Goal: Use online tool/utility: Use online tool/utility

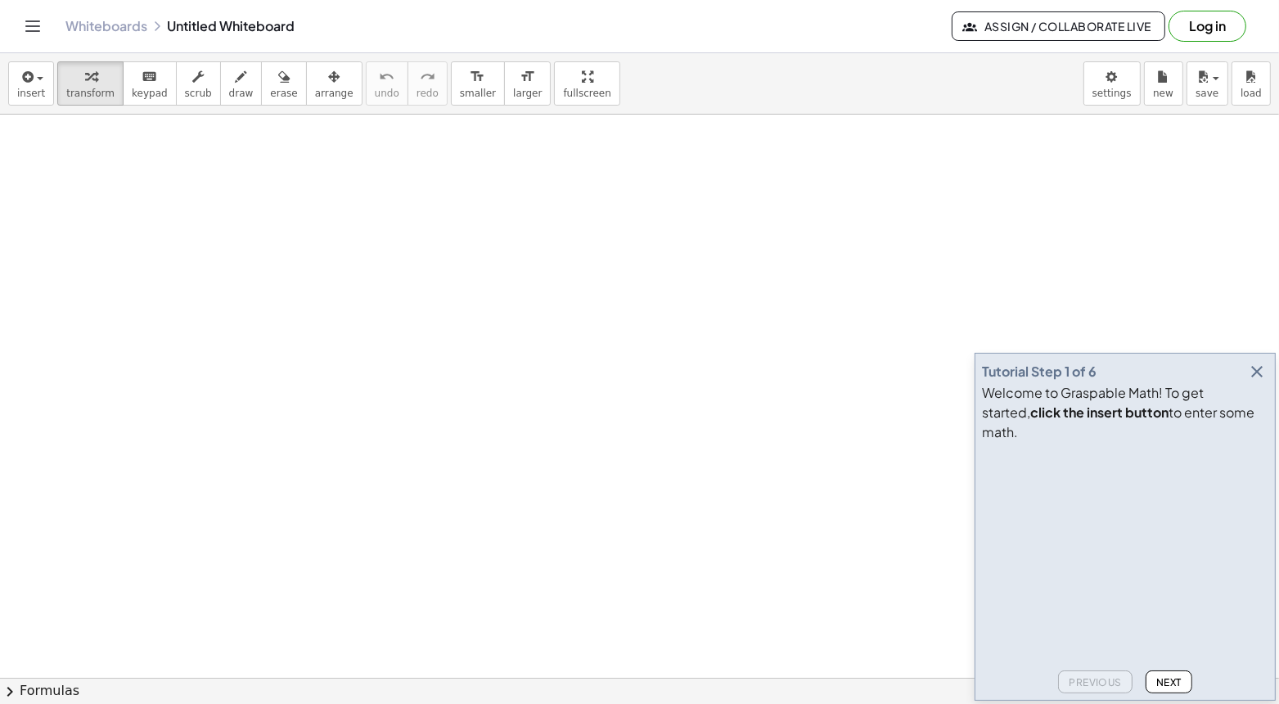
drag, startPoint x: 380, startPoint y: 232, endPoint x: 395, endPoint y: 227, distance: 15.5
drag, startPoint x: 331, startPoint y: 218, endPoint x: 358, endPoint y: 226, distance: 28.0
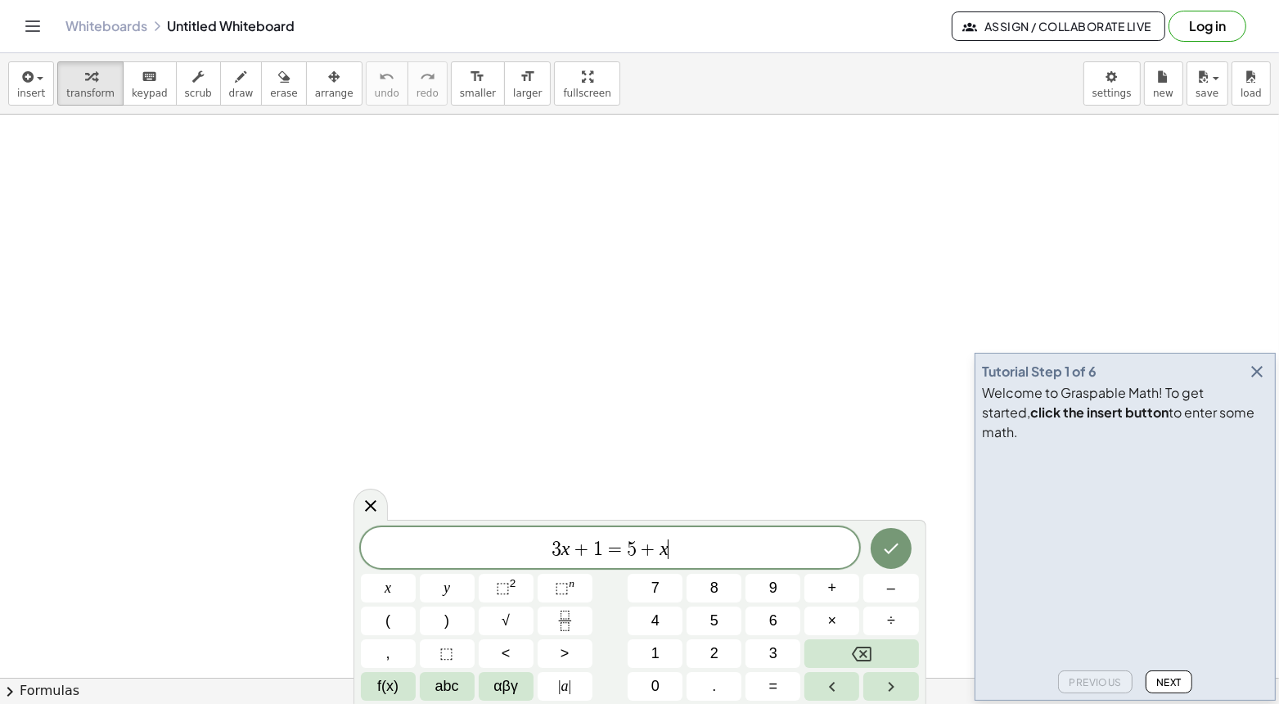
click at [1261, 381] on icon "button" at bounding box center [1257, 372] width 20 height 20
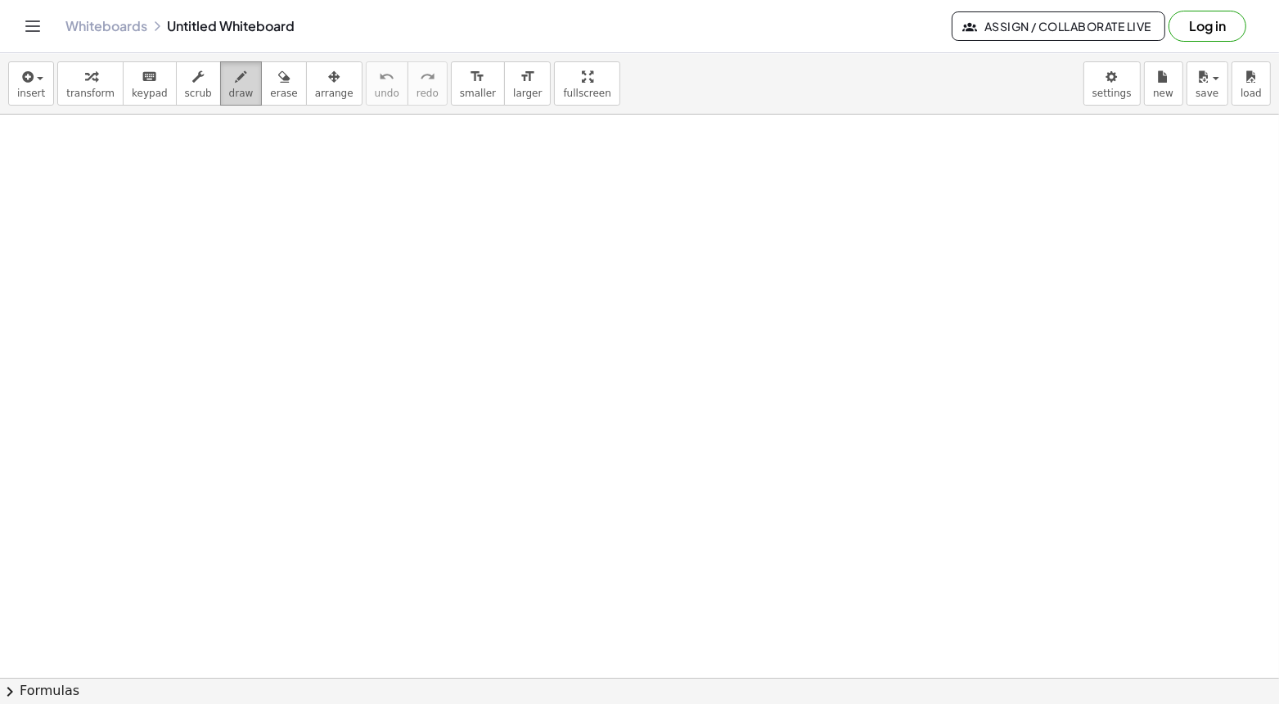
click at [236, 86] on icon "button" at bounding box center [241, 77] width 11 height 20
drag, startPoint x: 450, startPoint y: 191, endPoint x: 465, endPoint y: 237, distance: 48.1
drag, startPoint x: 483, startPoint y: 169, endPoint x: 484, endPoint y: 184, distance: 14.8
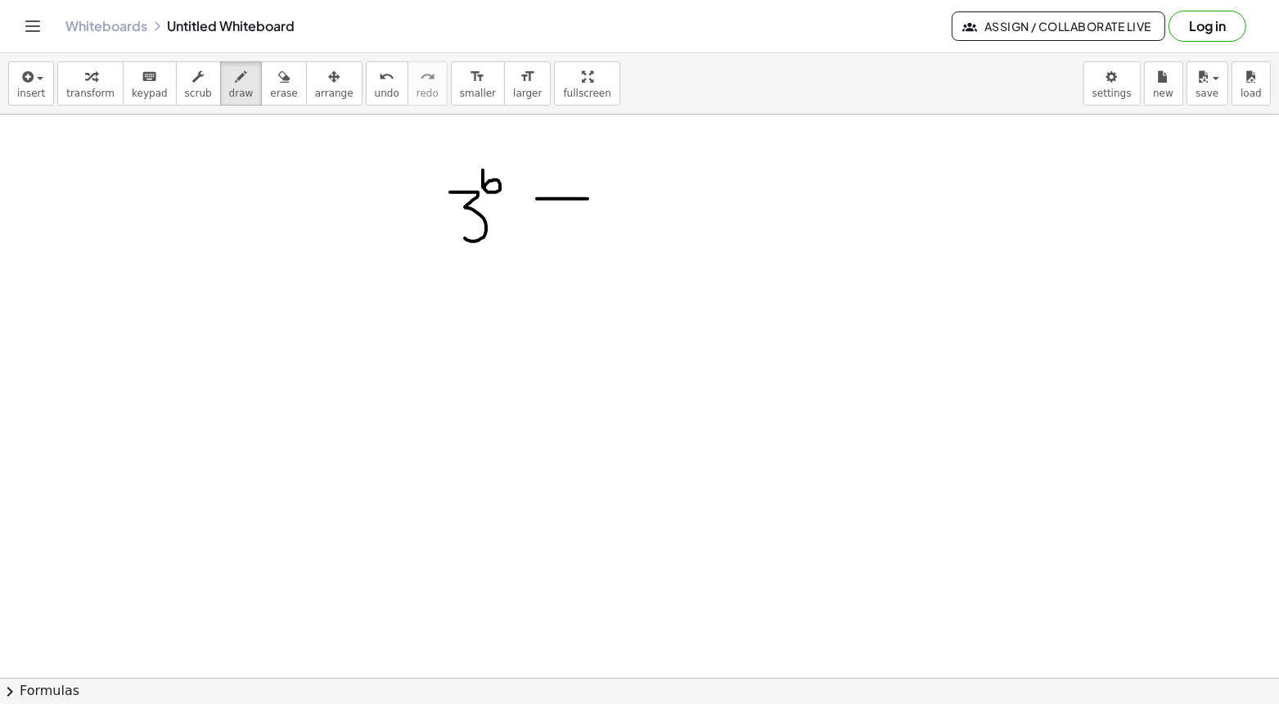
drag, startPoint x: 537, startPoint y: 198, endPoint x: 591, endPoint y: 198, distance: 54.0
drag, startPoint x: 546, startPoint y: 222, endPoint x: 596, endPoint y: 222, distance: 49.1
drag, startPoint x: 636, startPoint y: 188, endPoint x: 636, endPoint y: 260, distance: 72.0
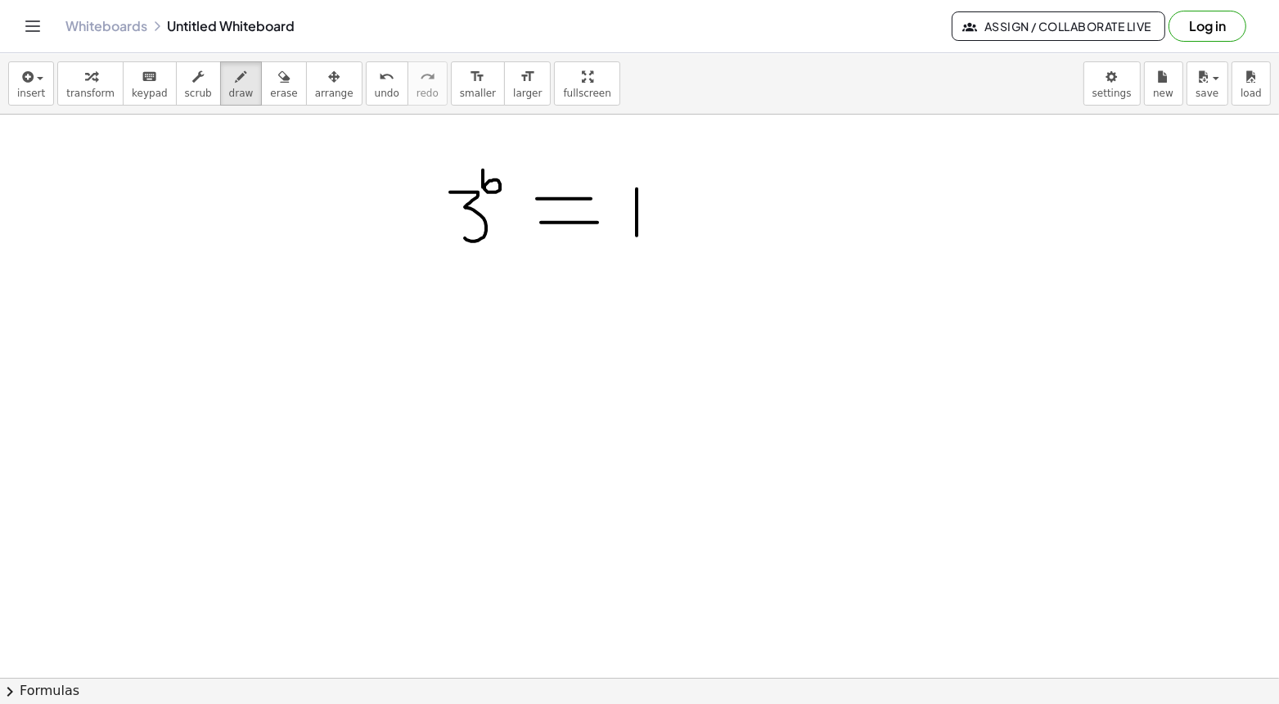
drag, startPoint x: 645, startPoint y: 200, endPoint x: 665, endPoint y: 254, distance: 58.2
drag, startPoint x: 654, startPoint y: 222, endPoint x: 686, endPoint y: 221, distance: 31.9
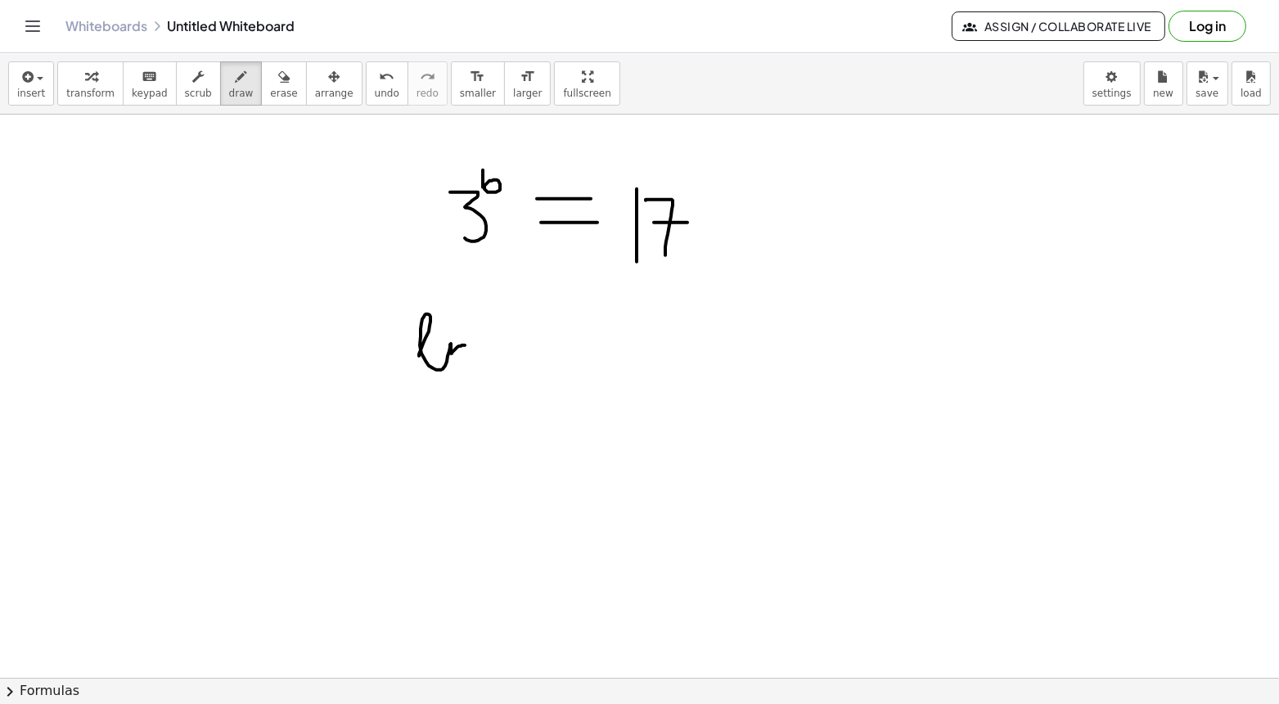
drag, startPoint x: 419, startPoint y: 355, endPoint x: 469, endPoint y: 356, distance: 49.9
drag, startPoint x: 510, startPoint y: 295, endPoint x: 525, endPoint y: 388, distance: 94.4
drag, startPoint x: 519, startPoint y: 335, endPoint x: 524, endPoint y: 371, distance: 36.3
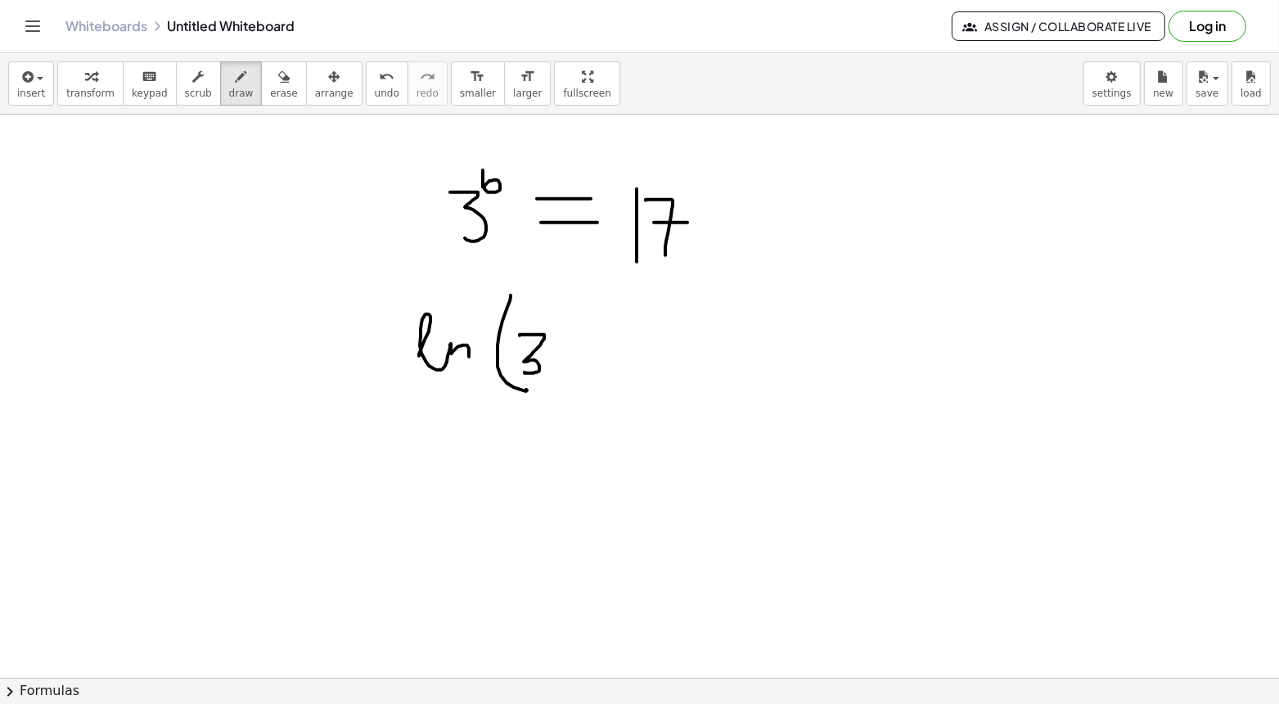
drag, startPoint x: 550, startPoint y: 298, endPoint x: 549, endPoint y: 322, distance: 23.7
drag, startPoint x: 570, startPoint y: 307, endPoint x: 581, endPoint y: 380, distance: 74.4
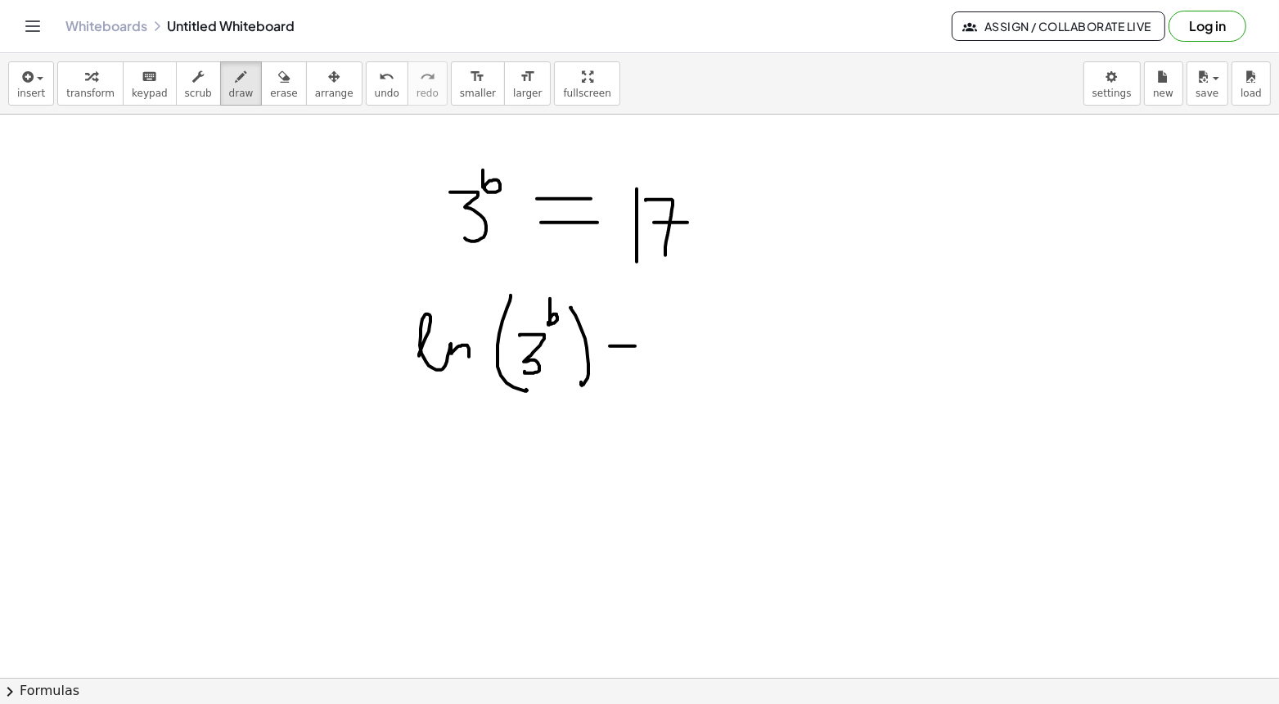
drag, startPoint x: 612, startPoint y: 345, endPoint x: 641, endPoint y: 345, distance: 28.6
drag, startPoint x: 612, startPoint y: 333, endPoint x: 646, endPoint y: 332, distance: 34.4
drag, startPoint x: 672, startPoint y: 353, endPoint x: 719, endPoint y: 354, distance: 47.5
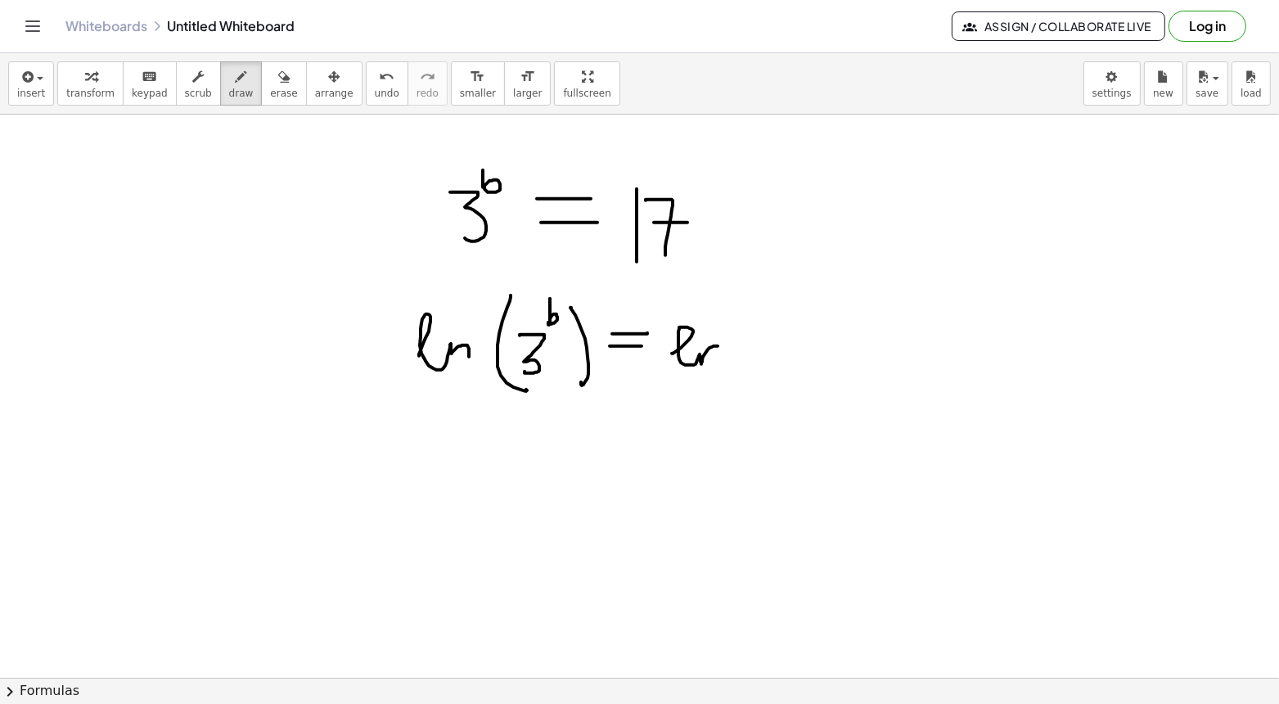
drag, startPoint x: 737, startPoint y: 320, endPoint x: 758, endPoint y: 371, distance: 54.7
drag, startPoint x: 763, startPoint y: 328, endPoint x: 763, endPoint y: 359, distance: 31.1
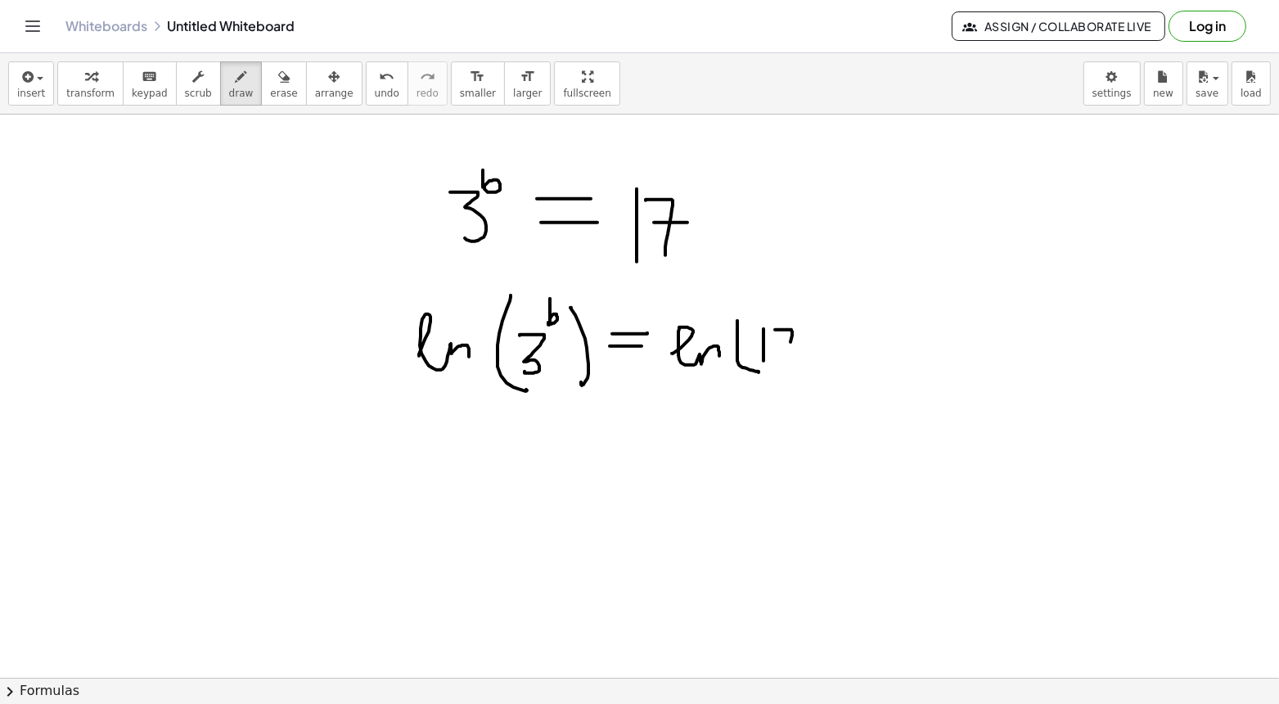
drag, startPoint x: 775, startPoint y: 329, endPoint x: 786, endPoint y: 357, distance: 30.1
drag, startPoint x: 780, startPoint y: 344, endPoint x: 803, endPoint y: 343, distance: 22.1
drag, startPoint x: 798, startPoint y: 313, endPoint x: 809, endPoint y: 367, distance: 54.4
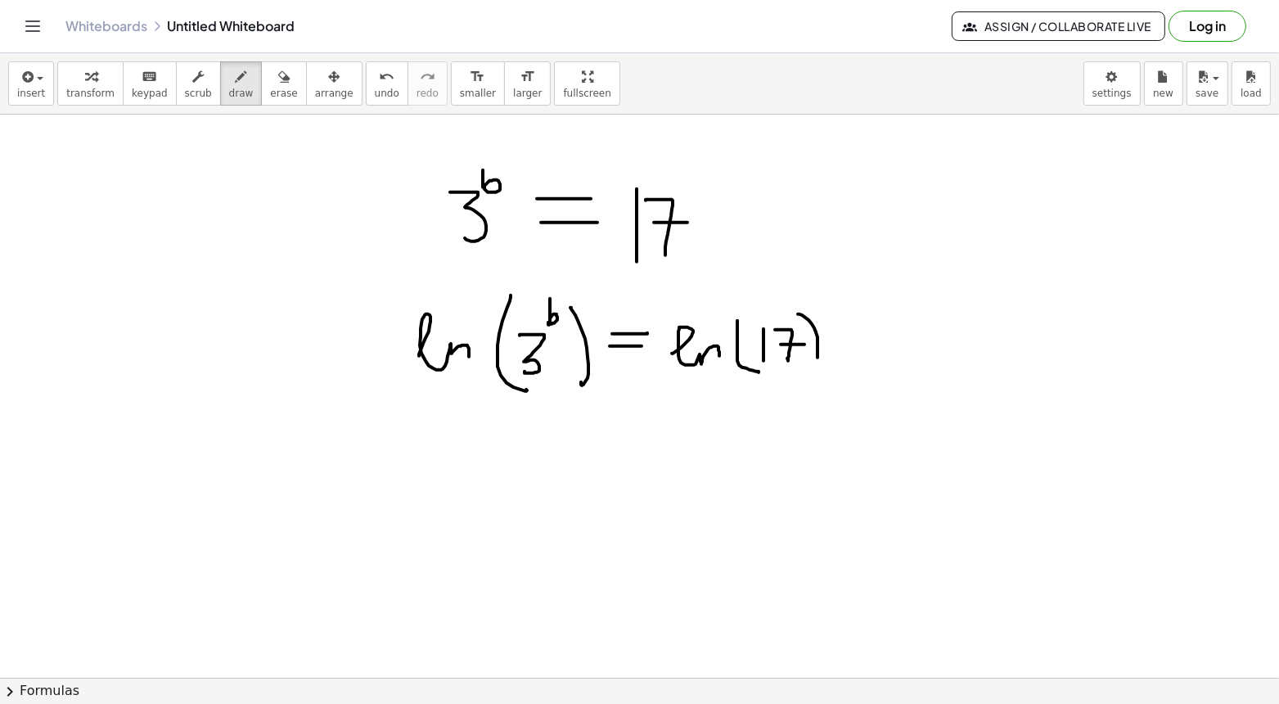
drag, startPoint x: 429, startPoint y: 435, endPoint x: 423, endPoint y: 476, distance: 41.3
drag, startPoint x: 474, startPoint y: 481, endPoint x: 537, endPoint y: 495, distance: 64.5
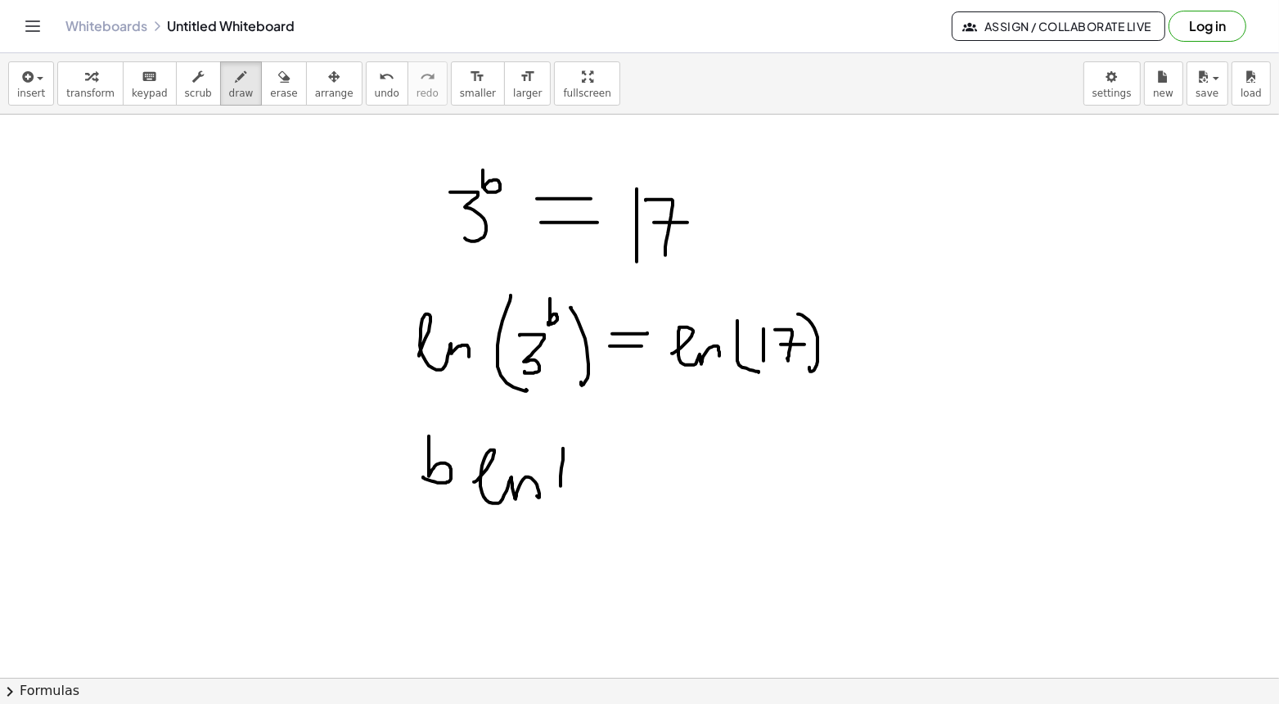
drag, startPoint x: 563, startPoint y: 448, endPoint x: 587, endPoint y: 517, distance: 73.7
drag, startPoint x: 577, startPoint y: 472, endPoint x: 582, endPoint y: 499, distance: 27.4
drag, startPoint x: 599, startPoint y: 458, endPoint x: 617, endPoint y: 511, distance: 56.1
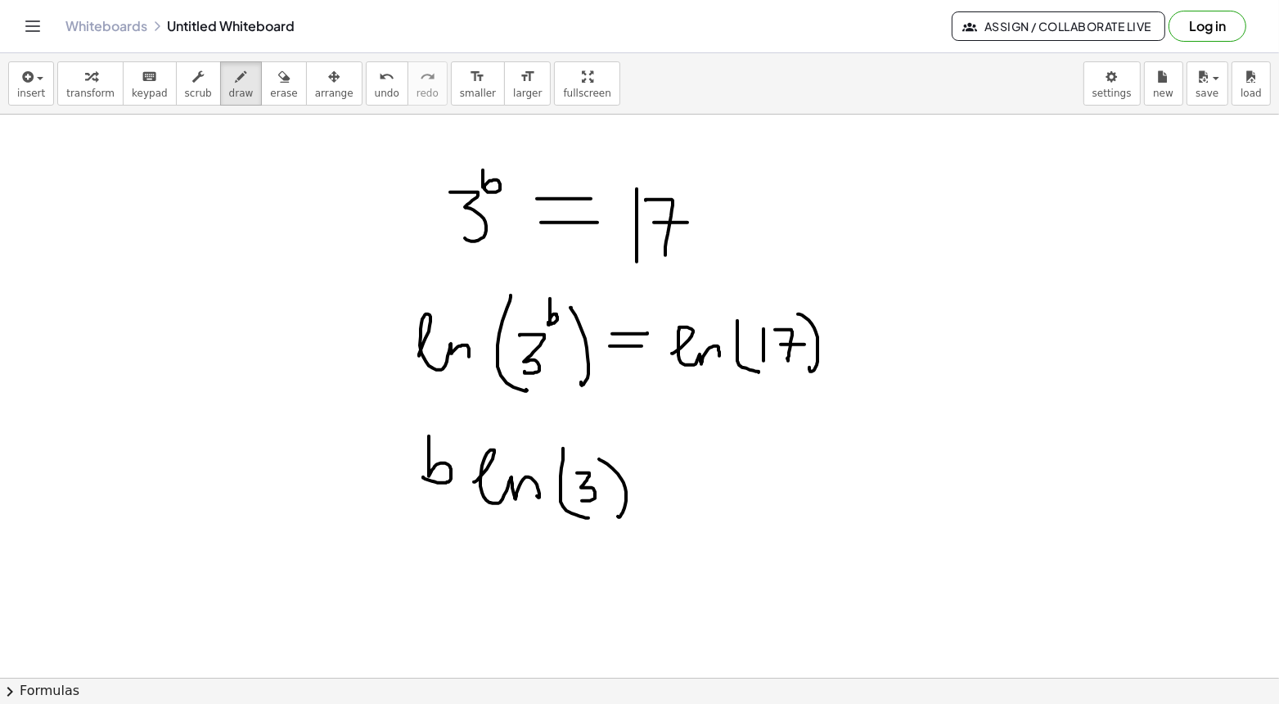
drag, startPoint x: 649, startPoint y: 482, endPoint x: 691, endPoint y: 481, distance: 42.5
drag, startPoint x: 659, startPoint y: 470, endPoint x: 690, endPoint y: 470, distance: 31.9
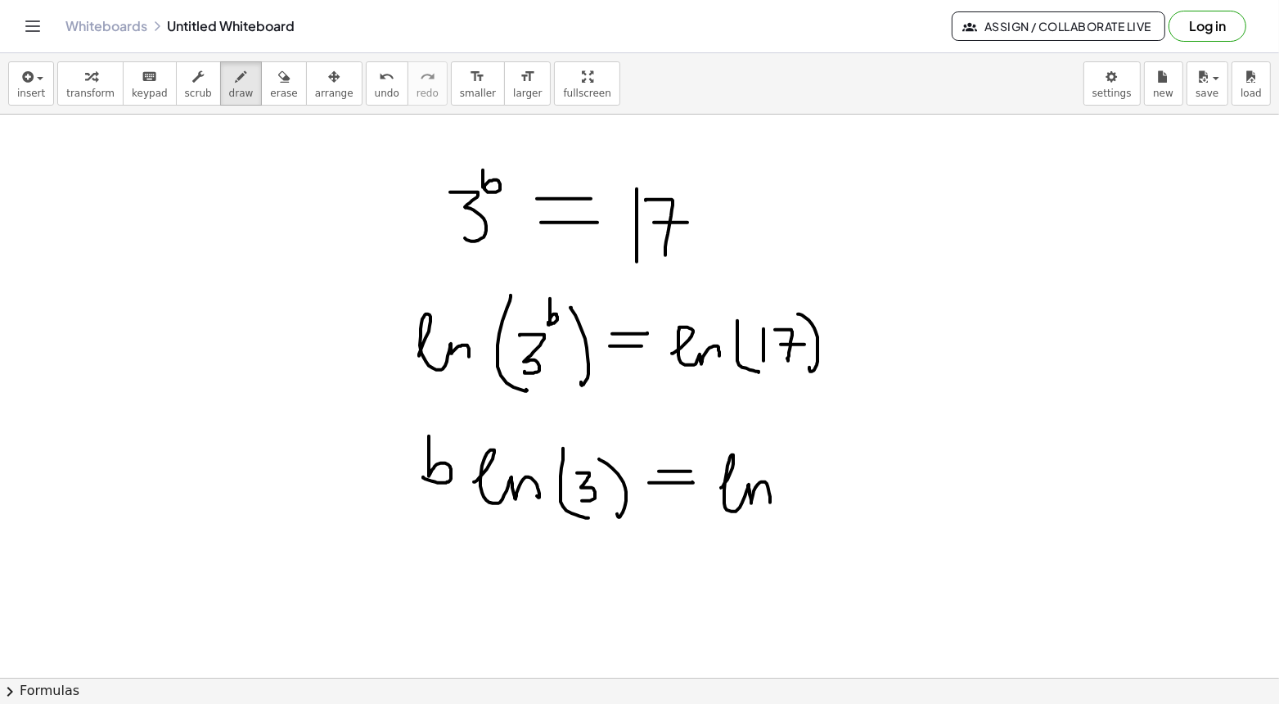
drag, startPoint x: 721, startPoint y: 487, endPoint x: 770, endPoint y: 501, distance: 51.2
drag
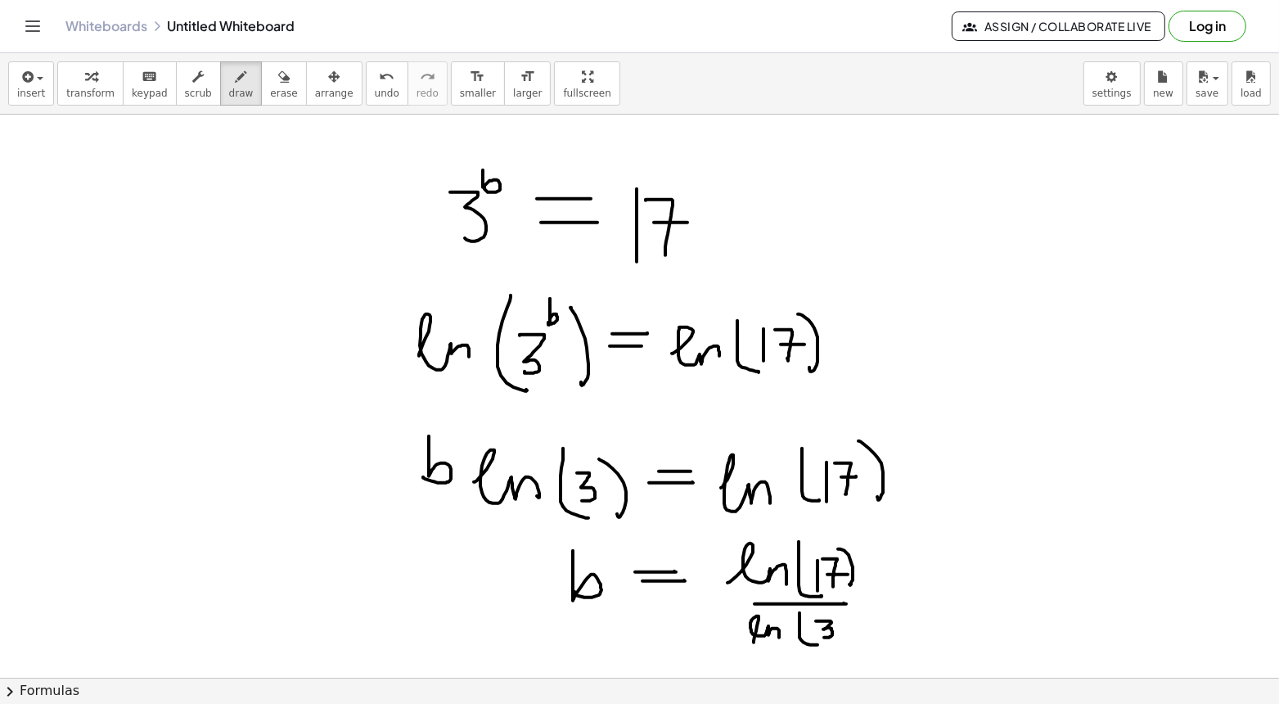
drag, startPoint x: 924, startPoint y: 573, endPoint x: 961, endPoint y: 615, distance: 56.3
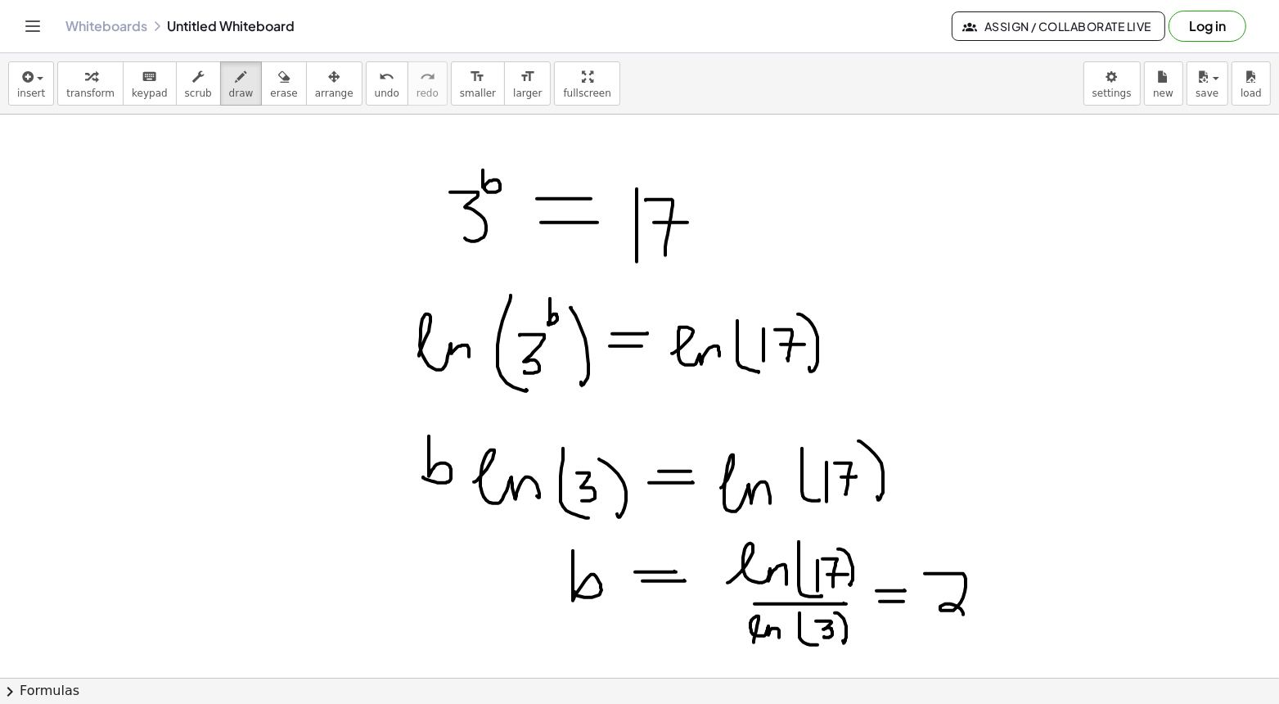
drag, startPoint x: 1018, startPoint y: 571, endPoint x: 988, endPoint y: 612, distance: 50.4
drag, startPoint x: 1027, startPoint y: 576, endPoint x: 1040, endPoint y: 616, distance: 42.2
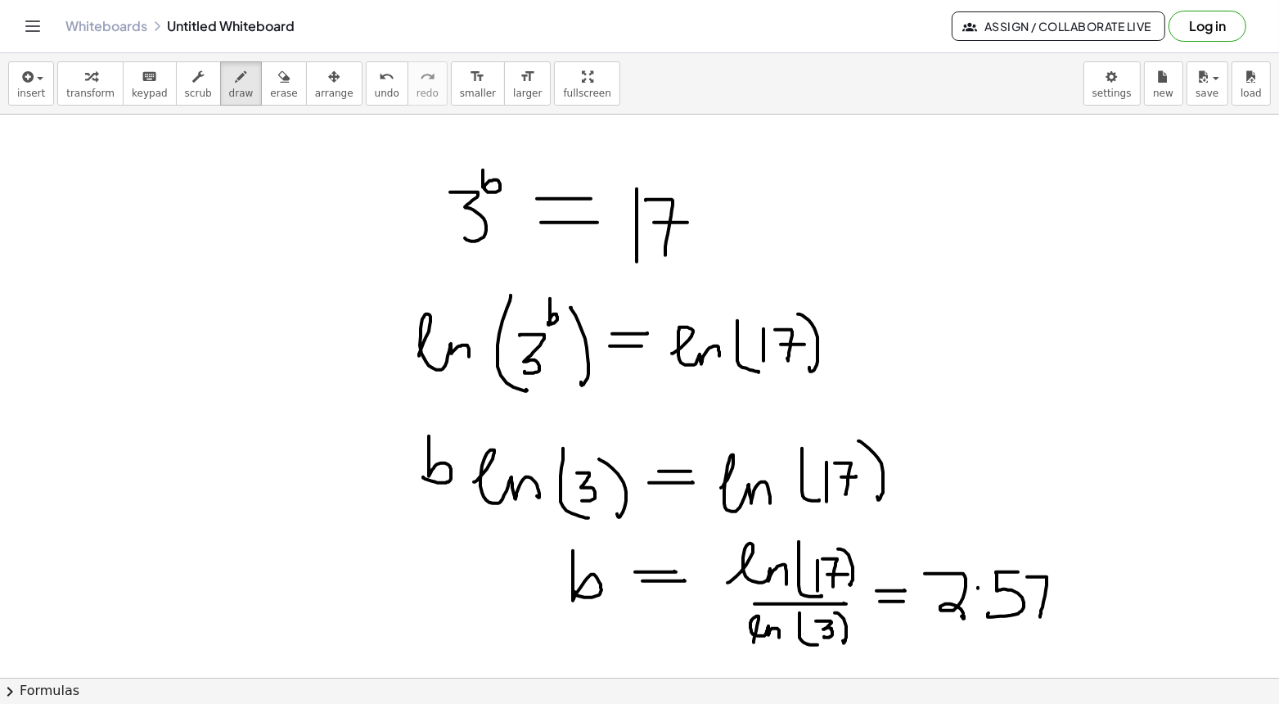
drag, startPoint x: 1032, startPoint y: 591, endPoint x: 1063, endPoint y: 590, distance: 30.3
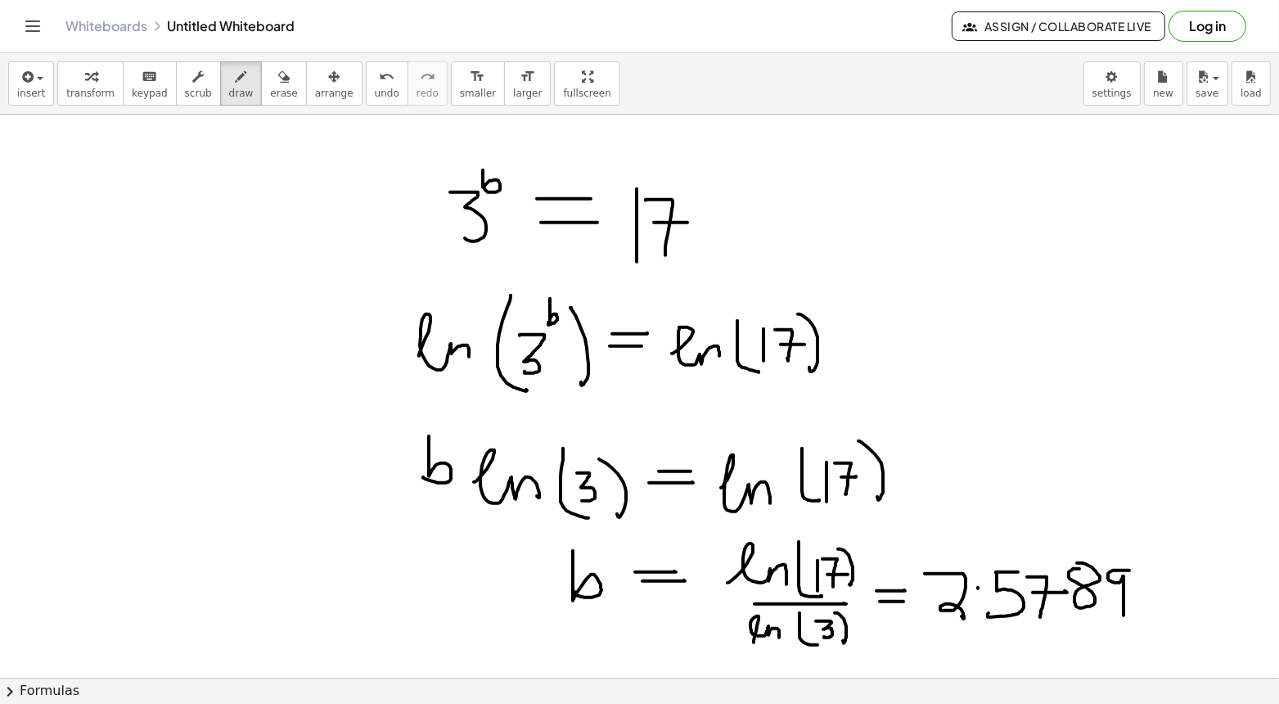
drag, startPoint x: 1129, startPoint y: 569, endPoint x: 1124, endPoint y: 614, distance: 45.3
drag, startPoint x: 1142, startPoint y: 523, endPoint x: 996, endPoint y: 523, distance: 146.4
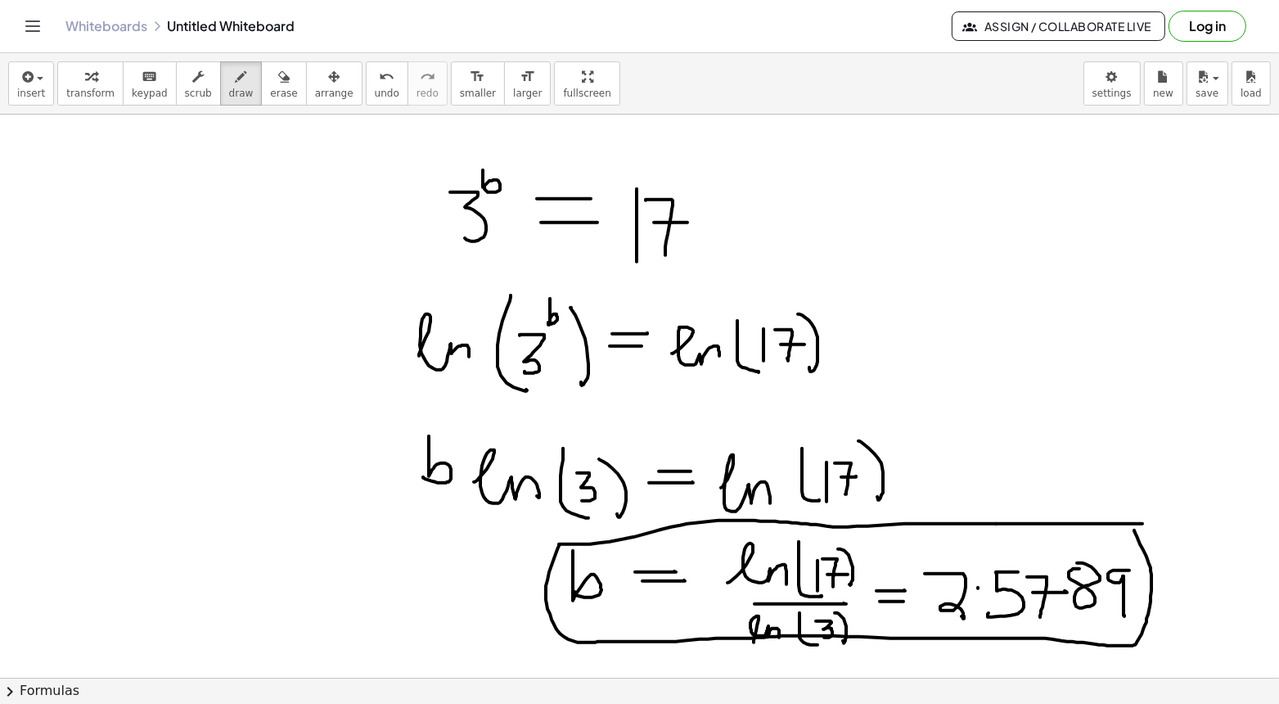
drag, startPoint x: 996, startPoint y: 523, endPoint x: 1133, endPoint y: 528, distance: 137.5
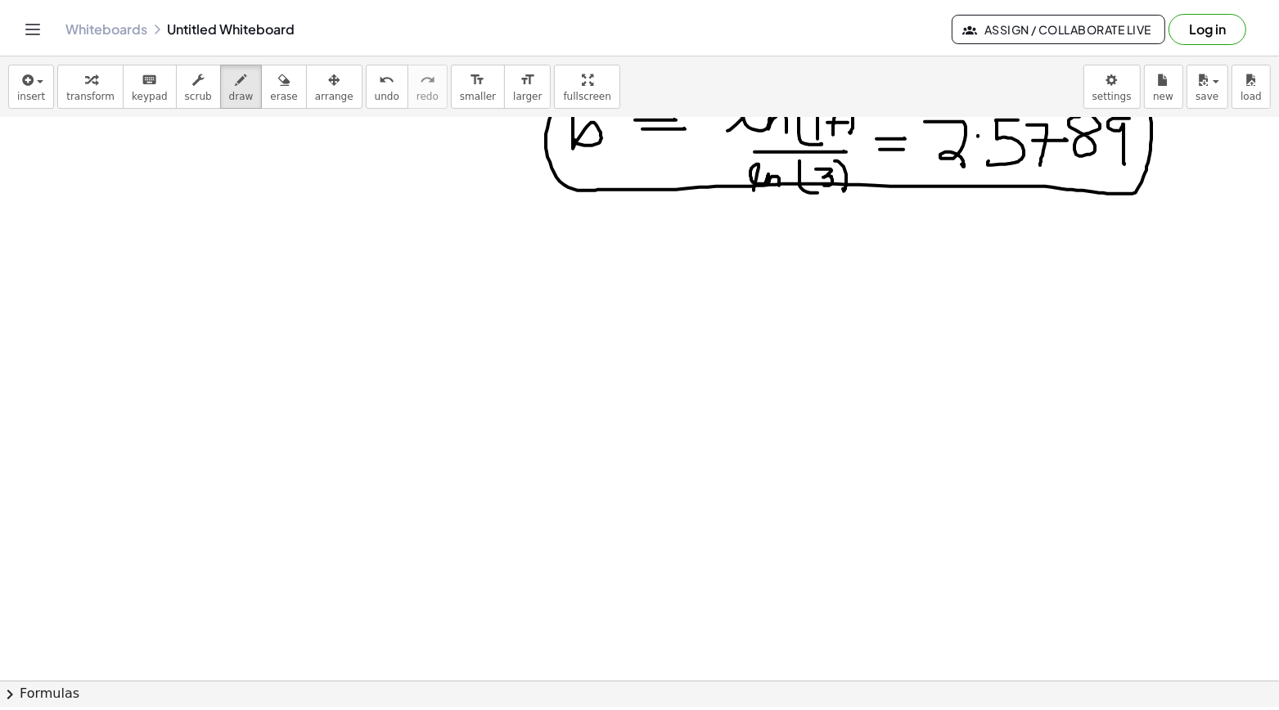
scroll to position [479, 0]
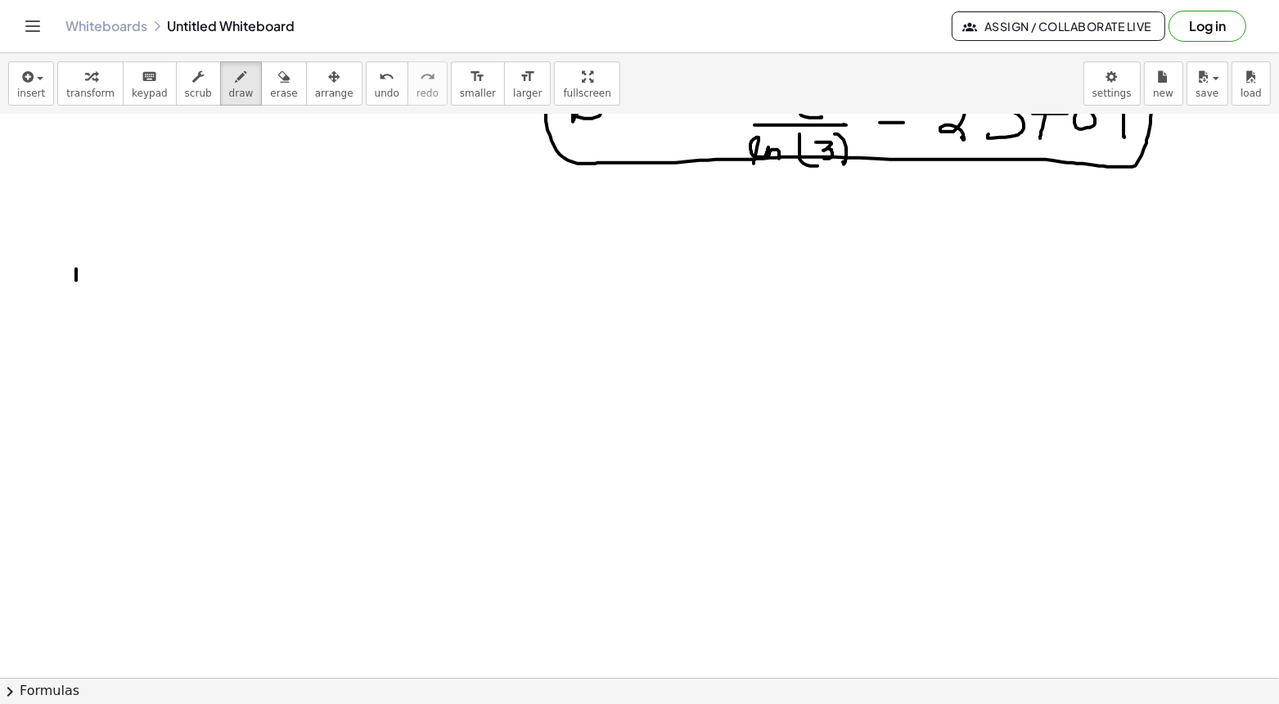
drag, startPoint x: 76, startPoint y: 268, endPoint x: 75, endPoint y: 278, distance: 10.7
click at [76, 279] on div at bounding box center [639, 252] width 1279 height 1232
click at [72, 257] on div at bounding box center [639, 252] width 1279 height 1232
drag, startPoint x: 111, startPoint y: 247, endPoint x: 123, endPoint y: 289, distance: 43.3
click at [123, 289] on div at bounding box center [639, 252] width 1279 height 1232
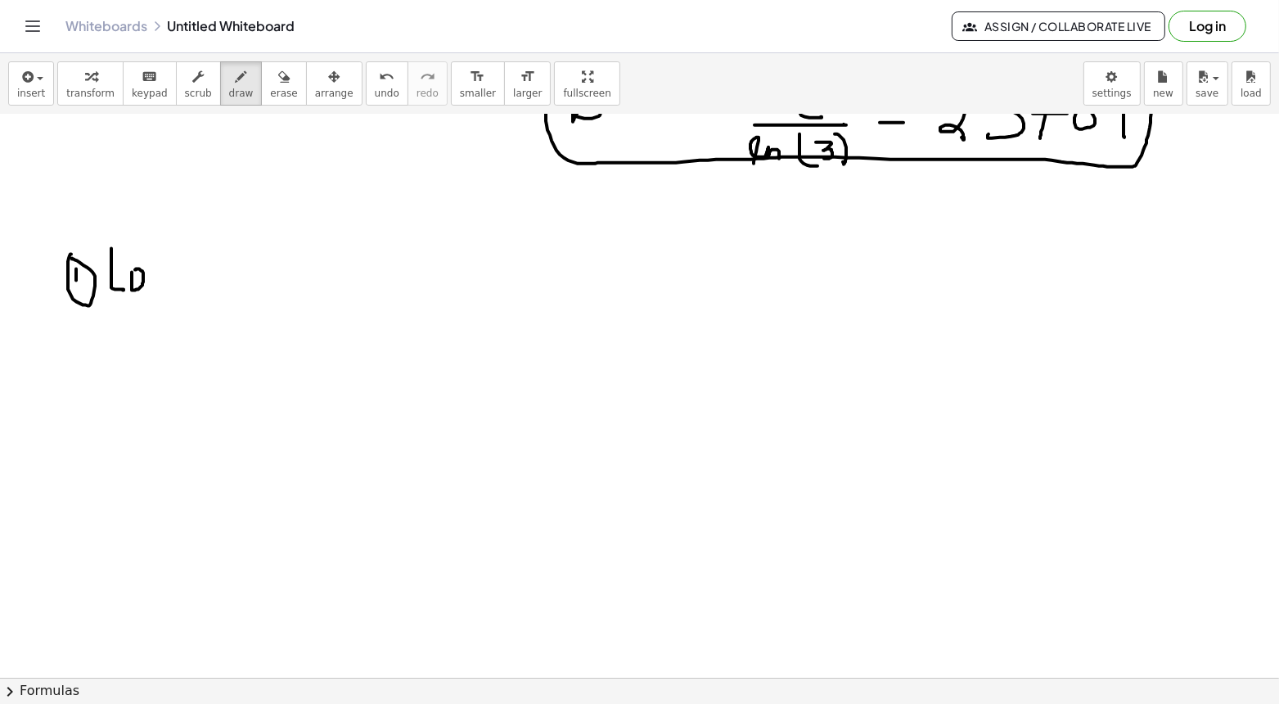
click at [128, 272] on div at bounding box center [639, 252] width 1279 height 1232
drag, startPoint x: 160, startPoint y: 264, endPoint x: 151, endPoint y: 310, distance: 46.7
click at [151, 310] on div at bounding box center [639, 252] width 1279 height 1232
drag, startPoint x: 178, startPoint y: 286, endPoint x: 200, endPoint y: 301, distance: 26.3
click at [200, 302] on div at bounding box center [639, 252] width 1279 height 1232
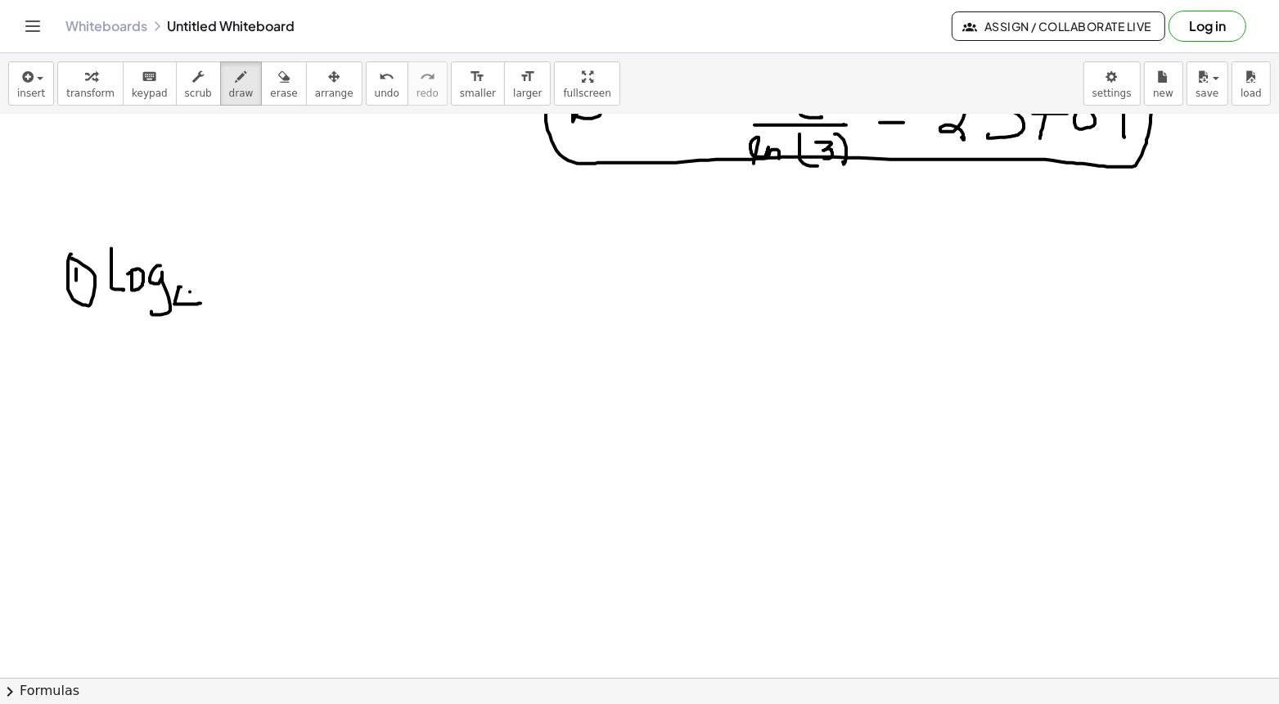
drag, startPoint x: 190, startPoint y: 290, endPoint x: 189, endPoint y: 320, distance: 29.5
click at [190, 322] on div at bounding box center [639, 252] width 1279 height 1232
drag, startPoint x: 218, startPoint y: 247, endPoint x: 231, endPoint y: 299, distance: 53.0
click at [231, 299] on div at bounding box center [639, 252] width 1279 height 1232
drag, startPoint x: 236, startPoint y: 254, endPoint x: 263, endPoint y: 268, distance: 30.4
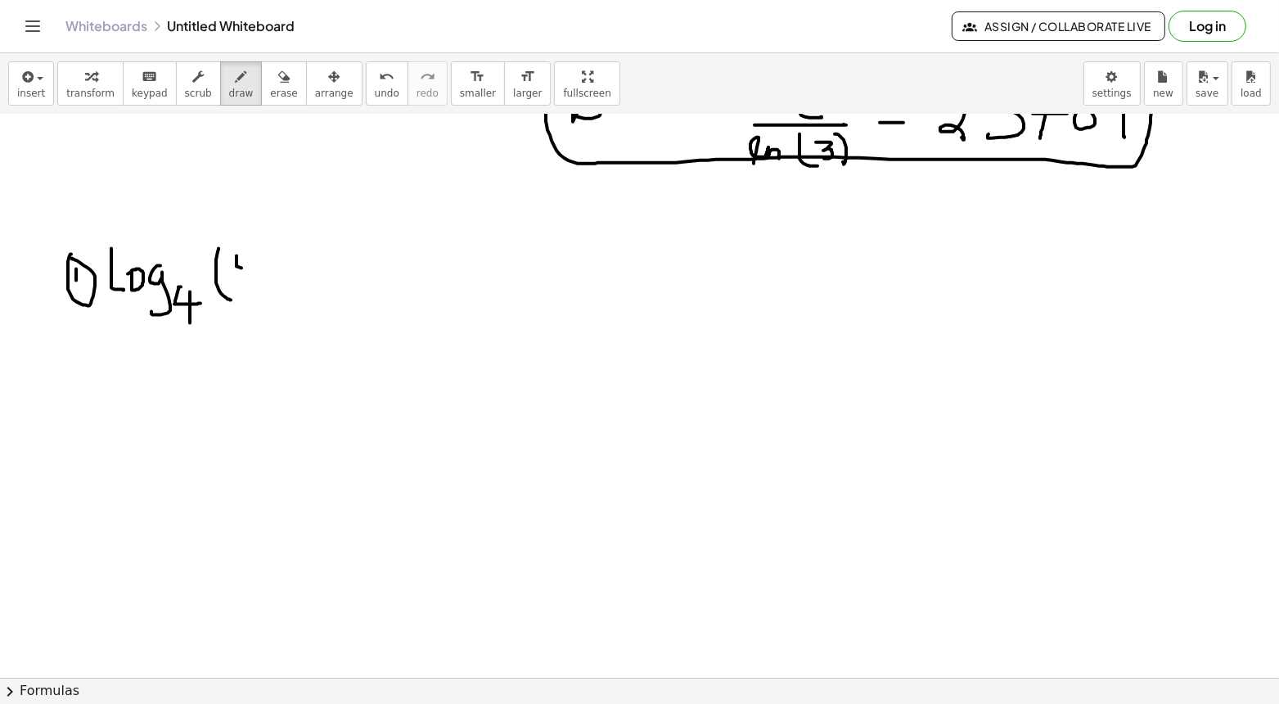
click at [263, 268] on div at bounding box center [639, 252] width 1279 height 1232
drag, startPoint x: 250, startPoint y: 253, endPoint x: 250, endPoint y: 297, distance: 44.2
click at [250, 298] on div at bounding box center [639, 252] width 1279 height 1232
drag, startPoint x: 287, startPoint y: 267, endPoint x: 269, endPoint y: 293, distance: 31.8
click at [269, 293] on div at bounding box center [639, 252] width 1279 height 1232
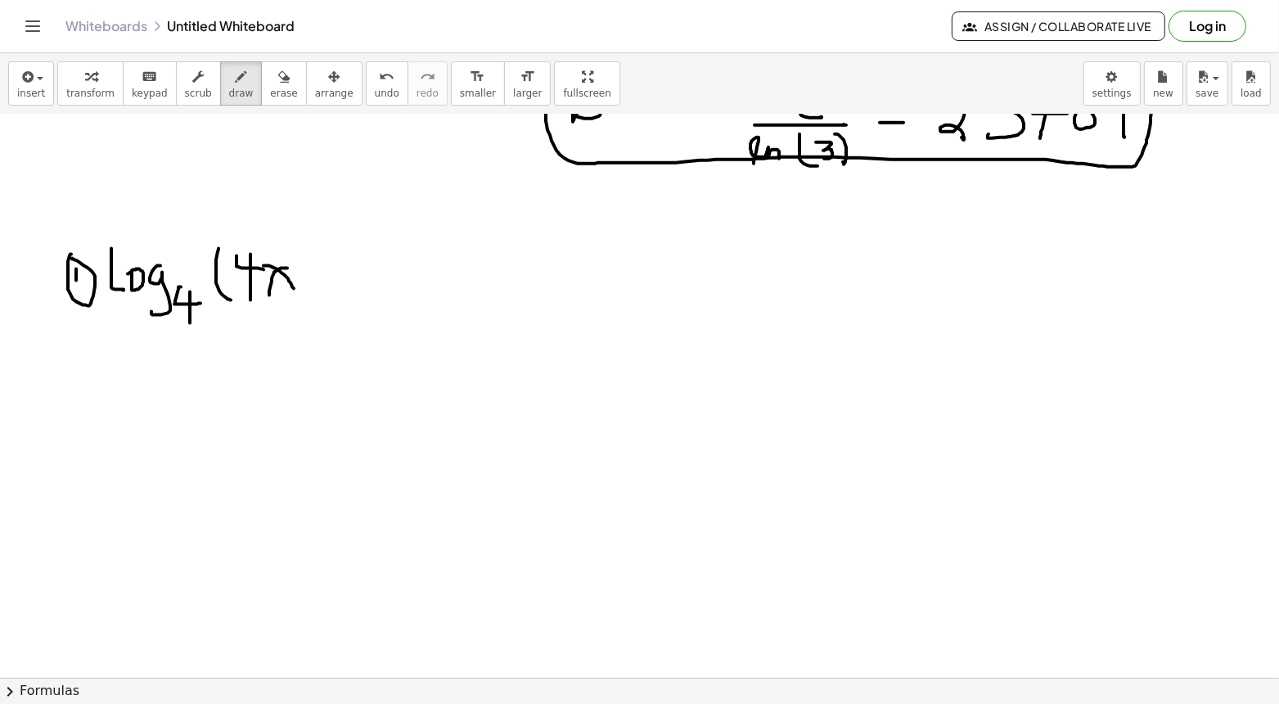
drag, startPoint x: 263, startPoint y: 264, endPoint x: 294, endPoint y: 289, distance: 39.0
click at [294, 289] on div at bounding box center [639, 252] width 1279 height 1232
drag, startPoint x: 295, startPoint y: 245, endPoint x: 303, endPoint y: 299, distance: 54.6
click at [303, 299] on div at bounding box center [639, 252] width 1279 height 1232
drag, startPoint x: 331, startPoint y: 277, endPoint x: 355, endPoint y: 277, distance: 24.6
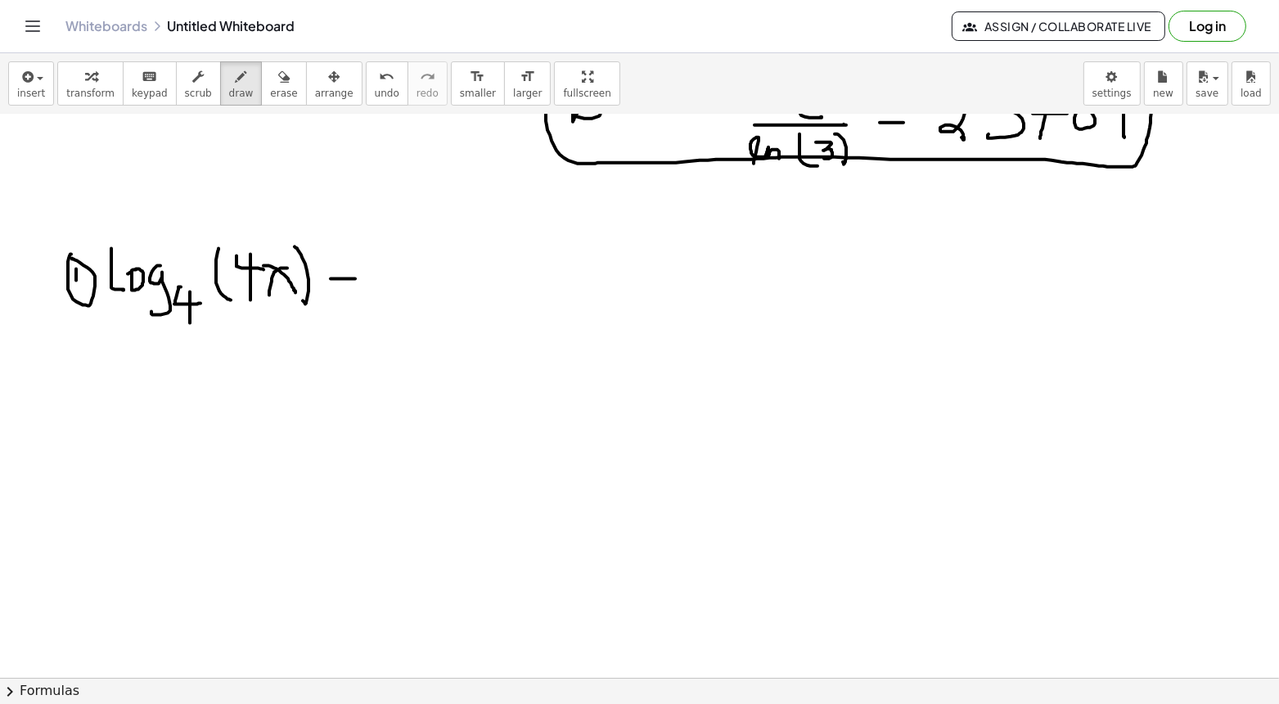
click at [355, 277] on div at bounding box center [639, 252] width 1279 height 1232
drag, startPoint x: 329, startPoint y: 265, endPoint x: 355, endPoint y: 265, distance: 26.2
click at [355, 265] on div at bounding box center [639, 252] width 1279 height 1232
drag, startPoint x: 372, startPoint y: 248, endPoint x: 370, endPoint y: 290, distance: 41.8
click at [370, 290] on div at bounding box center [639, 252] width 1279 height 1232
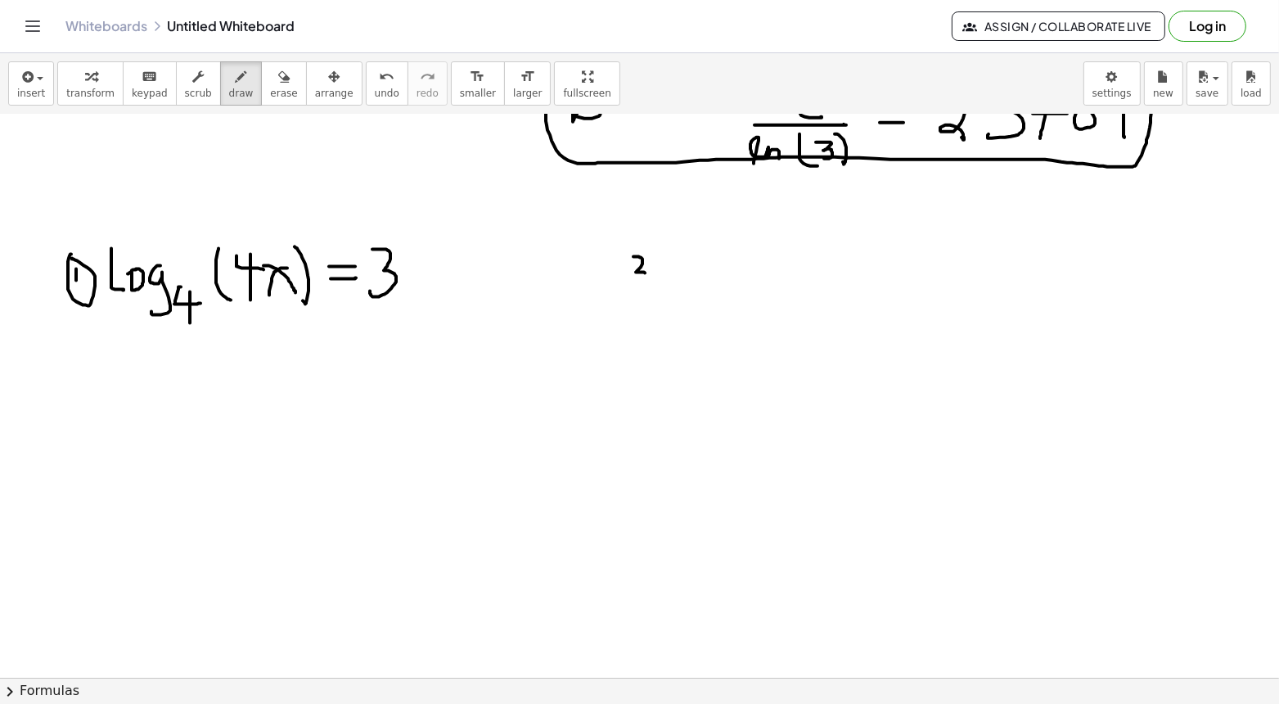
drag, startPoint x: 633, startPoint y: 255, endPoint x: 645, endPoint y: 272, distance: 20.0
click at [645, 272] on div at bounding box center [639, 252] width 1279 height 1232
click at [640, 240] on div at bounding box center [639, 252] width 1279 height 1232
drag, startPoint x: 722, startPoint y: 275, endPoint x: 765, endPoint y: 286, distance: 44.6
click at [765, 286] on div at bounding box center [639, 252] width 1279 height 1232
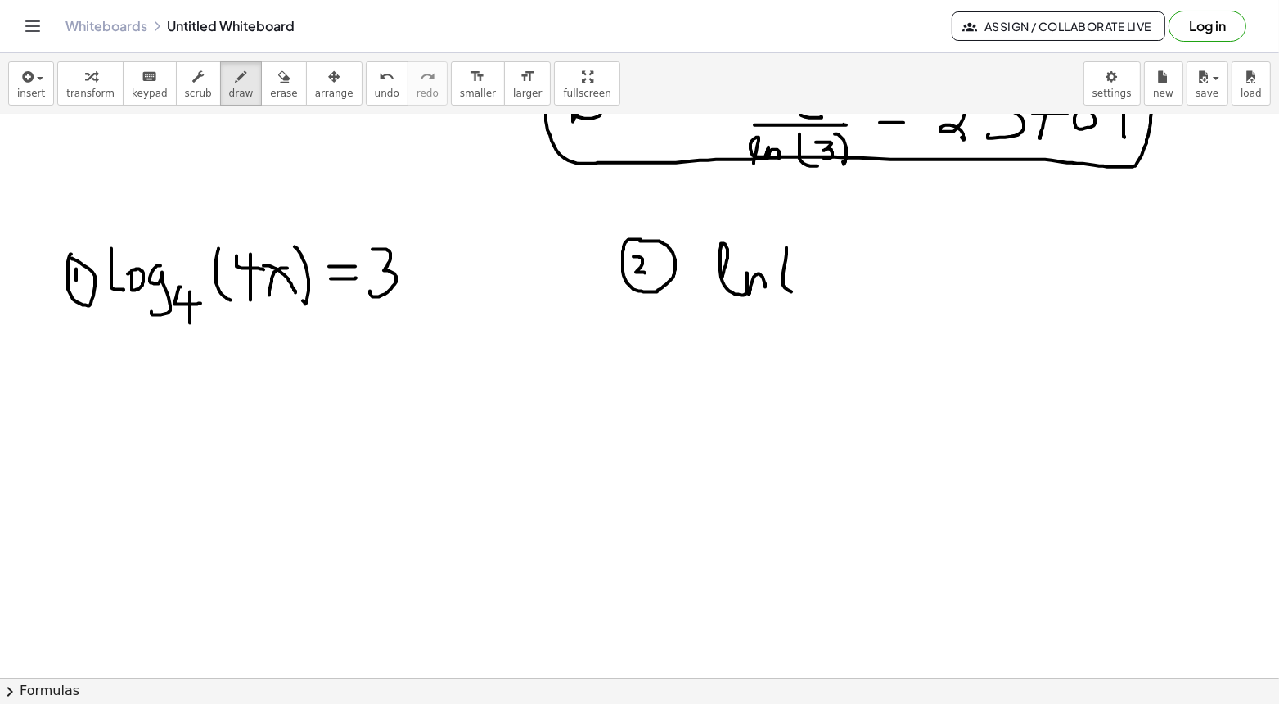
drag, startPoint x: 786, startPoint y: 246, endPoint x: 807, endPoint y: 294, distance: 51.7
click at [807, 294] on div at bounding box center [639, 252] width 1279 height 1232
drag, startPoint x: 830, startPoint y: 253, endPoint x: 814, endPoint y: 285, distance: 35.5
click at [814, 285] on div at bounding box center [639, 252] width 1279 height 1232
drag, startPoint x: 813, startPoint y: 260, endPoint x: 842, endPoint y: 289, distance: 40.5
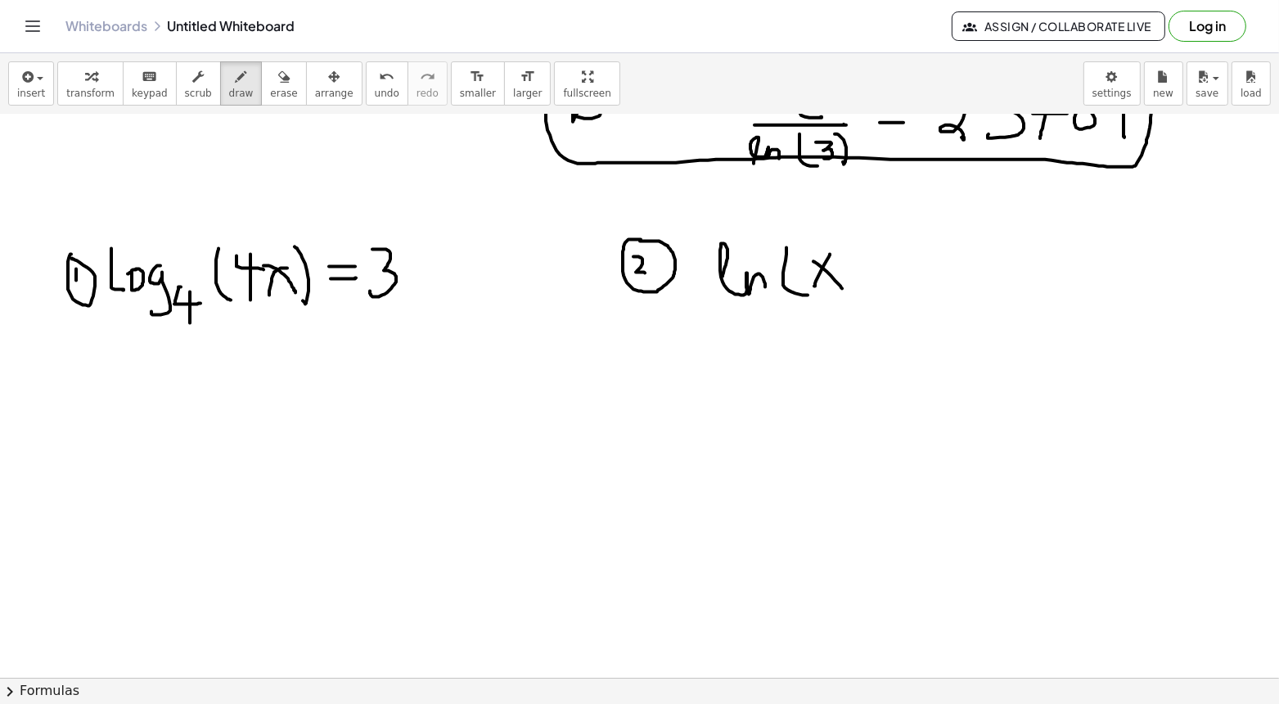
click at [843, 289] on div at bounding box center [639, 252] width 1279 height 1232
drag, startPoint x: 850, startPoint y: 265, endPoint x: 874, endPoint y: 263, distance: 23.8
click at [875, 263] on div at bounding box center [639, 252] width 1279 height 1232
drag, startPoint x: 888, startPoint y: 254, endPoint x: 907, endPoint y: 281, distance: 32.2
click at [908, 281] on div at bounding box center [639, 252] width 1279 height 1232
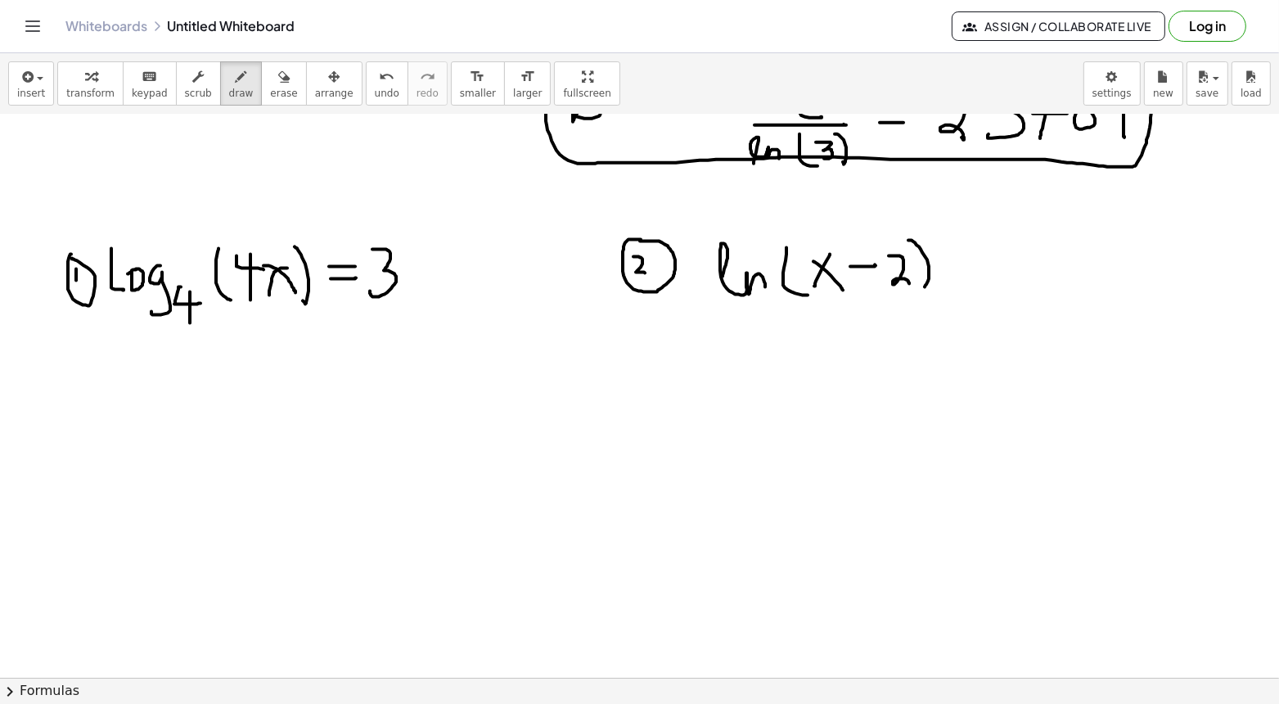
drag, startPoint x: 908, startPoint y: 239, endPoint x: 923, endPoint y: 284, distance: 47.3
click at [923, 284] on div at bounding box center [639, 252] width 1279 height 1232
drag, startPoint x: 946, startPoint y: 259, endPoint x: 965, endPoint y: 259, distance: 18.8
click at [965, 259] on div at bounding box center [639, 252] width 1279 height 1232
drag, startPoint x: 946, startPoint y: 271, endPoint x: 970, endPoint y: 272, distance: 24.6
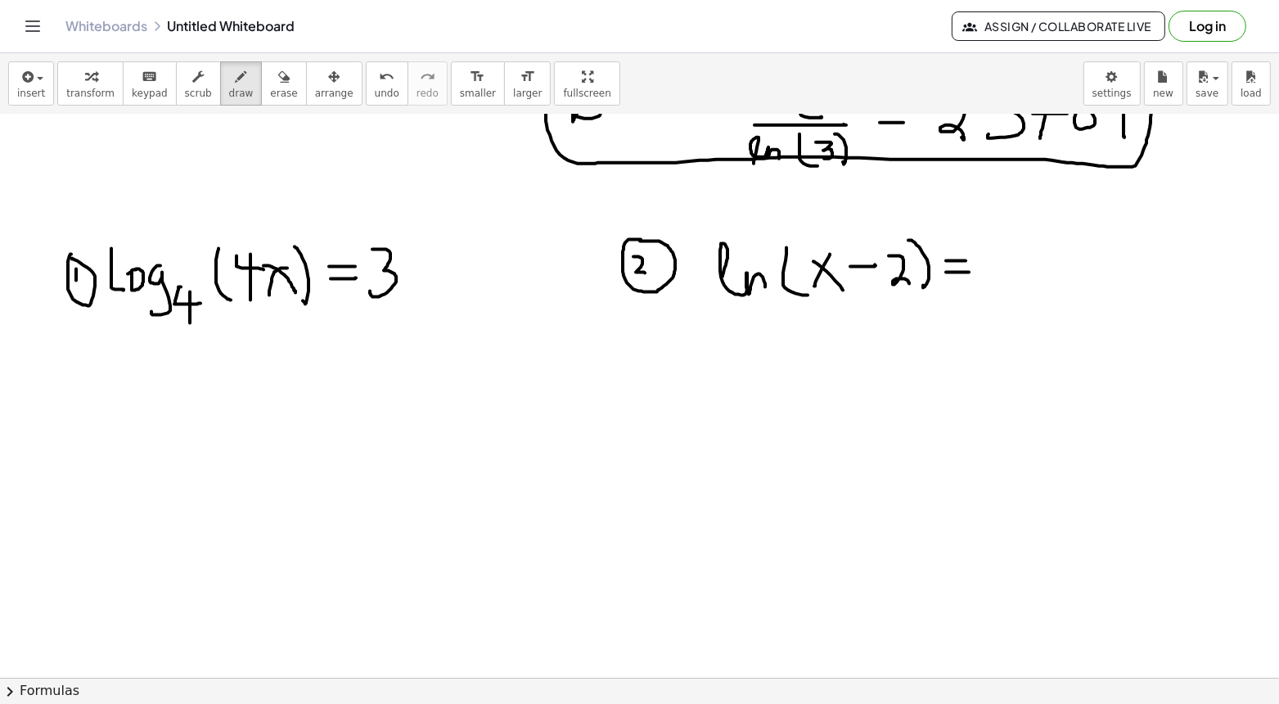
click at [970, 272] on div at bounding box center [639, 252] width 1279 height 1232
drag, startPoint x: 1003, startPoint y: 241, endPoint x: 984, endPoint y: 280, distance: 43.5
click at [984, 280] on div at bounding box center [639, 252] width 1279 height 1232
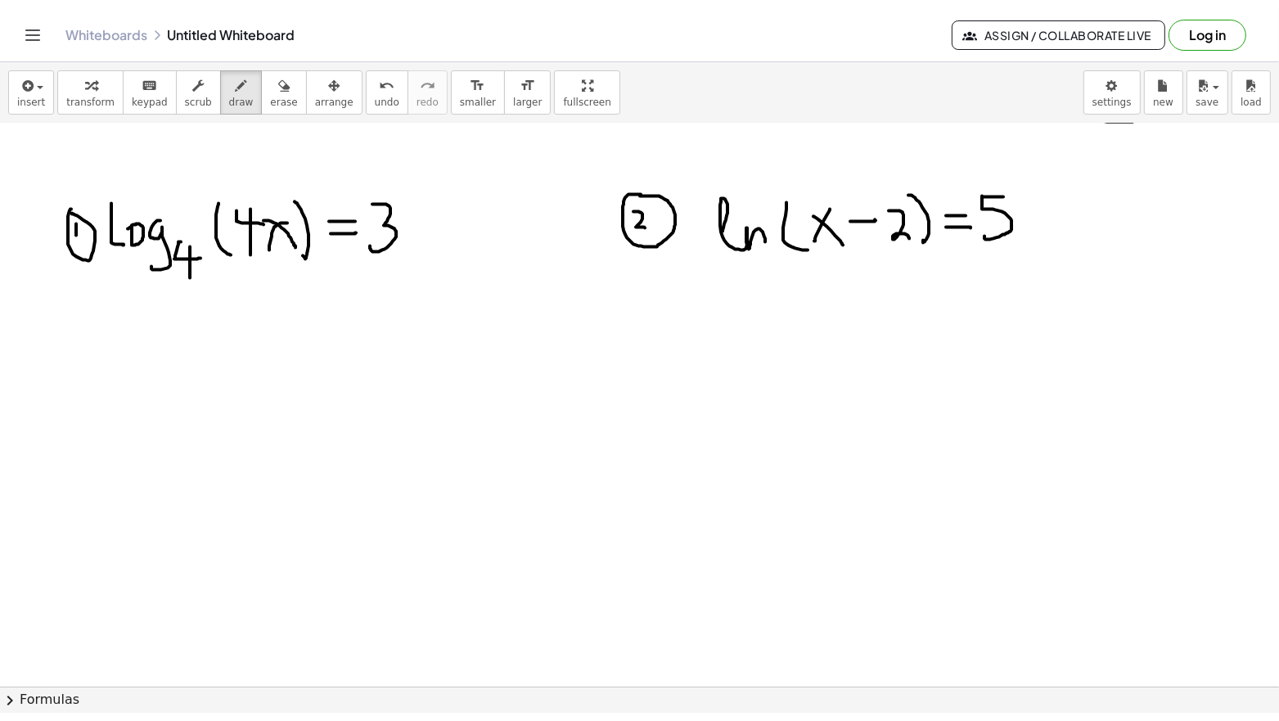
scroll to position [550, 0]
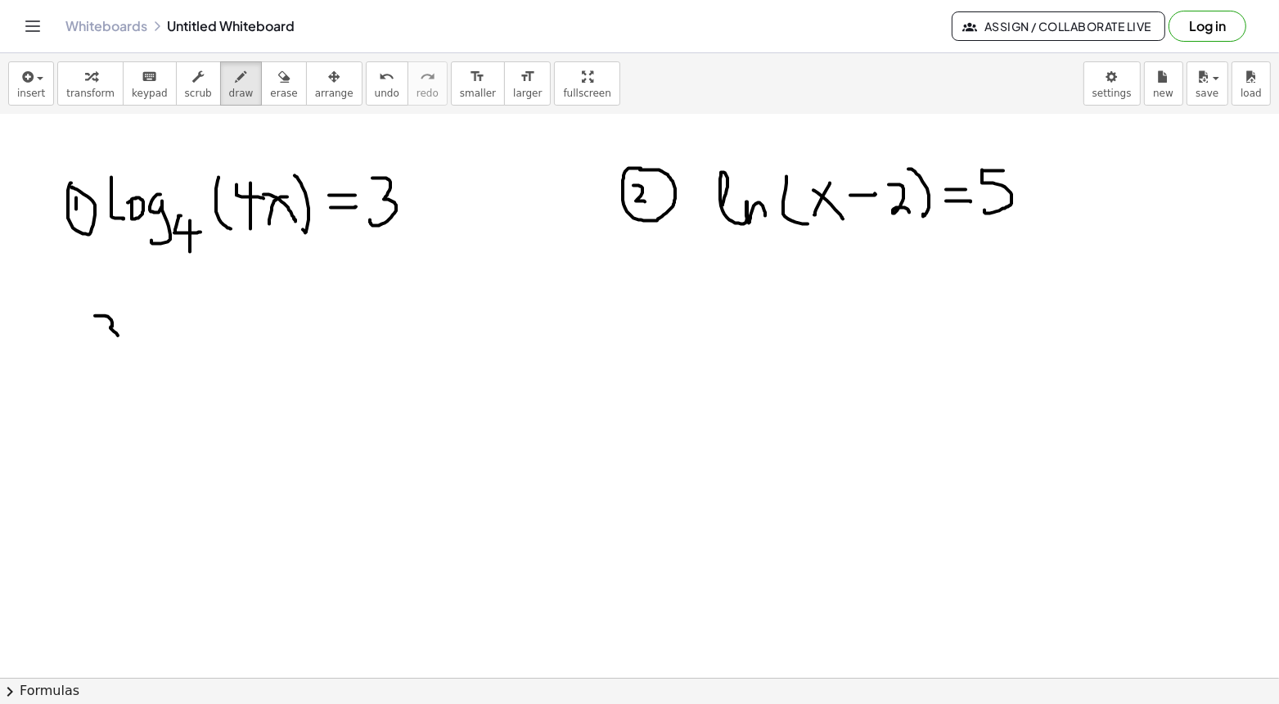
drag, startPoint x: 95, startPoint y: 315, endPoint x: 90, endPoint y: 360, distance: 45.3
click at [90, 360] on div at bounding box center [639, 181] width 1279 height 1232
drag, startPoint x: 92, startPoint y: 275, endPoint x: 78, endPoint y: 279, distance: 14.5
click at [78, 279] on div at bounding box center [639, 181] width 1279 height 1232
drag, startPoint x: 207, startPoint y: 316, endPoint x: 217, endPoint y: 369, distance: 54.1
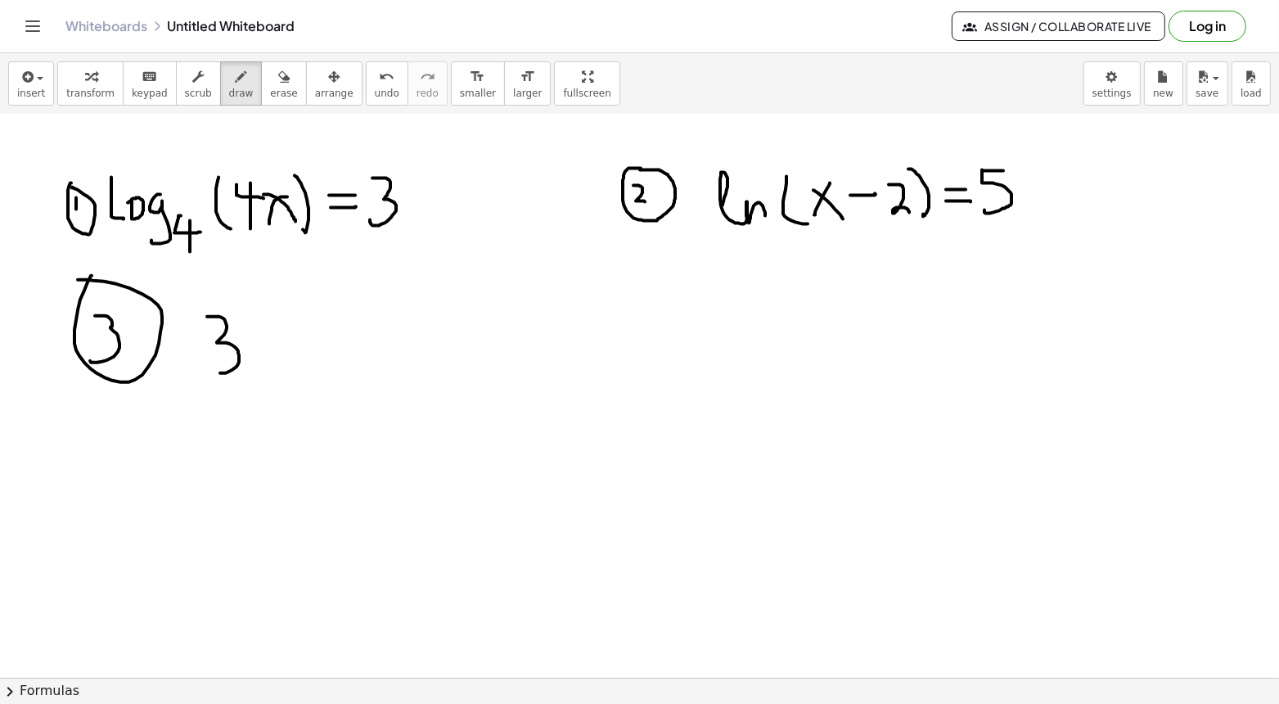
click at [217, 369] on div at bounding box center [639, 181] width 1279 height 1232
click at [253, 335] on div at bounding box center [639, 181] width 1279 height 1232
drag, startPoint x: 304, startPoint y: 319, endPoint x: 284, endPoint y: 358, distance: 43.9
click at [284, 358] on div at bounding box center [639, 181] width 1279 height 1232
drag, startPoint x: 331, startPoint y: 303, endPoint x: 327, endPoint y: 317, distance: 14.5
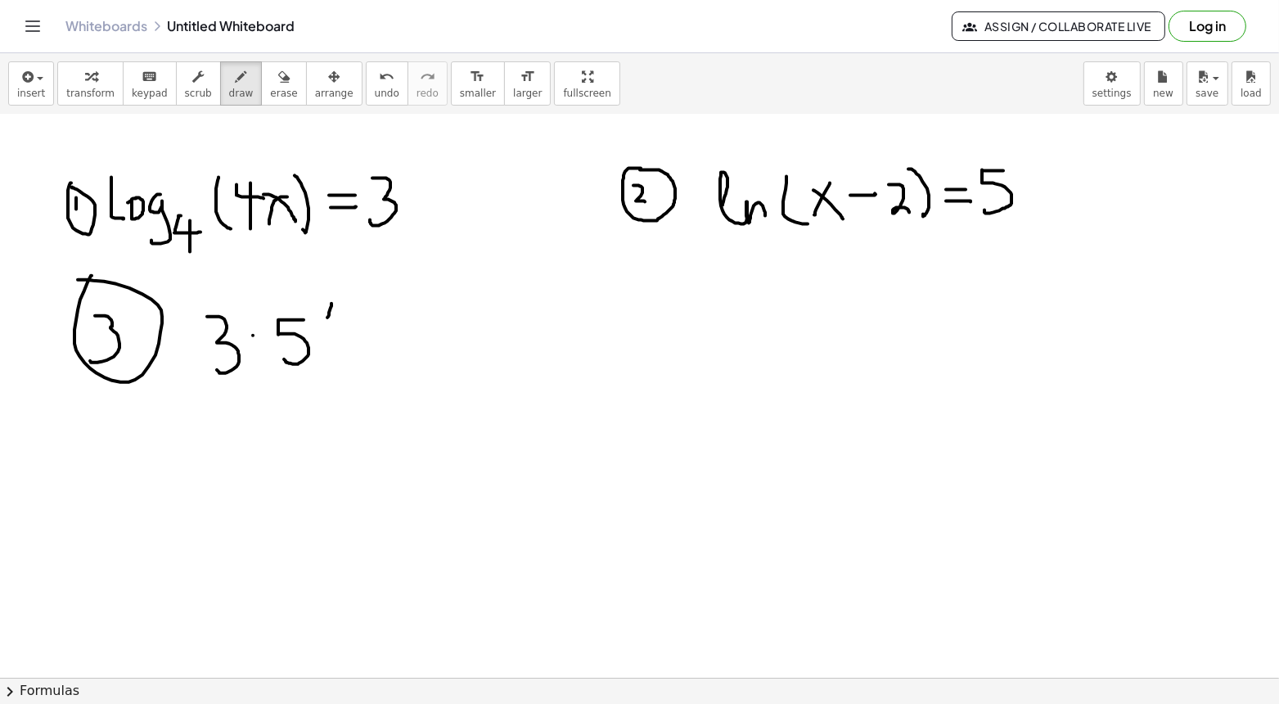
click at [327, 317] on div at bounding box center [639, 181] width 1279 height 1232
drag, startPoint x: 322, startPoint y: 302, endPoint x: 340, endPoint y: 315, distance: 21.6
click at [340, 316] on div at bounding box center [639, 181] width 1279 height 1232
drag, startPoint x: 349, startPoint y: 301, endPoint x: 366, endPoint y: 299, distance: 16.4
click at [367, 300] on div at bounding box center [639, 181] width 1279 height 1232
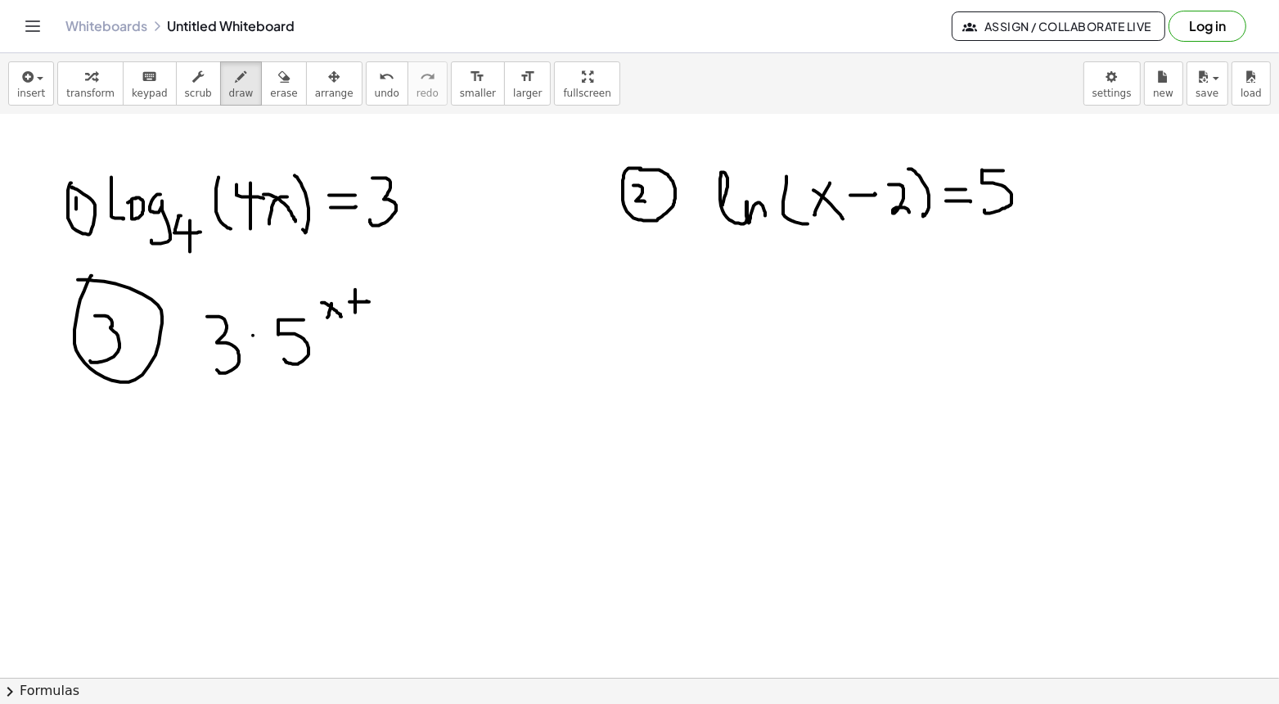
drag, startPoint x: 355, startPoint y: 289, endPoint x: 353, endPoint y: 313, distance: 23.9
click at [354, 313] on div at bounding box center [639, 181] width 1279 height 1232
click at [383, 286] on div at bounding box center [639, 181] width 1279 height 1232
drag, startPoint x: 335, startPoint y: 295, endPoint x: 333, endPoint y: 308, distance: 13.3
click at [333, 308] on div at bounding box center [639, 181] width 1279 height 1232
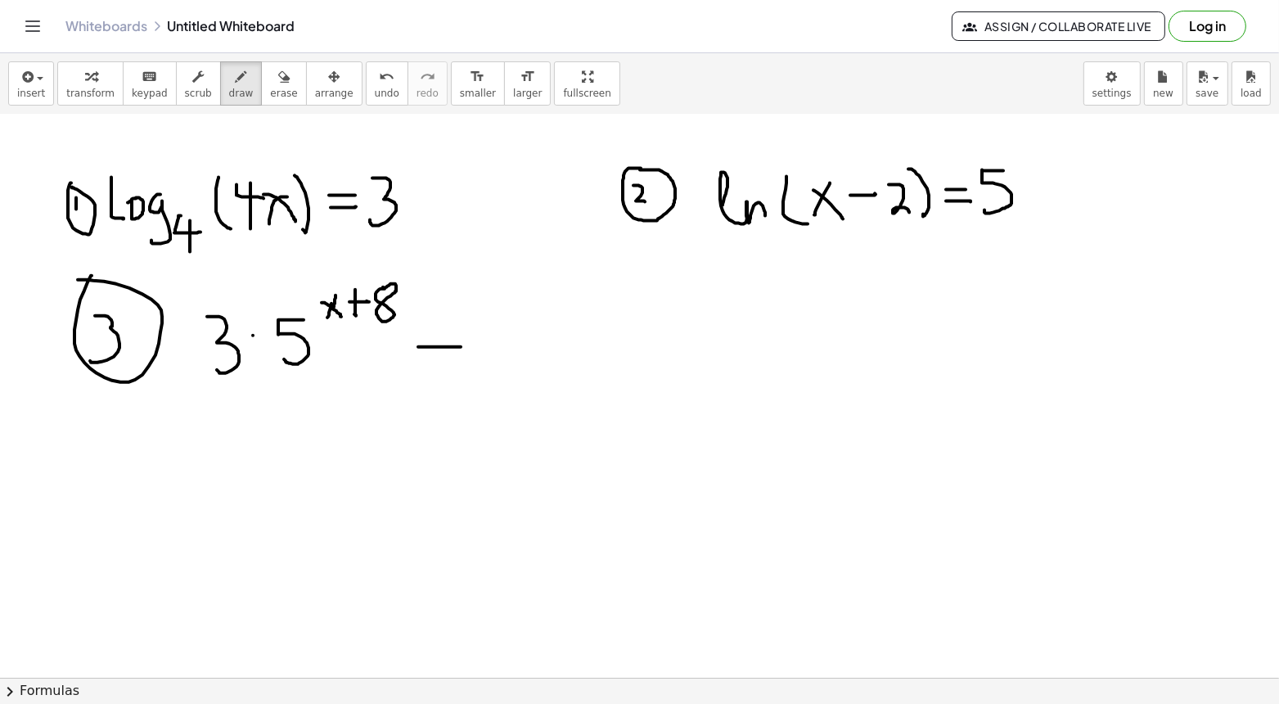
drag, startPoint x: 418, startPoint y: 346, endPoint x: 461, endPoint y: 345, distance: 42.5
click at [461, 345] on div at bounding box center [639, 181] width 1279 height 1232
drag, startPoint x: 424, startPoint y: 358, endPoint x: 465, endPoint y: 358, distance: 40.9
click at [465, 358] on div at bounding box center [639, 181] width 1279 height 1232
drag, startPoint x: 473, startPoint y: 329, endPoint x: 497, endPoint y: 363, distance: 41.8
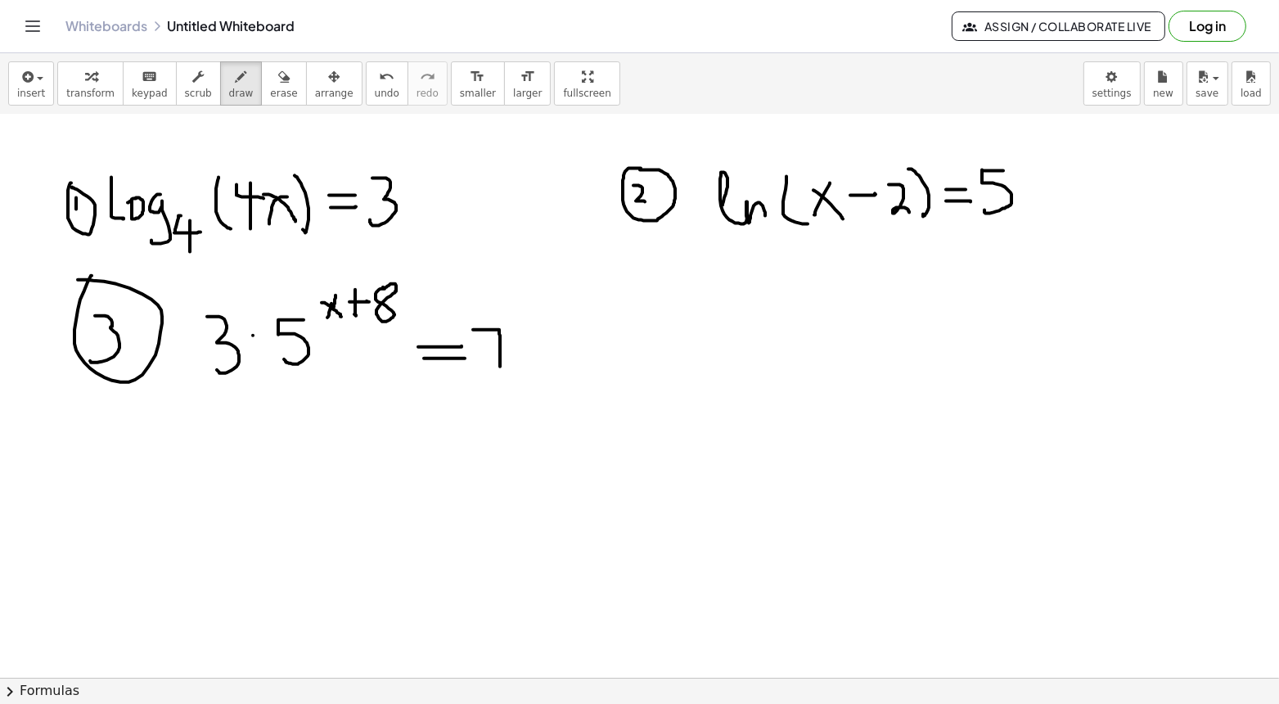
click at [497, 363] on div at bounding box center [639, 181] width 1279 height 1232
drag, startPoint x: 487, startPoint y: 342, endPoint x: 506, endPoint y: 340, distance: 19.7
click at [507, 341] on div at bounding box center [639, 181] width 1279 height 1232
click at [525, 343] on div at bounding box center [639, 181] width 1279 height 1232
drag, startPoint x: 540, startPoint y: 322, endPoint x: 578, endPoint y: 361, distance: 55.0
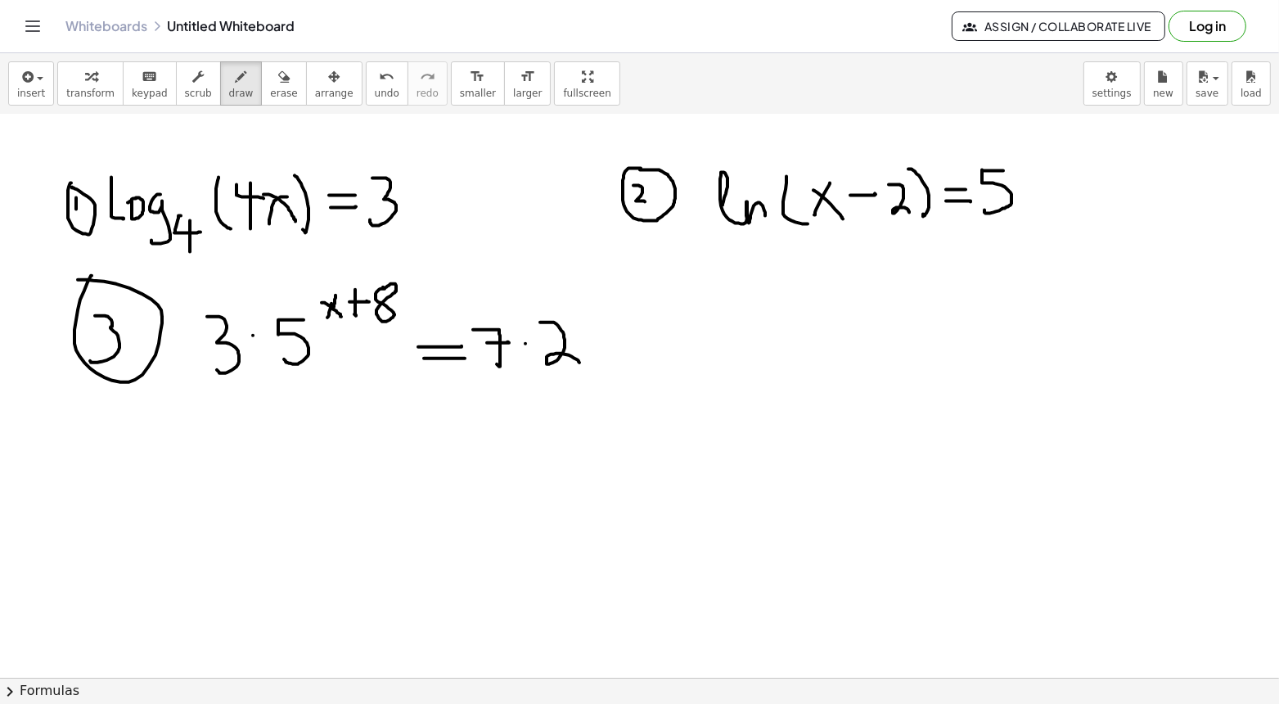
click at [578, 361] on div at bounding box center [639, 181] width 1279 height 1232
drag, startPoint x: 578, startPoint y: 299, endPoint x: 576, endPoint y: 324, distance: 24.7
click at [577, 325] on div at bounding box center [639, 181] width 1279 height 1232
drag, startPoint x: 565, startPoint y: 311, endPoint x: 591, endPoint y: 325, distance: 29.6
click at [591, 325] on div at bounding box center [639, 181] width 1279 height 1232
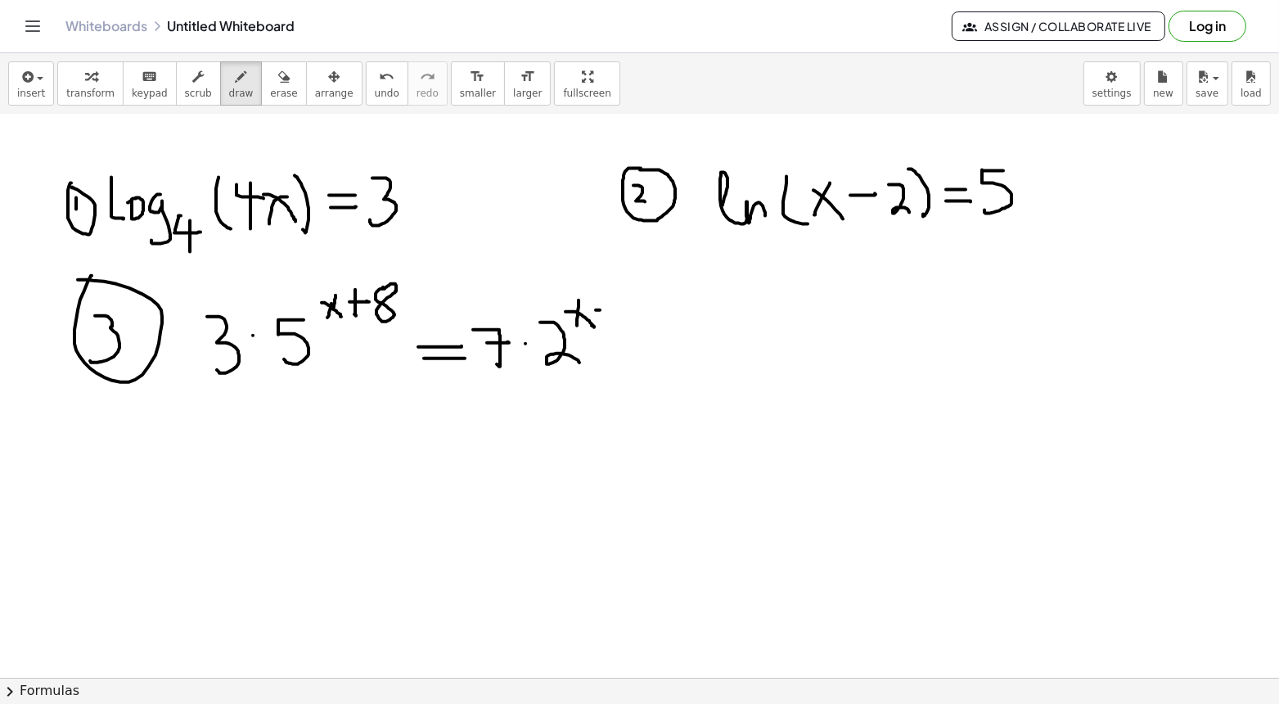
drag, startPoint x: 596, startPoint y: 309, endPoint x: 617, endPoint y: 308, distance: 21.3
click at [618, 309] on div at bounding box center [639, 181] width 1279 height 1232
drag, startPoint x: 627, startPoint y: 297, endPoint x: 647, endPoint y: 311, distance: 24.7
click at [647, 311] on div at bounding box center [639, 181] width 1279 height 1232
drag, startPoint x: 635, startPoint y: 300, endPoint x: 635, endPoint y: 335, distance: 35.2
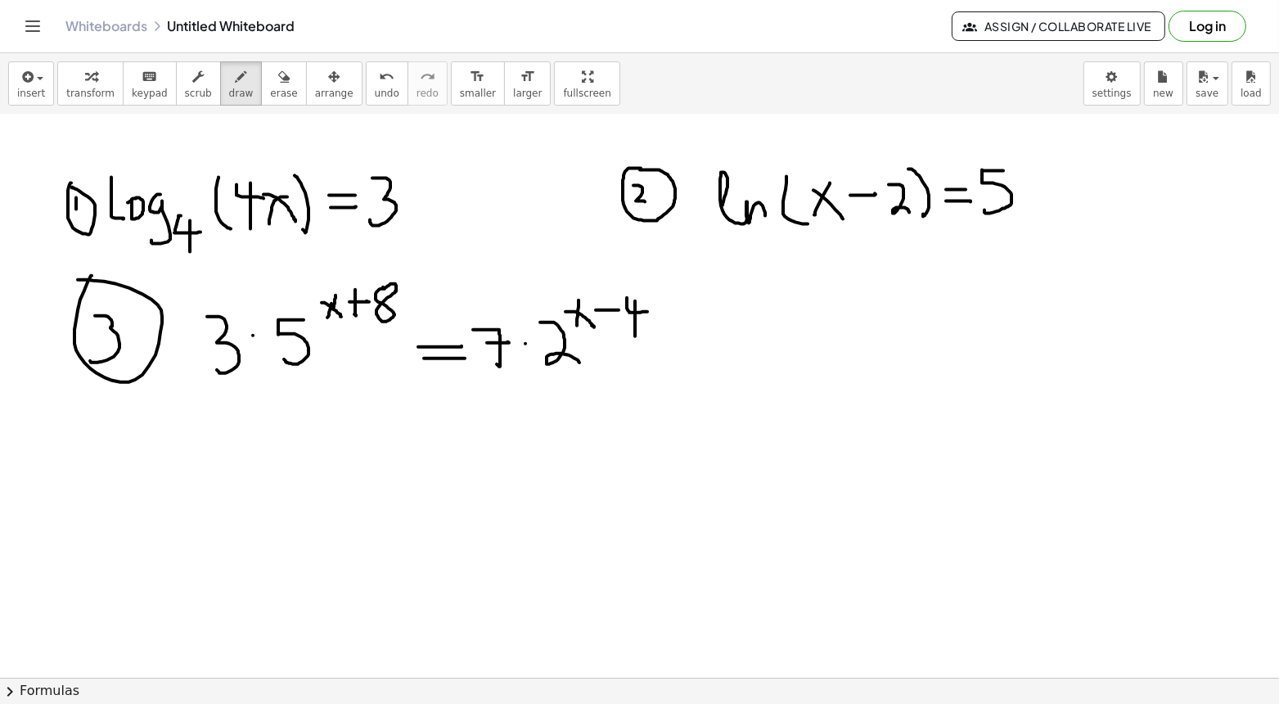
click at [635, 335] on div at bounding box center [639, 181] width 1279 height 1232
drag, startPoint x: 758, startPoint y: 331, endPoint x: 770, endPoint y: 345, distance: 18.5
click at [771, 346] on div at bounding box center [639, 181] width 1279 height 1232
drag, startPoint x: 770, startPoint y: 340, endPoint x: 770, endPoint y: 357, distance: 16.4
click at [770, 358] on div at bounding box center [639, 181] width 1279 height 1232
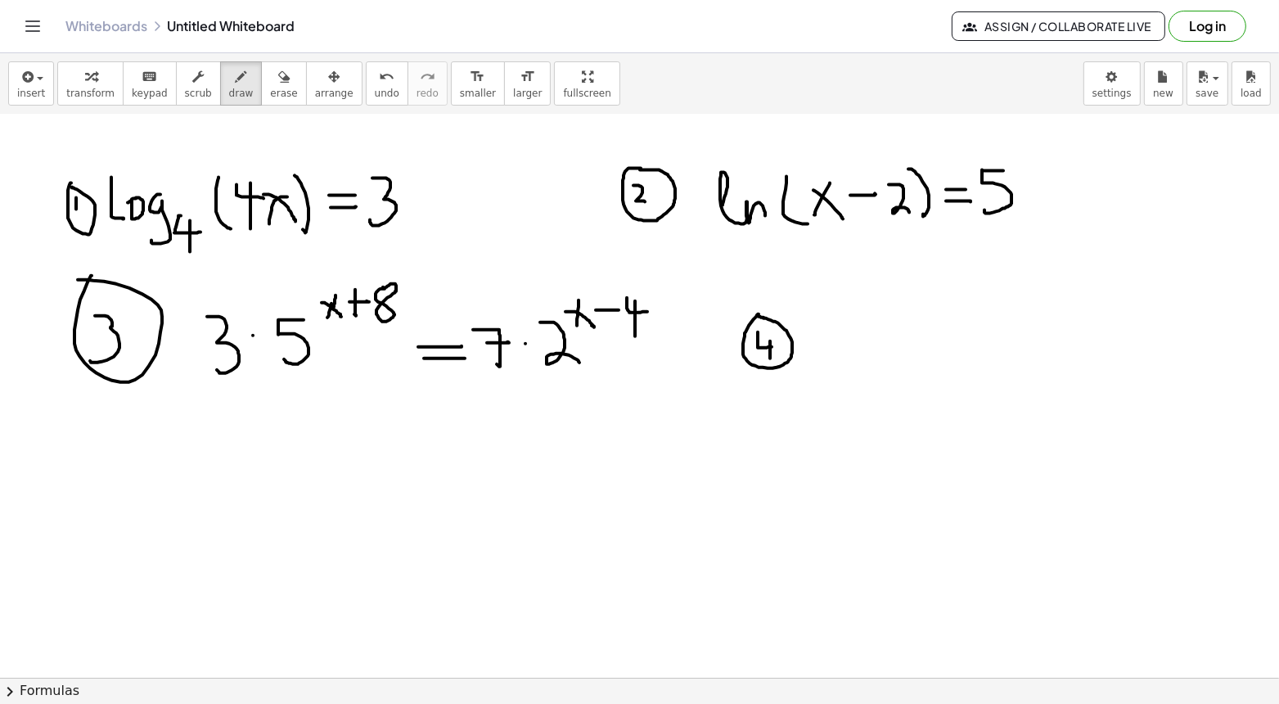
click at [758, 314] on div at bounding box center [639, 181] width 1279 height 1232
drag, startPoint x: 825, startPoint y: 322, endPoint x: 861, endPoint y: 367, distance: 57.6
click at [861, 367] on div at bounding box center [639, 181] width 1279 height 1232
drag, startPoint x: 881, startPoint y: 319, endPoint x: 867, endPoint y: 351, distance: 34.8
click at [867, 351] on div at bounding box center [639, 181] width 1279 height 1232
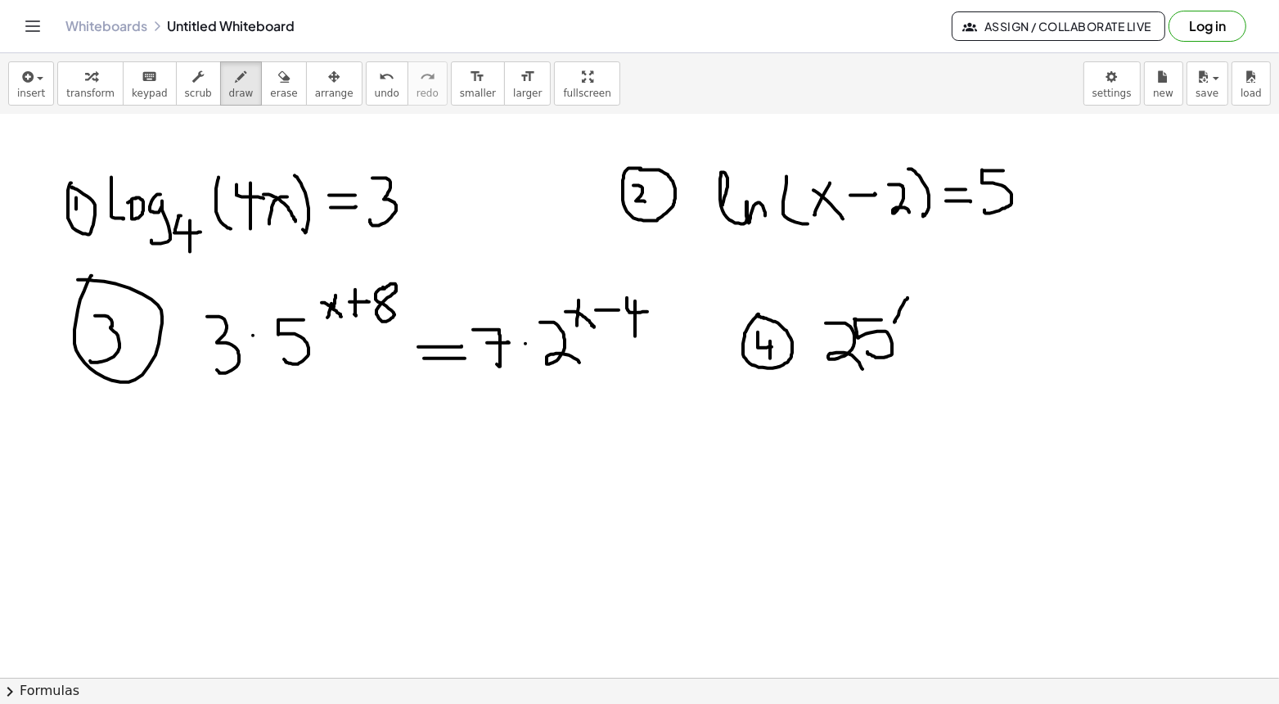
drag, startPoint x: 907, startPoint y: 297, endPoint x: 894, endPoint y: 321, distance: 27.1
click at [894, 321] on div at bounding box center [639, 181] width 1279 height 1232
drag, startPoint x: 891, startPoint y: 295, endPoint x: 907, endPoint y: 321, distance: 30.9
click at [907, 321] on div at bounding box center [639, 181] width 1279 height 1232
drag, startPoint x: 917, startPoint y: 341, endPoint x: 933, endPoint y: 342, distance: 16.4
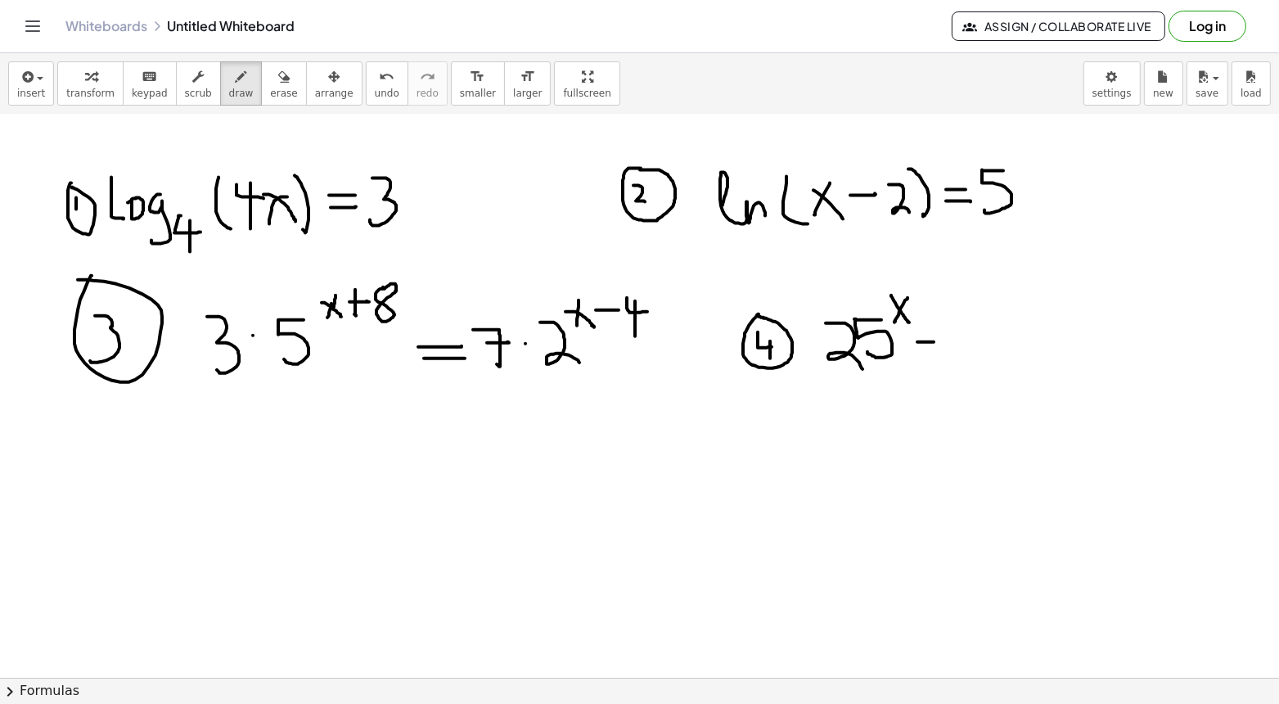
click at [936, 342] on div at bounding box center [639, 181] width 1279 height 1232
drag, startPoint x: 949, startPoint y: 324, endPoint x: 973, endPoint y: 366, distance: 48.0
click at [973, 366] on div at bounding box center [639, 181] width 1279 height 1232
click at [979, 347] on div at bounding box center [639, 181] width 1279 height 1232
drag, startPoint x: 998, startPoint y: 322, endPoint x: 987, endPoint y: 357, distance: 36.2
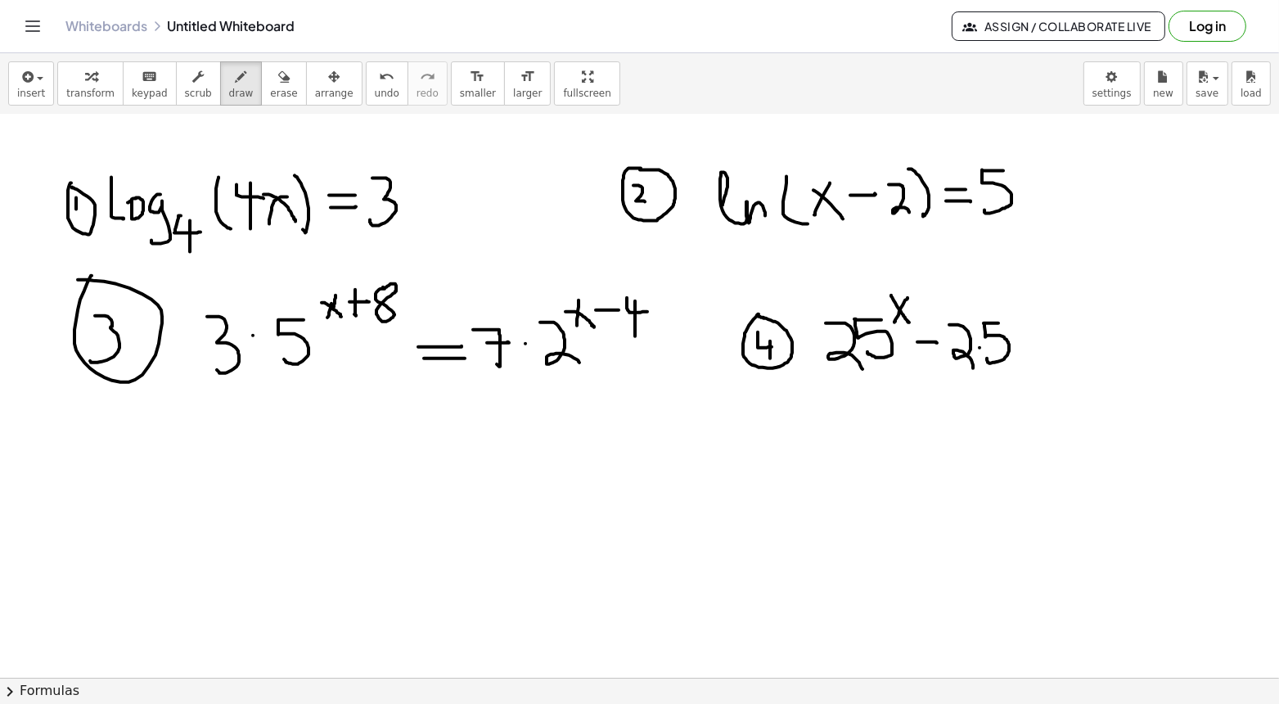
click at [987, 357] on div at bounding box center [639, 181] width 1279 height 1232
drag, startPoint x: 1019, startPoint y: 306, endPoint x: 1006, endPoint y: 328, distance: 25.3
click at [1006, 329] on div at bounding box center [639, 181] width 1279 height 1232
drag, startPoint x: 1005, startPoint y: 308, endPoint x: 1028, endPoint y: 322, distance: 26.1
click at [1028, 322] on div at bounding box center [639, 181] width 1279 height 1232
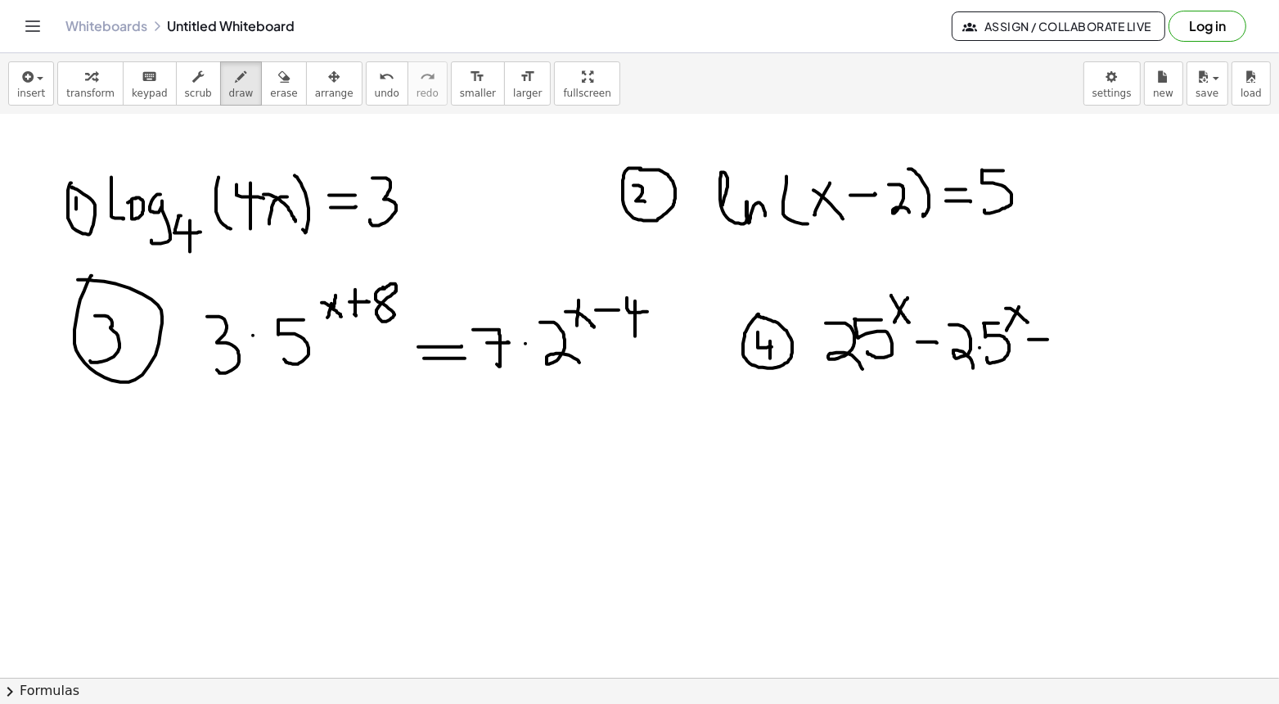
drag, startPoint x: 1028, startPoint y: 339, endPoint x: 1046, endPoint y: 338, distance: 18.0
click at [1047, 339] on div at bounding box center [639, 181] width 1279 height 1232
click at [1072, 313] on div at bounding box center [639, 181] width 1279 height 1232
drag, startPoint x: 1108, startPoint y: 336, endPoint x: 1136, endPoint y: 336, distance: 28.6
click at [1136, 336] on div at bounding box center [639, 181] width 1279 height 1232
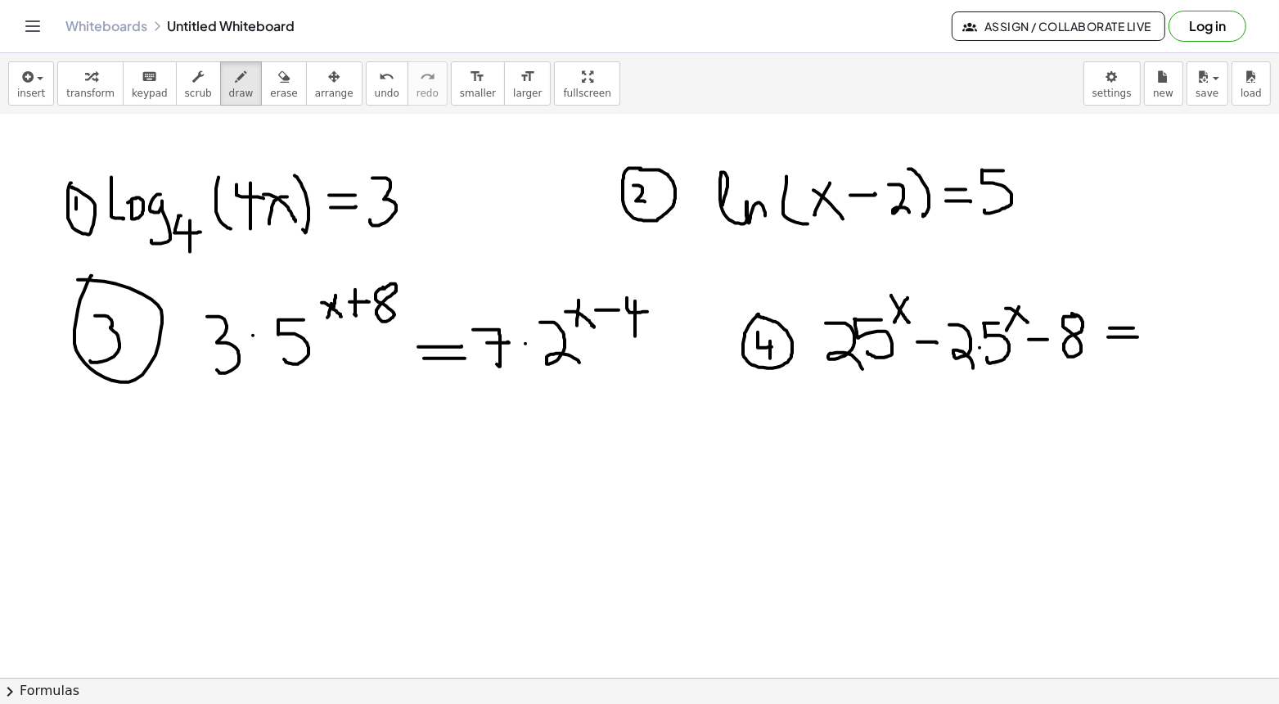
drag, startPoint x: 1109, startPoint y: 327, endPoint x: 1135, endPoint y: 327, distance: 25.4
click at [1136, 327] on div at bounding box center [639, 181] width 1279 height 1232
click at [1154, 315] on div at bounding box center [639, 181] width 1279 height 1232
drag, startPoint x: 588, startPoint y: 213, endPoint x: 695, endPoint y: 151, distance: 123.9
click at [695, 151] on div at bounding box center [639, 181] width 1279 height 1232
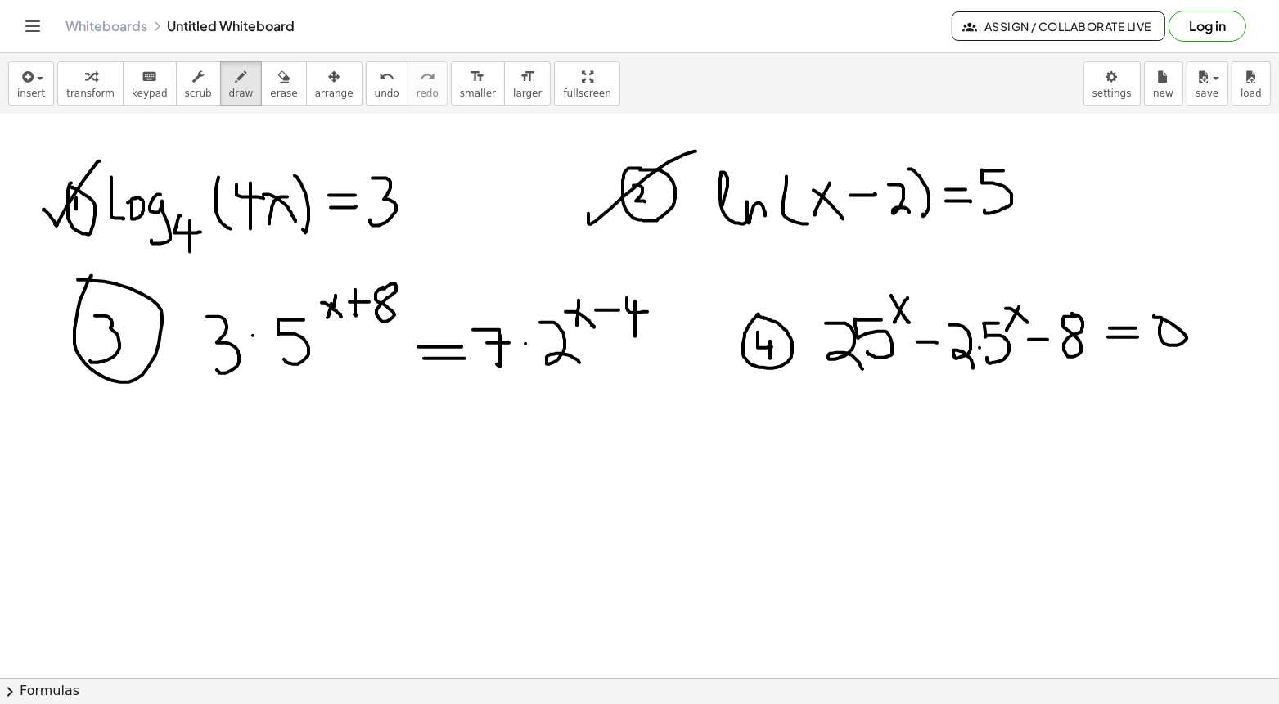
drag, startPoint x: 43, startPoint y: 209, endPoint x: 100, endPoint y: 160, distance: 74.8
click at [100, 160] on div at bounding box center [639, 181] width 1279 height 1232
click at [764, 435] on div at bounding box center [639, 181] width 1279 height 1232
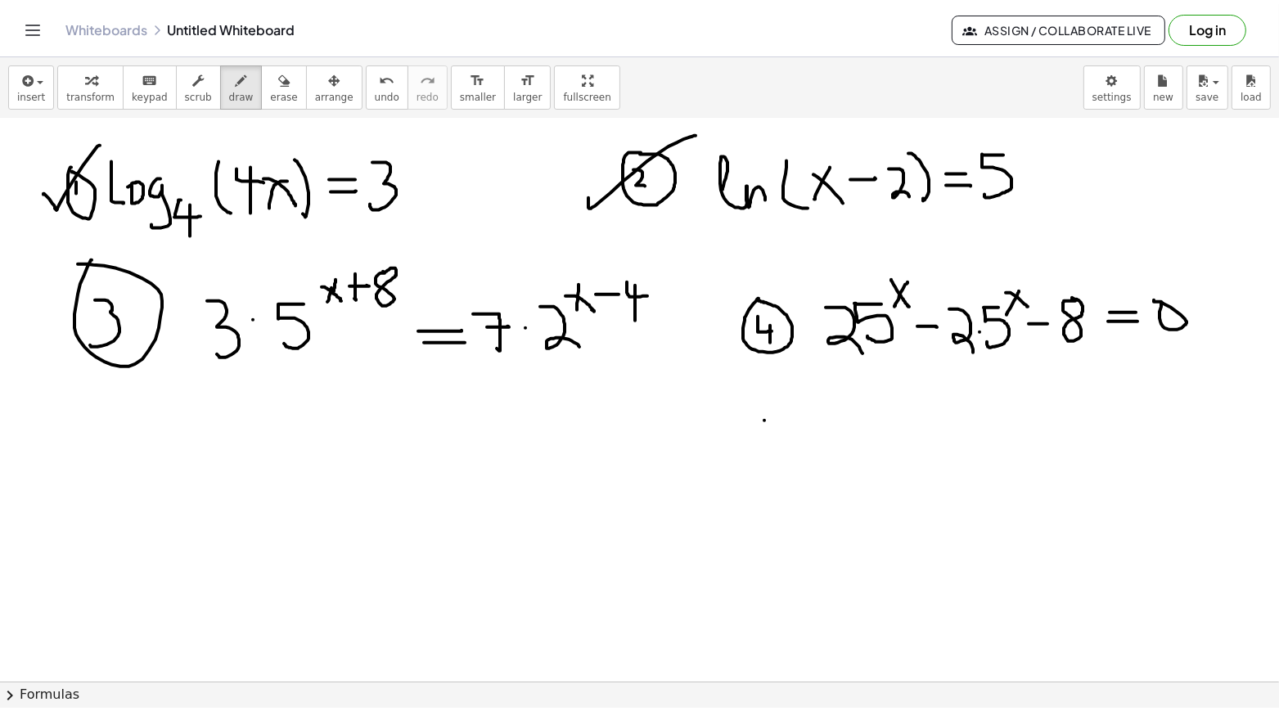
scroll to position [565, 0]
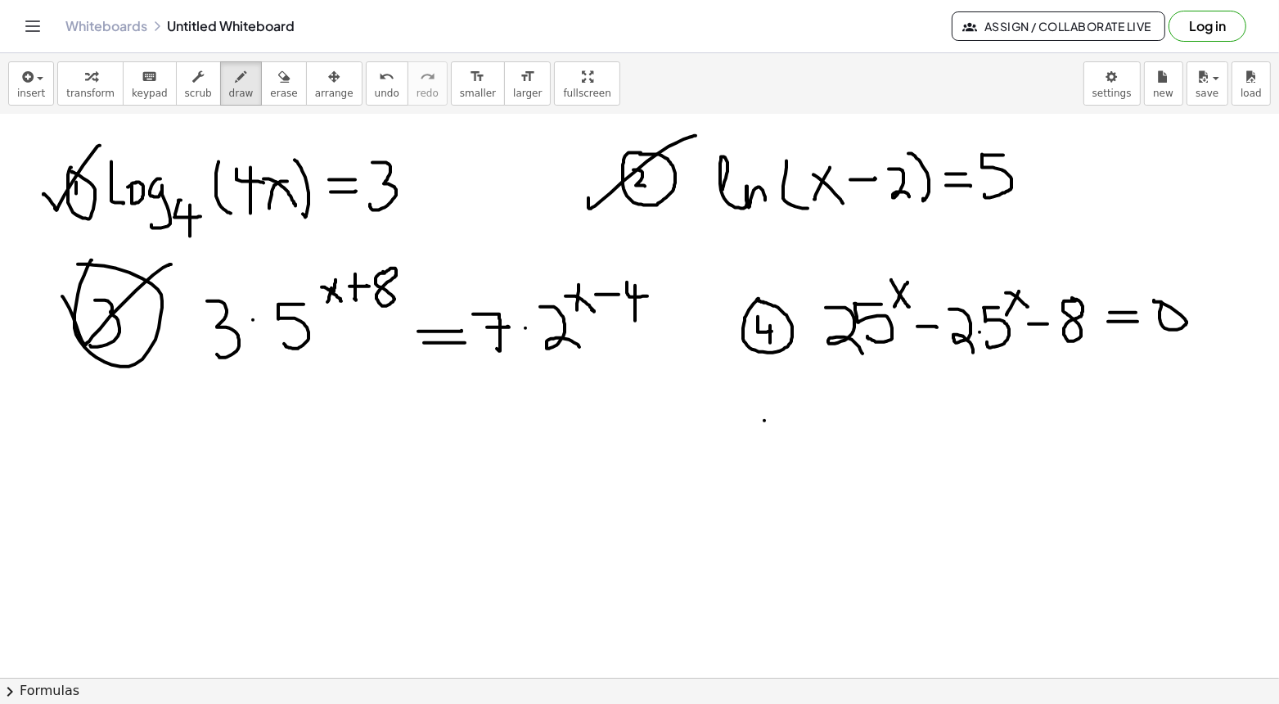
drag, startPoint x: 62, startPoint y: 295, endPoint x: 168, endPoint y: 262, distance: 110.7
click at [168, 262] on div at bounding box center [639, 165] width 1279 height 1232
drag, startPoint x: 115, startPoint y: 428, endPoint x: 108, endPoint y: 452, distance: 24.8
click at [108, 452] on div at bounding box center [639, 165] width 1279 height 1232
click at [97, 424] on div at bounding box center [639, 165] width 1279 height 1232
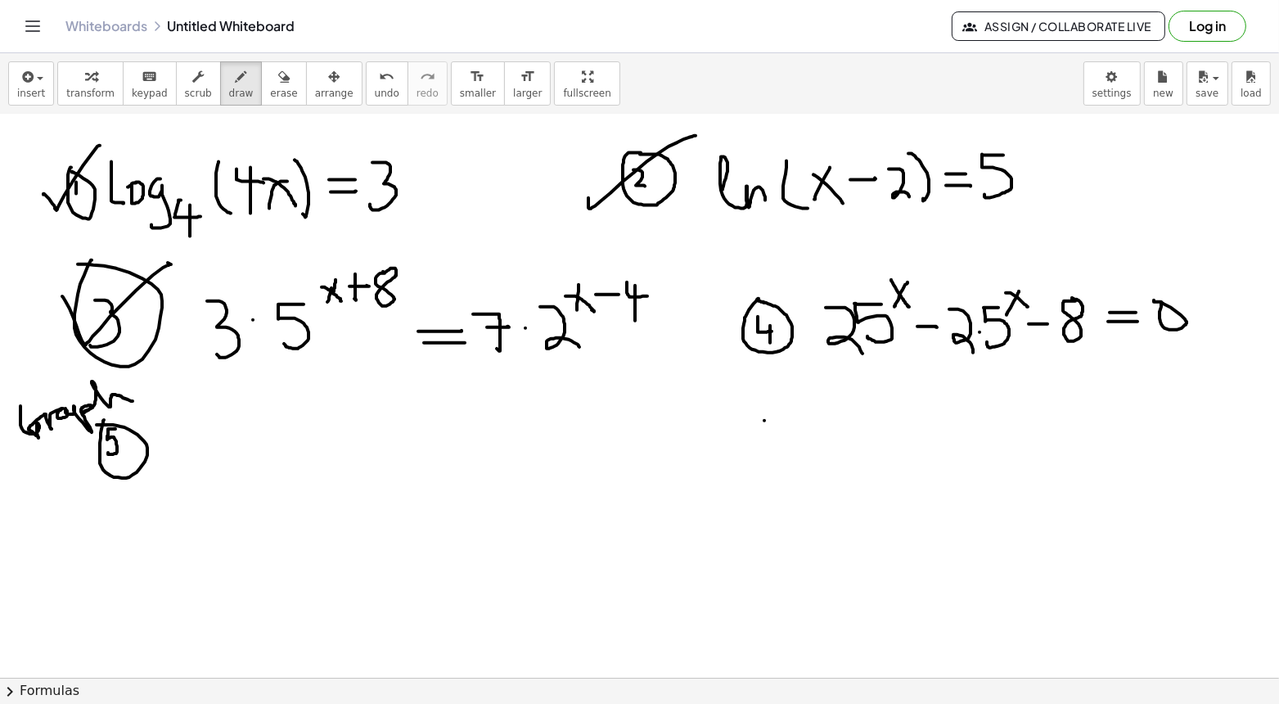
drag, startPoint x: 20, startPoint y: 405, endPoint x: 133, endPoint y: 398, distance: 113.1
click at [133, 398] on div at bounding box center [639, 165] width 1279 height 1232
drag, startPoint x: 200, startPoint y: 438, endPoint x: 209, endPoint y: 479, distance: 42.7
click at [209, 480] on div at bounding box center [639, 165] width 1279 height 1232
drag, startPoint x: 236, startPoint y: 454, endPoint x: 269, endPoint y: 452, distance: 33.6
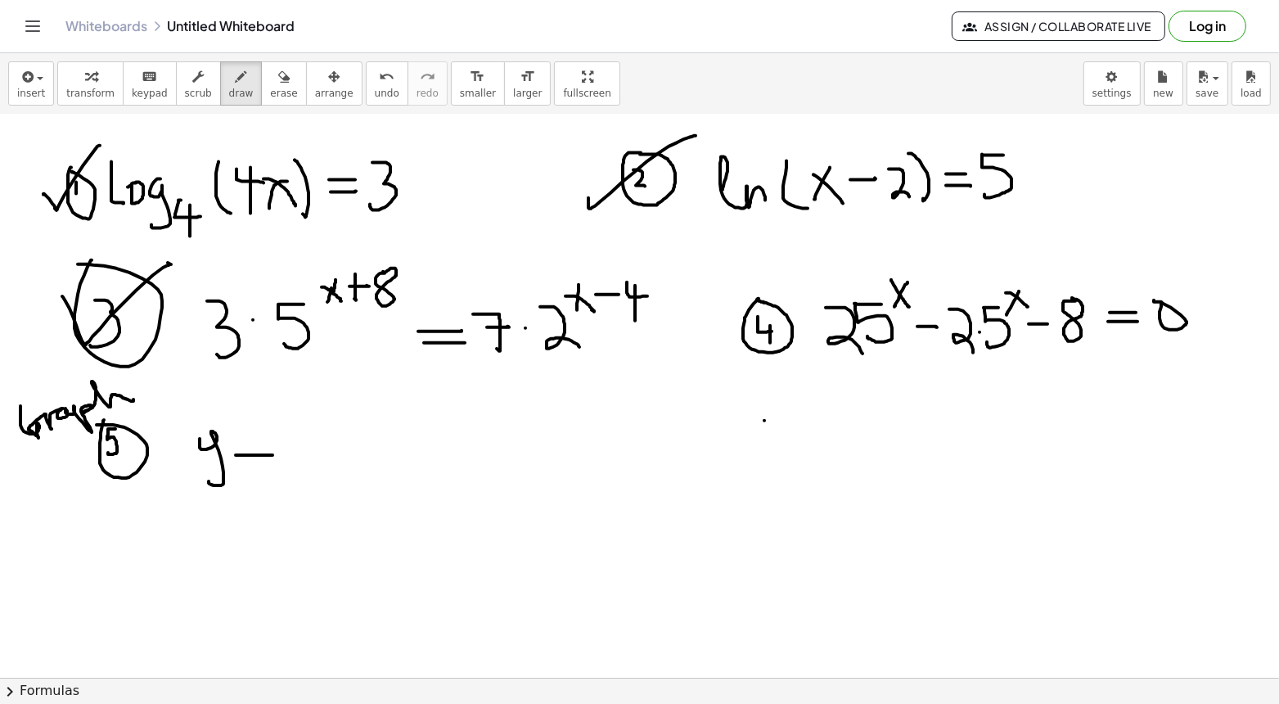
click at [271, 452] on div at bounding box center [639, 165] width 1279 height 1232
click at [269, 452] on div at bounding box center [639, 165] width 1279 height 1232
drag, startPoint x: 236, startPoint y: 443, endPoint x: 269, endPoint y: 442, distance: 32.8
click at [270, 443] on div at bounding box center [639, 165] width 1279 height 1232
drag, startPoint x: 295, startPoint y: 436, endPoint x: 326, endPoint y: 465, distance: 41.7
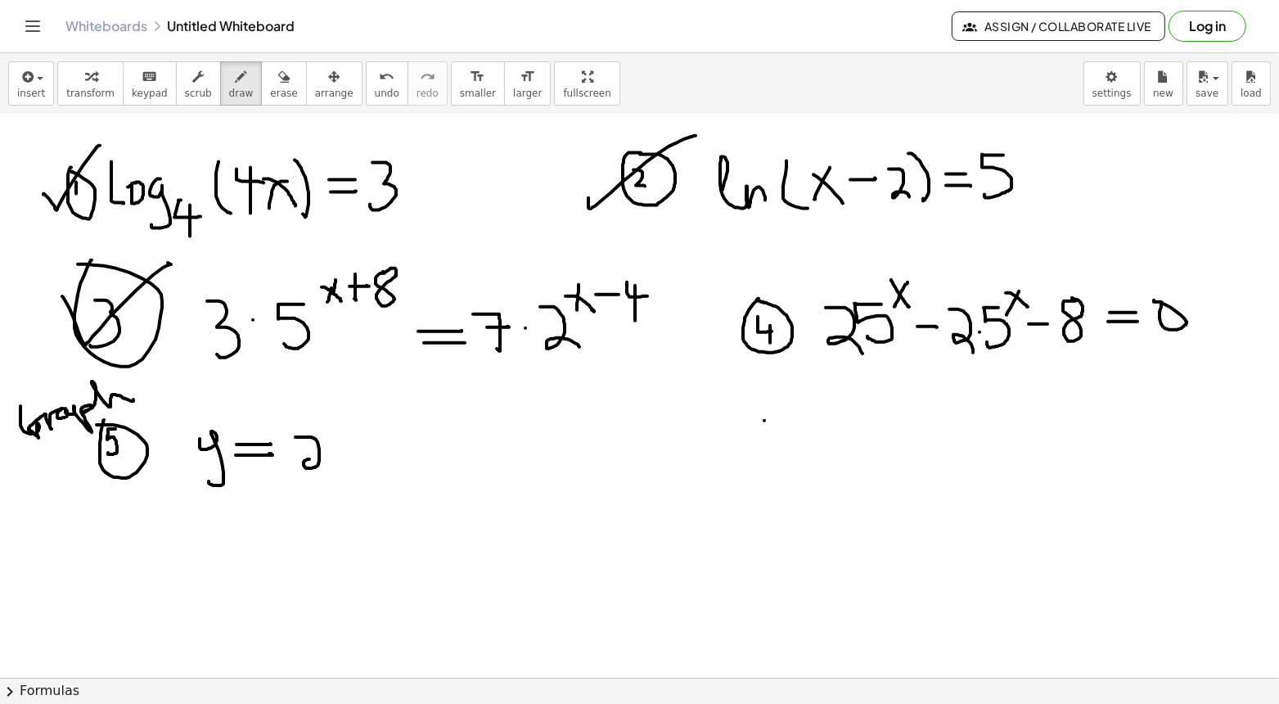
click at [326, 465] on div at bounding box center [639, 165] width 1279 height 1232
drag, startPoint x: 352, startPoint y: 413, endPoint x: 345, endPoint y: 499, distance: 86.1
click at [346, 500] on div at bounding box center [639, 165] width 1279 height 1232
drag, startPoint x: 372, startPoint y: 434, endPoint x: 372, endPoint y: 452, distance: 18.0
click at [372, 453] on div at bounding box center [639, 165] width 1279 height 1232
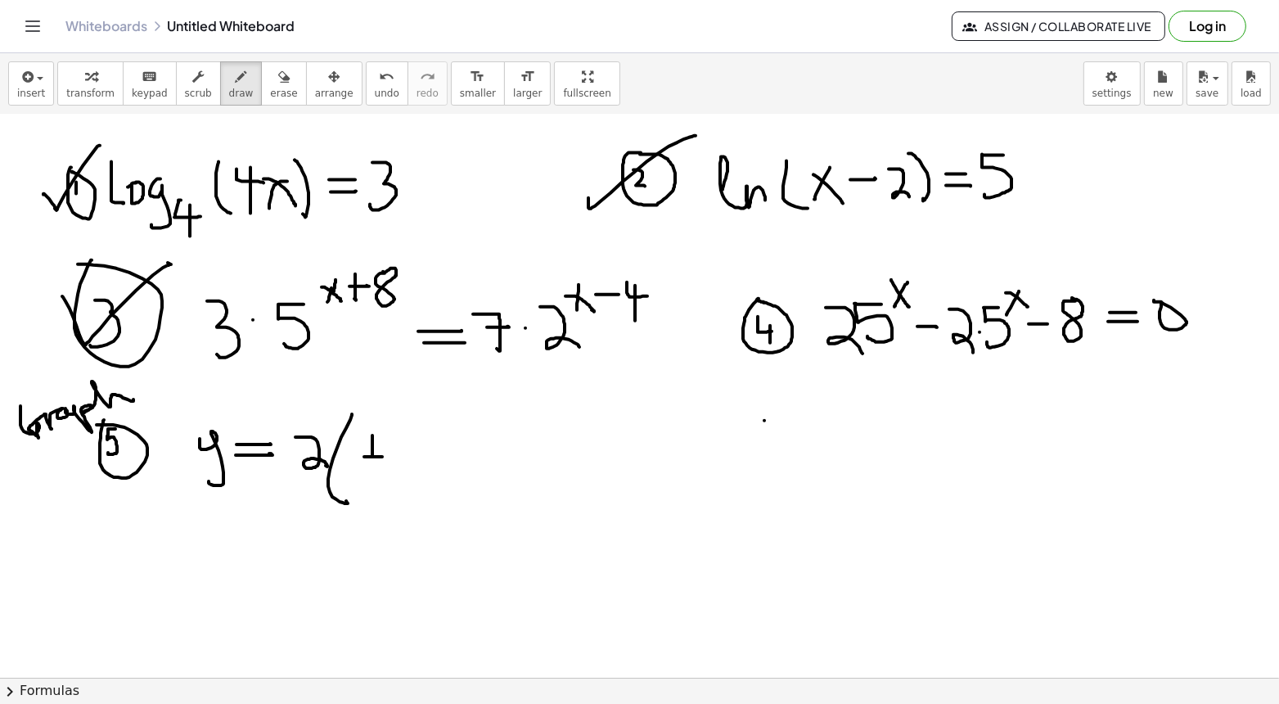
drag, startPoint x: 364, startPoint y: 456, endPoint x: 383, endPoint y: 456, distance: 18.8
click at [383, 456] on div at bounding box center [639, 165] width 1279 height 1232
drag, startPoint x: 367, startPoint y: 464, endPoint x: 367, endPoint y: 485, distance: 21.3
click at [367, 486] on div at bounding box center [639, 165] width 1279 height 1232
drag, startPoint x: 392, startPoint y: 427, endPoint x: 407, endPoint y: 502, distance: 76.7
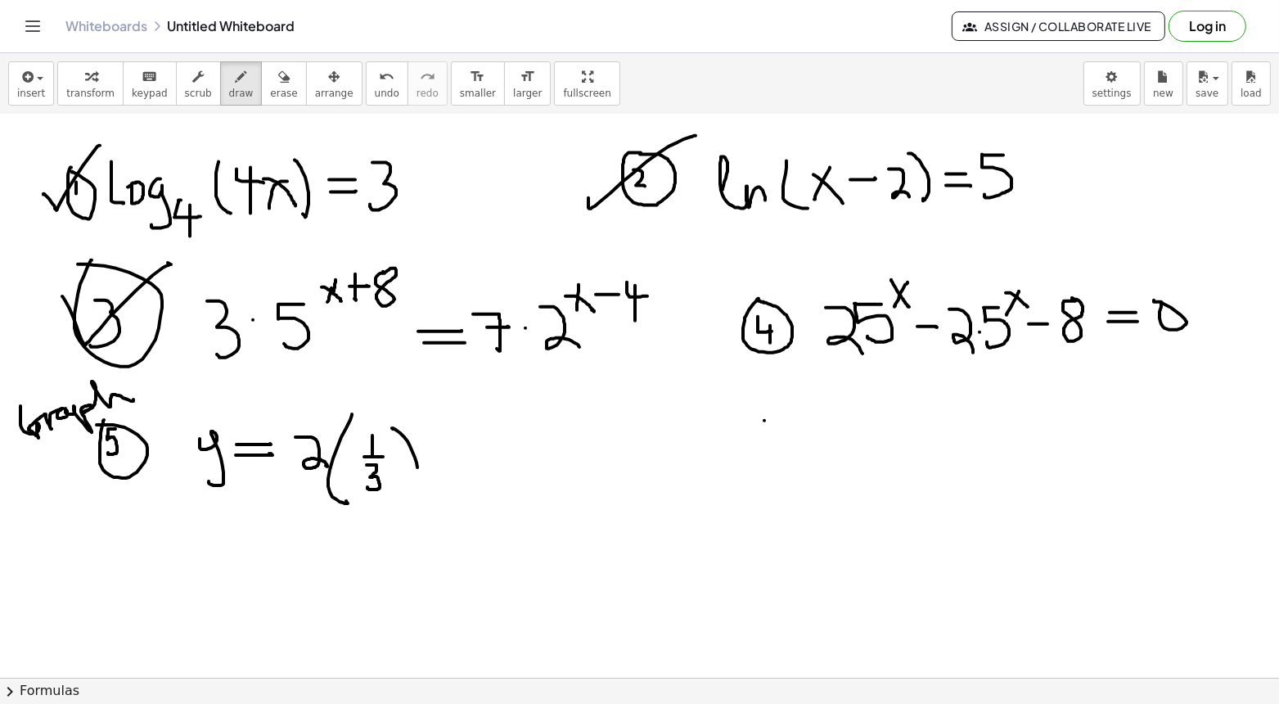
click at [407, 503] on div at bounding box center [639, 165] width 1279 height 1232
drag, startPoint x: 424, startPoint y: 404, endPoint x: 417, endPoint y: 422, distance: 19.2
click at [417, 422] on div at bounding box center [639, 165] width 1279 height 1232
drag, startPoint x: 413, startPoint y: 406, endPoint x: 431, endPoint y: 422, distance: 24.3
click at [432, 423] on div at bounding box center [639, 165] width 1279 height 1232
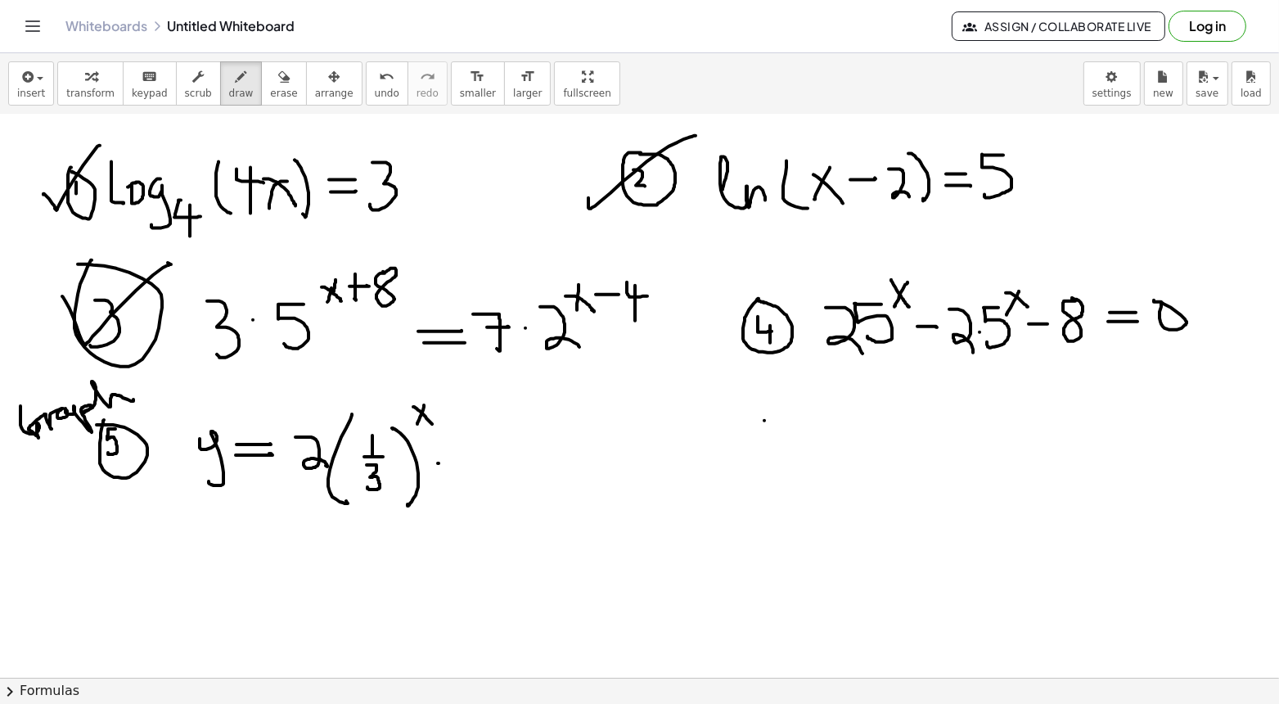
drag, startPoint x: 438, startPoint y: 462, endPoint x: 461, endPoint y: 461, distance: 22.9
click at [462, 461] on div at bounding box center [639, 165] width 1279 height 1232
drag, startPoint x: 483, startPoint y: 436, endPoint x: 492, endPoint y: 489, distance: 54.1
click at [492, 489] on div at bounding box center [639, 165] width 1279 height 1232
click at [379, 98] on span "undo" at bounding box center [387, 93] width 25 height 11
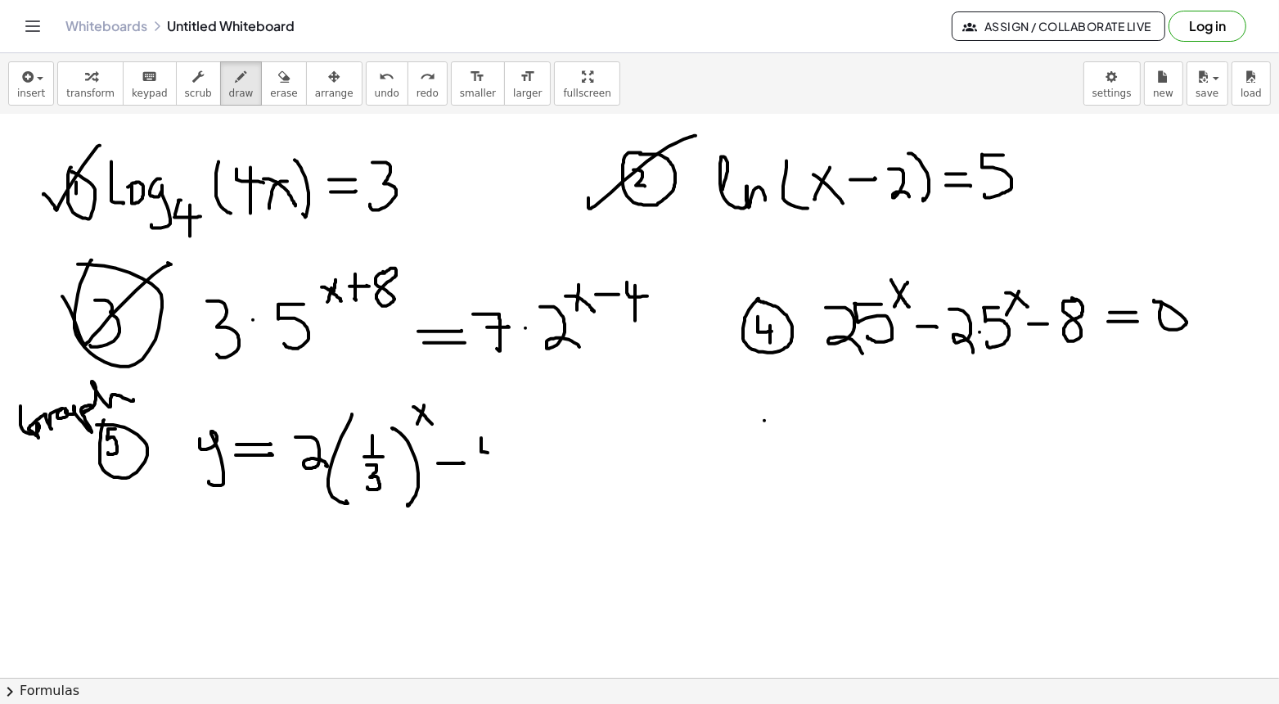
drag, startPoint x: 481, startPoint y: 437, endPoint x: 503, endPoint y: 454, distance: 28.0
click at [503, 454] on div at bounding box center [639, 165] width 1279 height 1232
drag, startPoint x: 494, startPoint y: 442, endPoint x: 494, endPoint y: 481, distance: 39.3
click at [494, 482] on div at bounding box center [639, 165] width 1279 height 1232
drag, startPoint x: 626, startPoint y: 436, endPoint x: 627, endPoint y: 456, distance: 19.7
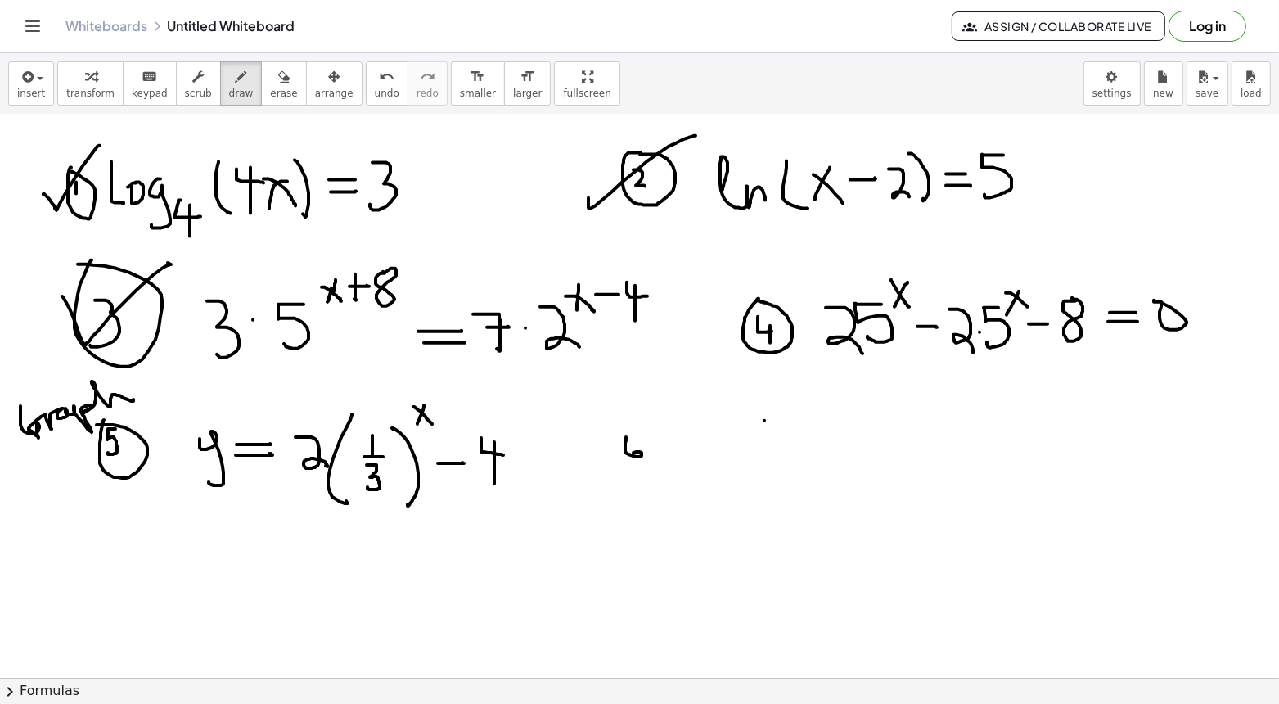
click at [627, 456] on div at bounding box center [639, 165] width 1279 height 1232
click at [617, 434] on div at bounding box center [639, 165] width 1279 height 1232
drag, startPoint x: 716, startPoint y: 444, endPoint x: 723, endPoint y: 483, distance: 40.0
click at [723, 483] on div at bounding box center [639, 165] width 1279 height 1232
drag, startPoint x: 746, startPoint y: 457, endPoint x: 768, endPoint y: 454, distance: 22.2
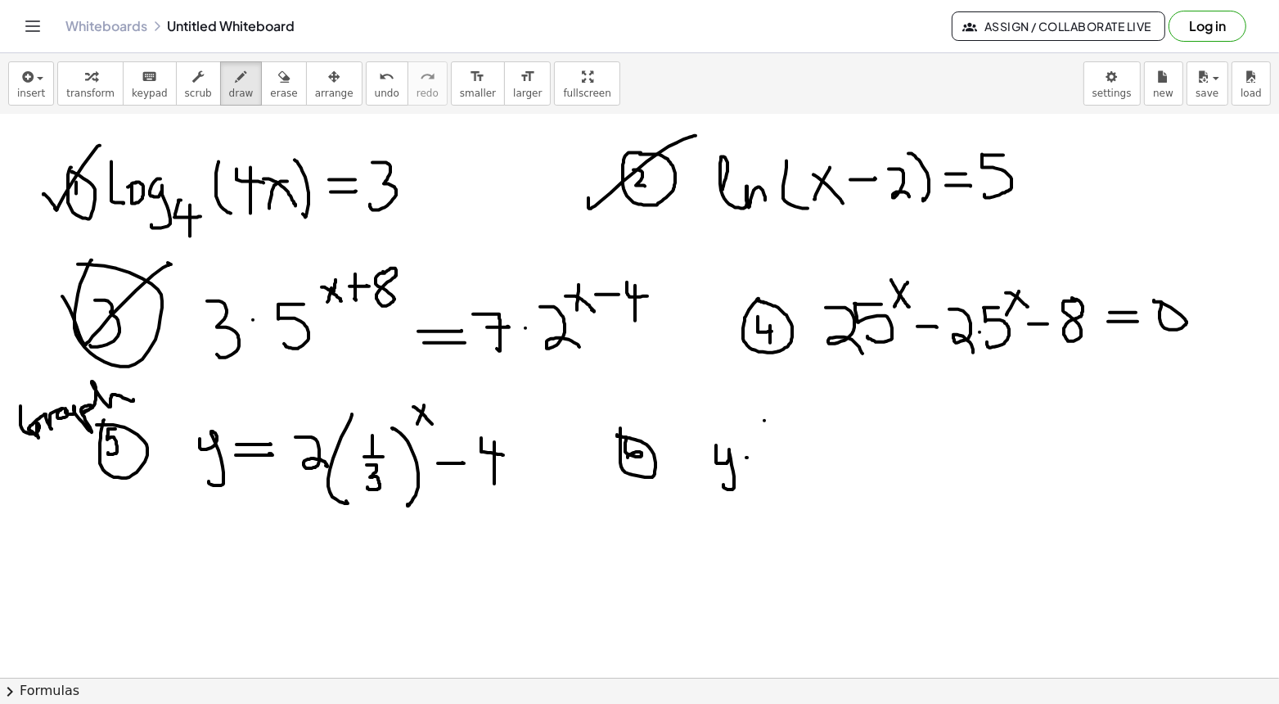
click at [768, 454] on div at bounding box center [639, 165] width 1279 height 1232
drag, startPoint x: 744, startPoint y: 469, endPoint x: 767, endPoint y: 468, distance: 22.1
click at [768, 469] on div at bounding box center [639, 165] width 1279 height 1232
drag, startPoint x: 785, startPoint y: 479, endPoint x: 821, endPoint y: 474, distance: 36.3
click at [821, 474] on div at bounding box center [639, 165] width 1279 height 1232
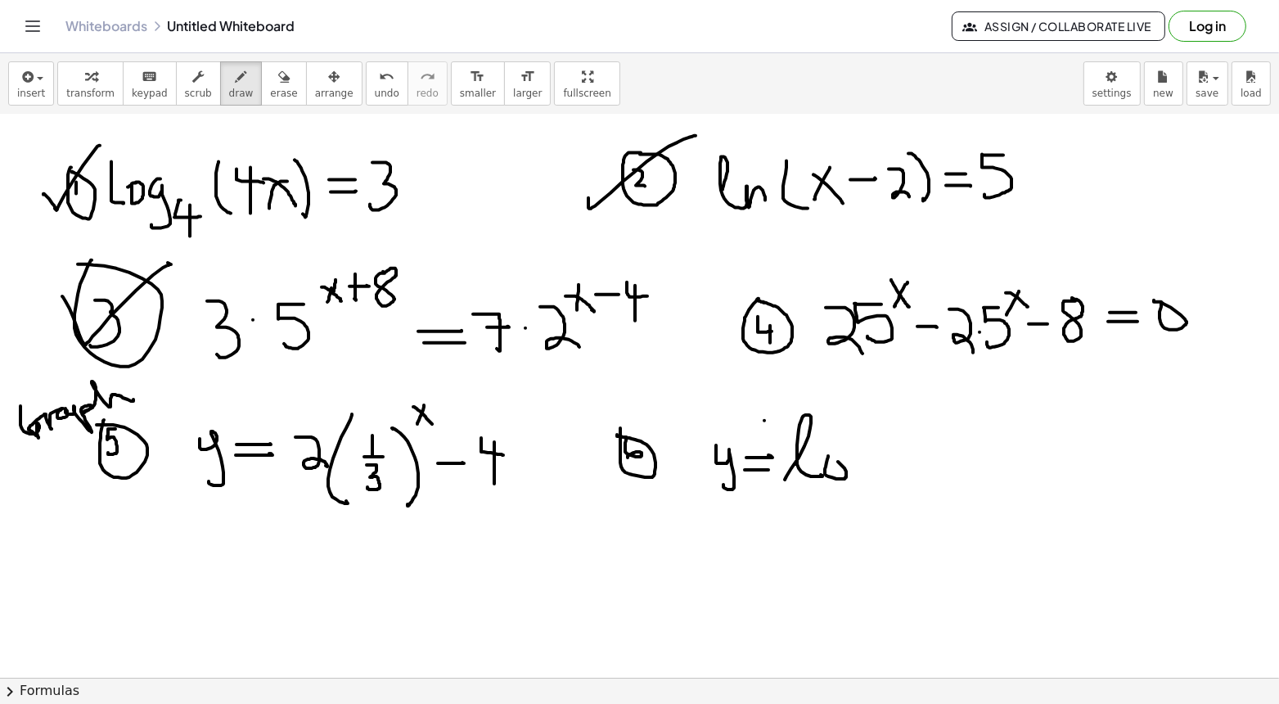
click at [822, 458] on div at bounding box center [639, 165] width 1279 height 1232
drag, startPoint x: 862, startPoint y: 455, endPoint x: 848, endPoint y: 496, distance: 43.5
click at [848, 496] on div at bounding box center [639, 165] width 1279 height 1232
drag, startPoint x: 876, startPoint y: 473, endPoint x: 884, endPoint y: 486, distance: 15.0
click at [884, 487] on div at bounding box center [639, 165] width 1279 height 1232
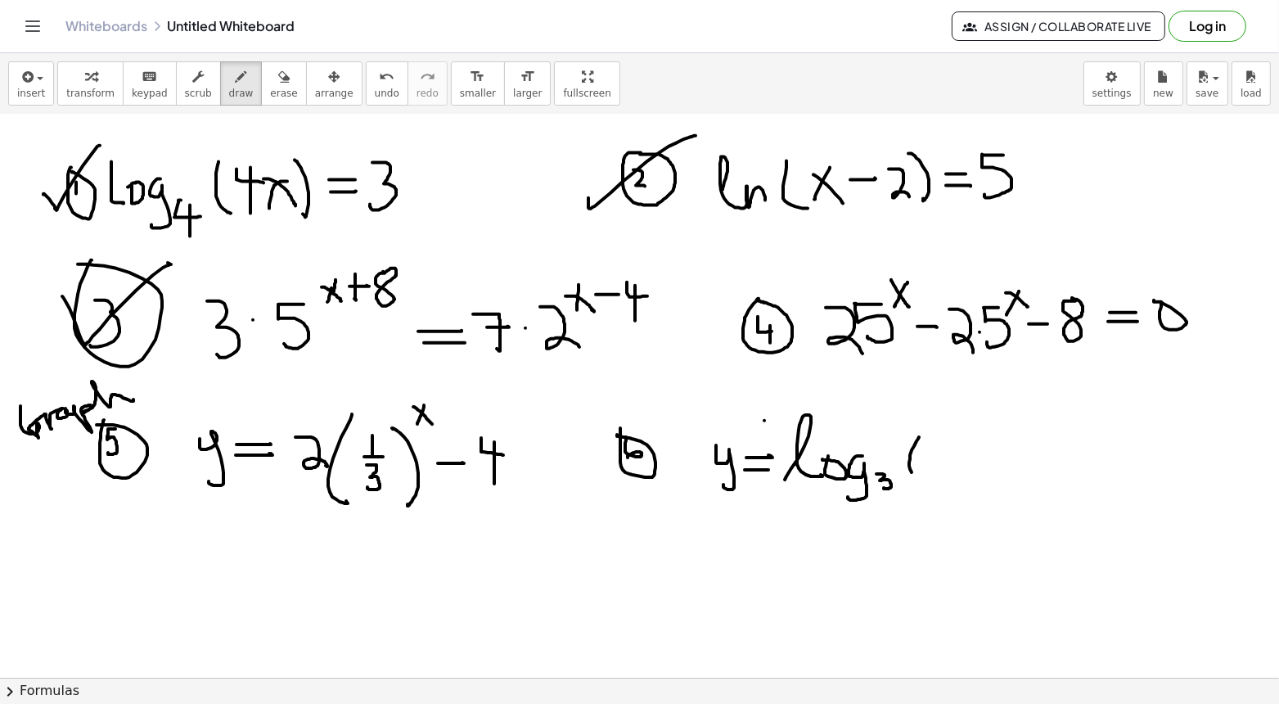
drag, startPoint x: 919, startPoint y: 436, endPoint x: 935, endPoint y: 483, distance: 50.2
click at [936, 483] on div at bounding box center [639, 165] width 1279 height 1232
drag, startPoint x: 949, startPoint y: 452, endPoint x: 934, endPoint y: 468, distance: 22.0
click at [934, 469] on div at bounding box center [639, 165] width 1279 height 1232
drag, startPoint x: 933, startPoint y: 454, endPoint x: 949, endPoint y: 471, distance: 23.7
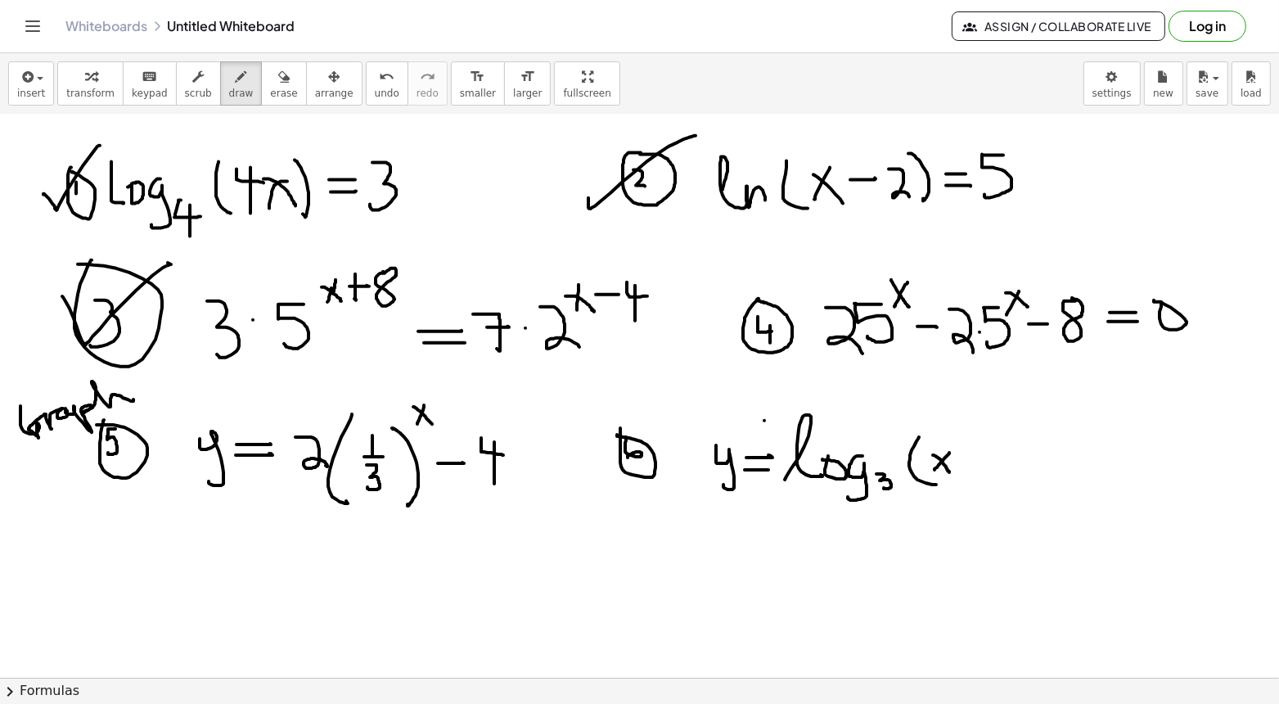
click at [949, 471] on div at bounding box center [639, 165] width 1279 height 1232
drag, startPoint x: 960, startPoint y: 460, endPoint x: 969, endPoint y: 458, distance: 8.3
click at [970, 459] on div at bounding box center [639, 165] width 1279 height 1232
drag, startPoint x: 983, startPoint y: 447, endPoint x: 1002, endPoint y: 455, distance: 20.5
click at [1003, 456] on div at bounding box center [639, 165] width 1279 height 1232
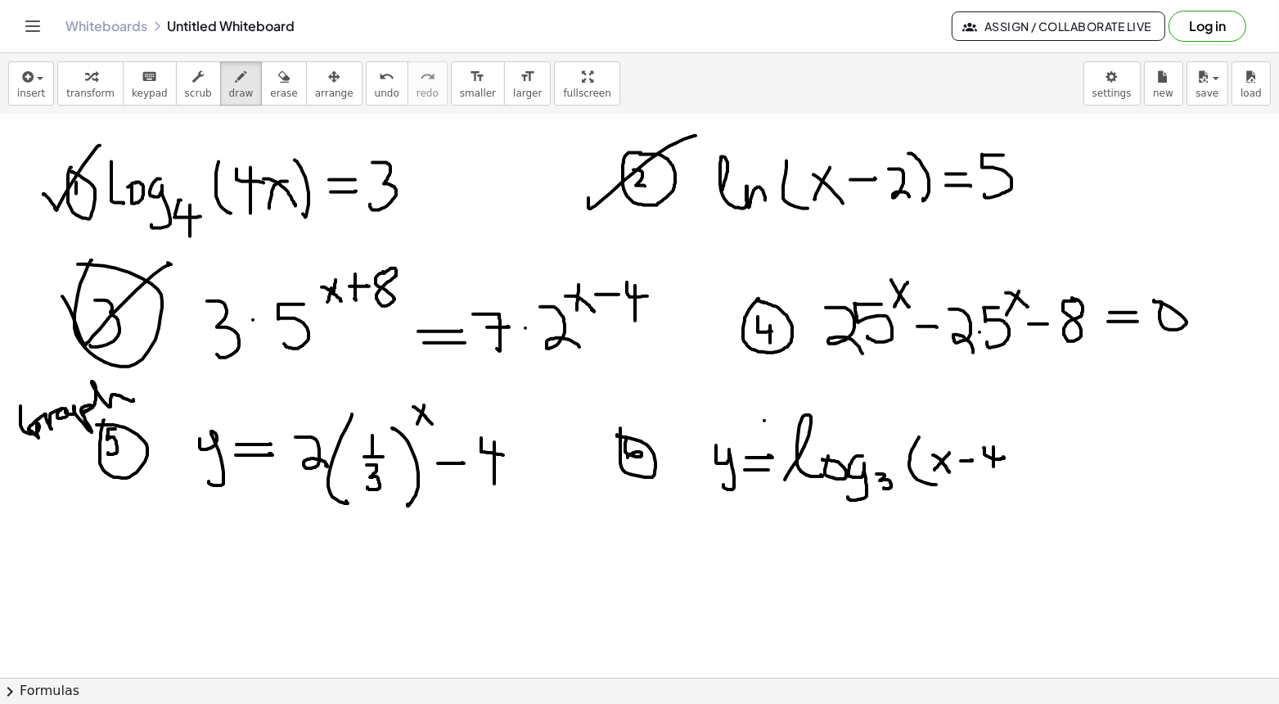
drag, startPoint x: 993, startPoint y: 446, endPoint x: 993, endPoint y: 480, distance: 34.4
click at [993, 481] on div at bounding box center [639, 165] width 1279 height 1232
click at [1014, 487] on div at bounding box center [639, 165] width 1279 height 1232
drag, startPoint x: 717, startPoint y: 335, endPoint x: 835, endPoint y: 275, distance: 132.8
click at [835, 275] on div at bounding box center [639, 165] width 1279 height 1232
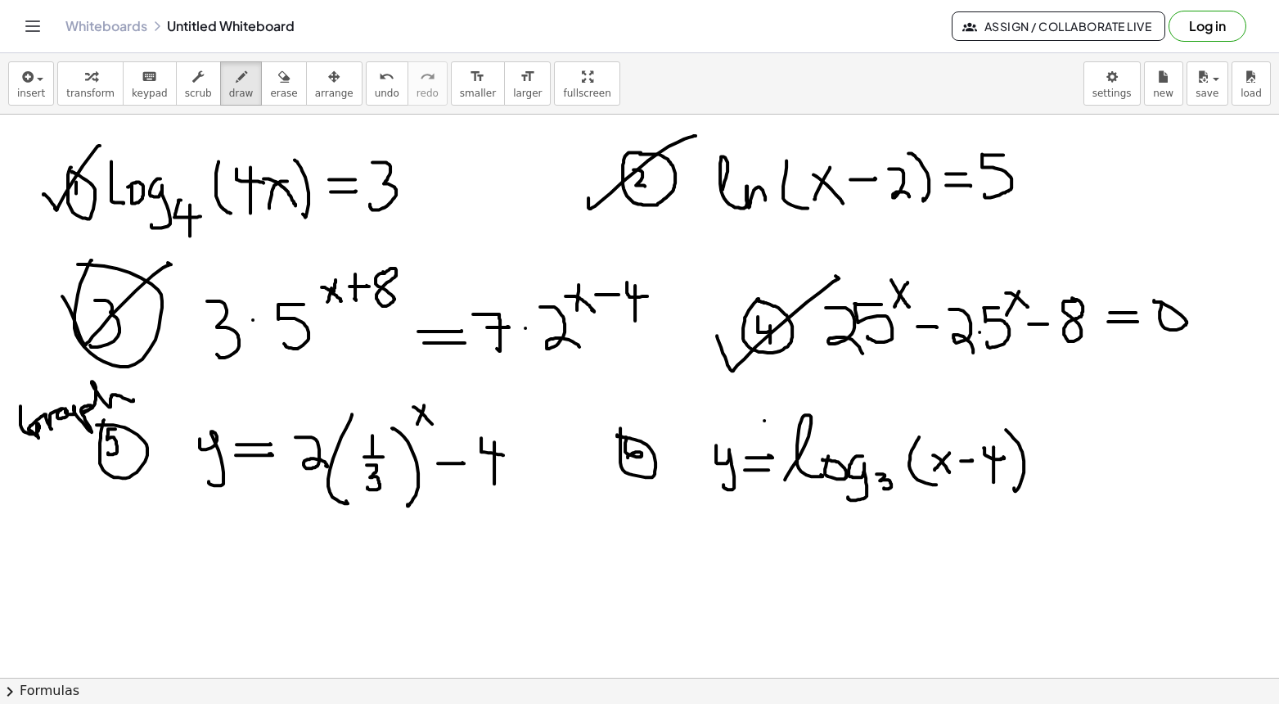
click at [253, 580] on div at bounding box center [639, 165] width 1279 height 1232
click at [248, 578] on div at bounding box center [639, 165] width 1279 height 1232
drag, startPoint x: 301, startPoint y: 581, endPoint x: 327, endPoint y: 578, distance: 26.3
click at [327, 578] on div at bounding box center [639, 165] width 1279 height 1232
drag, startPoint x: 301, startPoint y: 593, endPoint x: 324, endPoint y: 591, distance: 23.0
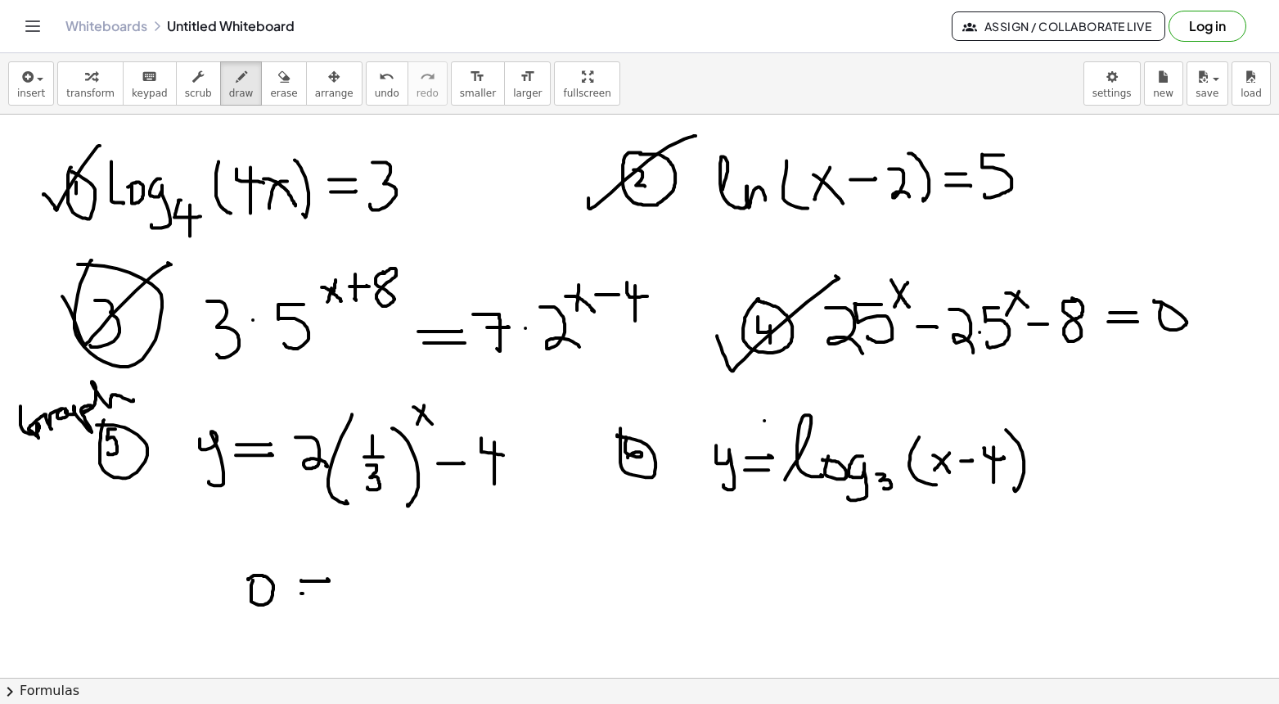
click at [325, 592] on div at bounding box center [639, 165] width 1279 height 1232
drag, startPoint x: 351, startPoint y: 571, endPoint x: 394, endPoint y: 603, distance: 53.2
click at [394, 603] on div at bounding box center [639, 165] width 1279 height 1232
drag, startPoint x: 409, startPoint y: 557, endPoint x: 418, endPoint y: 612, distance: 55.5
click at [418, 612] on div at bounding box center [639, 165] width 1279 height 1232
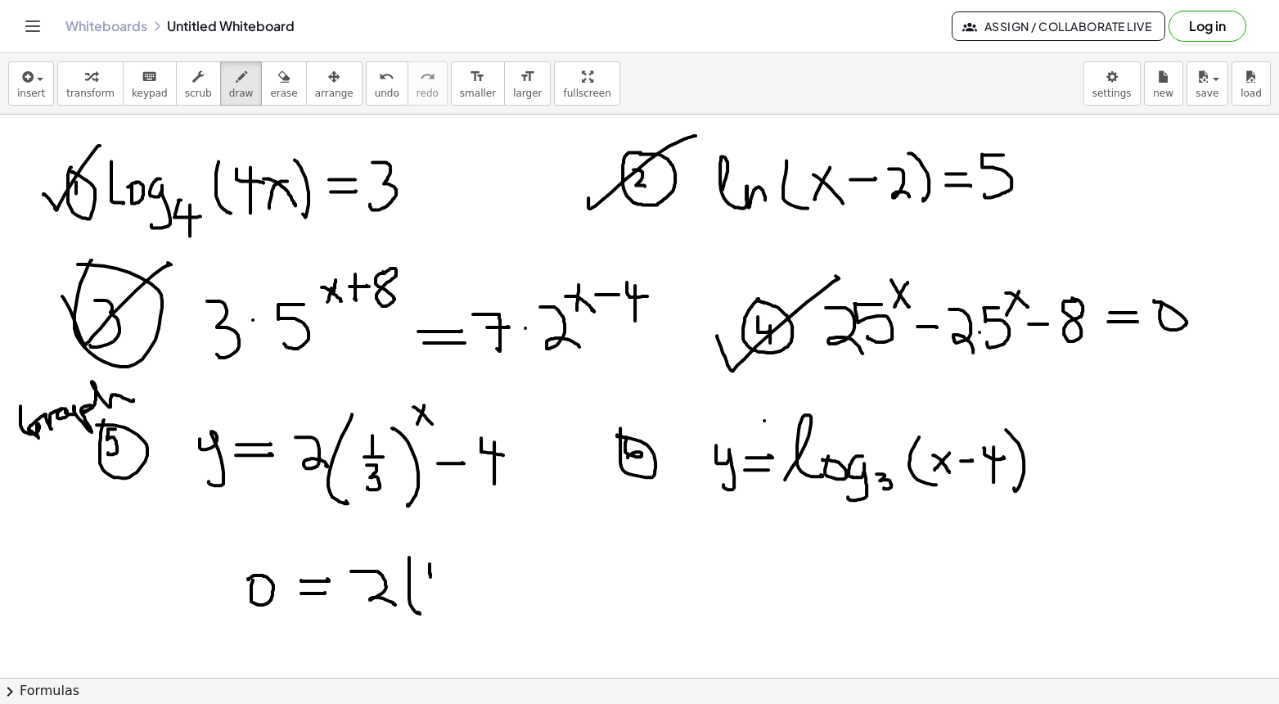
drag, startPoint x: 430, startPoint y: 564, endPoint x: 430, endPoint y: 577, distance: 13.1
click at [430, 578] on div at bounding box center [639, 165] width 1279 height 1232
drag, startPoint x: 424, startPoint y: 584, endPoint x: 439, endPoint y: 583, distance: 14.7
click at [439, 584] on div at bounding box center [639, 165] width 1279 height 1232
drag, startPoint x: 425, startPoint y: 591, endPoint x: 431, endPoint y: 614, distance: 23.6
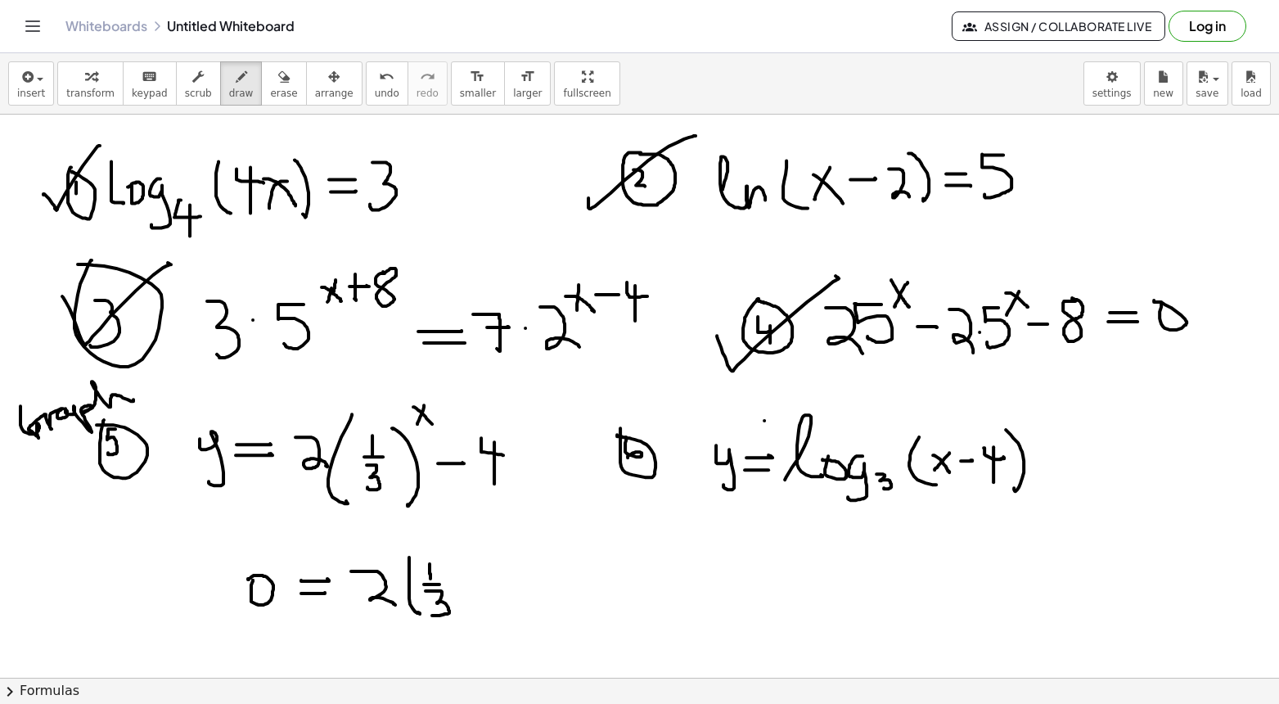
click at [431, 614] on div at bounding box center [639, 165] width 1279 height 1232
drag, startPoint x: 448, startPoint y: 562, endPoint x: 465, endPoint y: 618, distance: 58.0
click at [465, 618] on div at bounding box center [639, 165] width 1279 height 1232
drag, startPoint x: 475, startPoint y: 546, endPoint x: 473, endPoint y: 560, distance: 14.1
click at [473, 560] on div at bounding box center [639, 165] width 1279 height 1232
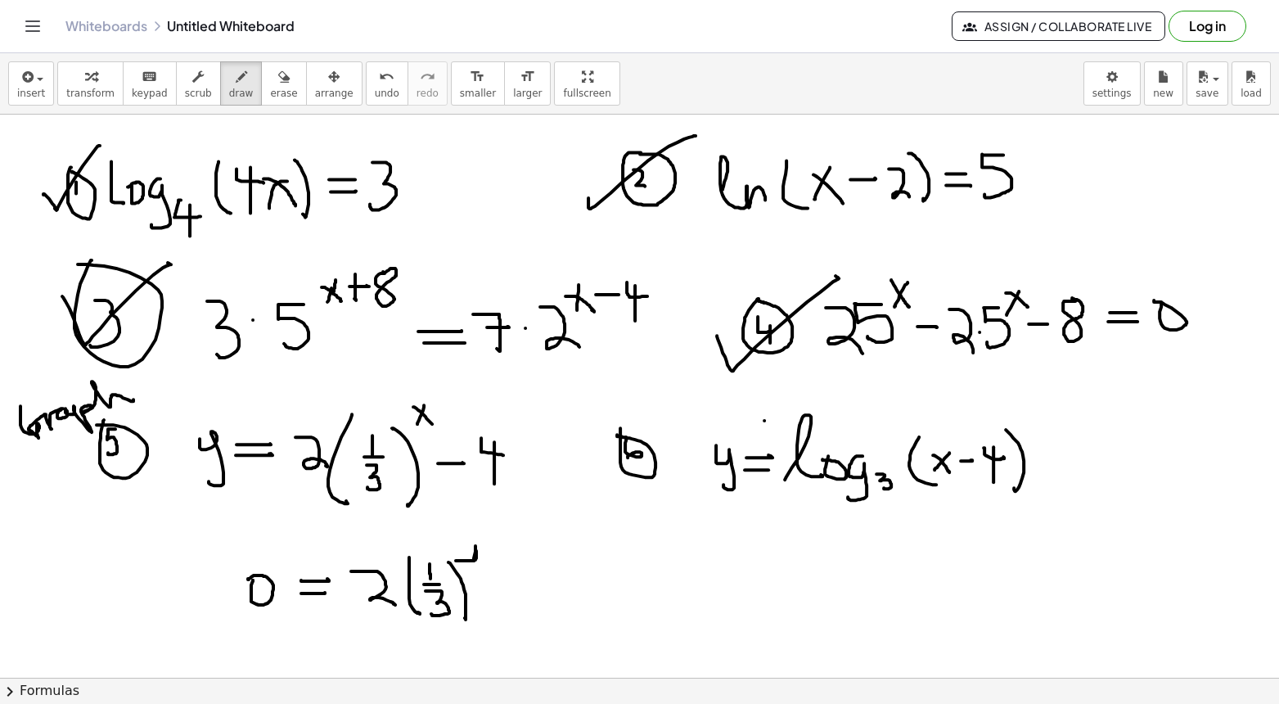
drag, startPoint x: 476, startPoint y: 551, endPoint x: 456, endPoint y: 559, distance: 22.0
click at [456, 559] on div at bounding box center [639, 165] width 1279 height 1232
drag, startPoint x: 462, startPoint y: 554, endPoint x: 487, endPoint y: 568, distance: 28.2
click at [487, 568] on div at bounding box center [639, 165] width 1279 height 1232
drag, startPoint x: 503, startPoint y: 596, endPoint x: 517, endPoint y: 595, distance: 13.9
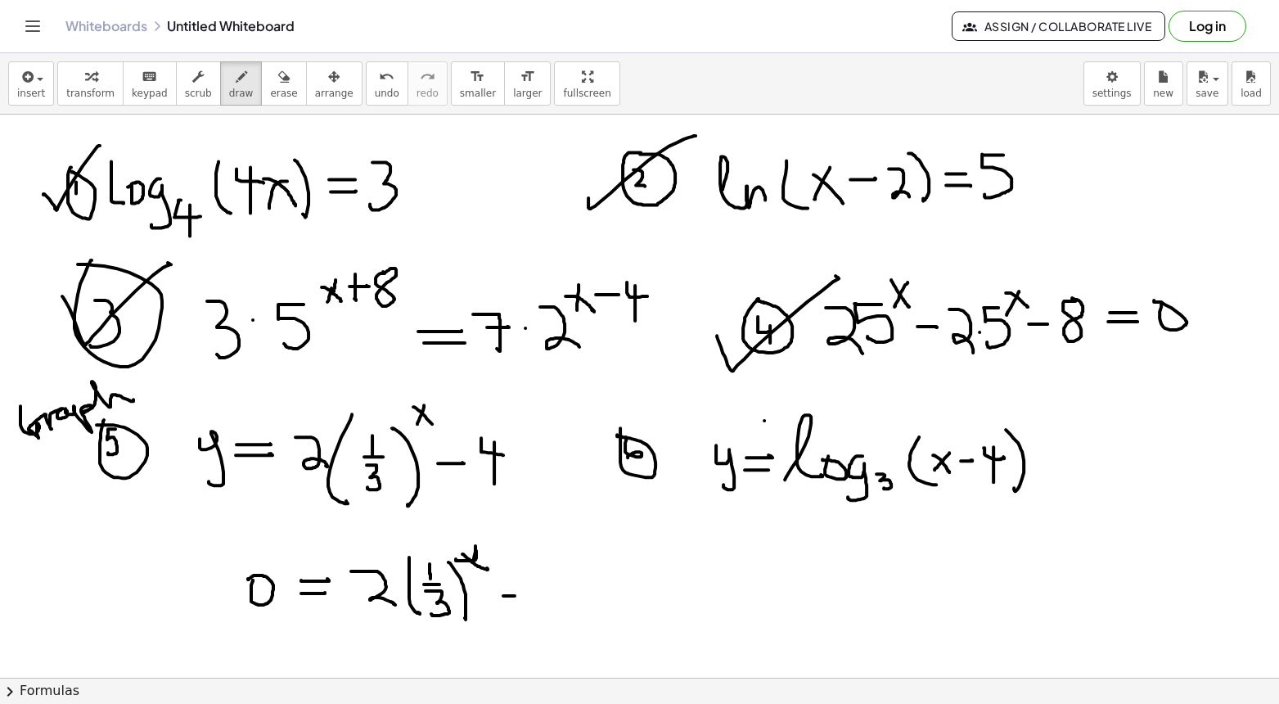
click at [517, 595] on div at bounding box center [639, 165] width 1279 height 1232
drag, startPoint x: 540, startPoint y: 571, endPoint x: 559, endPoint y: 594, distance: 29.6
click at [560, 594] on div at bounding box center [639, 165] width 1279 height 1232
drag, startPoint x: 552, startPoint y: 576, endPoint x: 551, endPoint y: 624, distance: 48.3
click at [551, 625] on div at bounding box center [639, 165] width 1279 height 1232
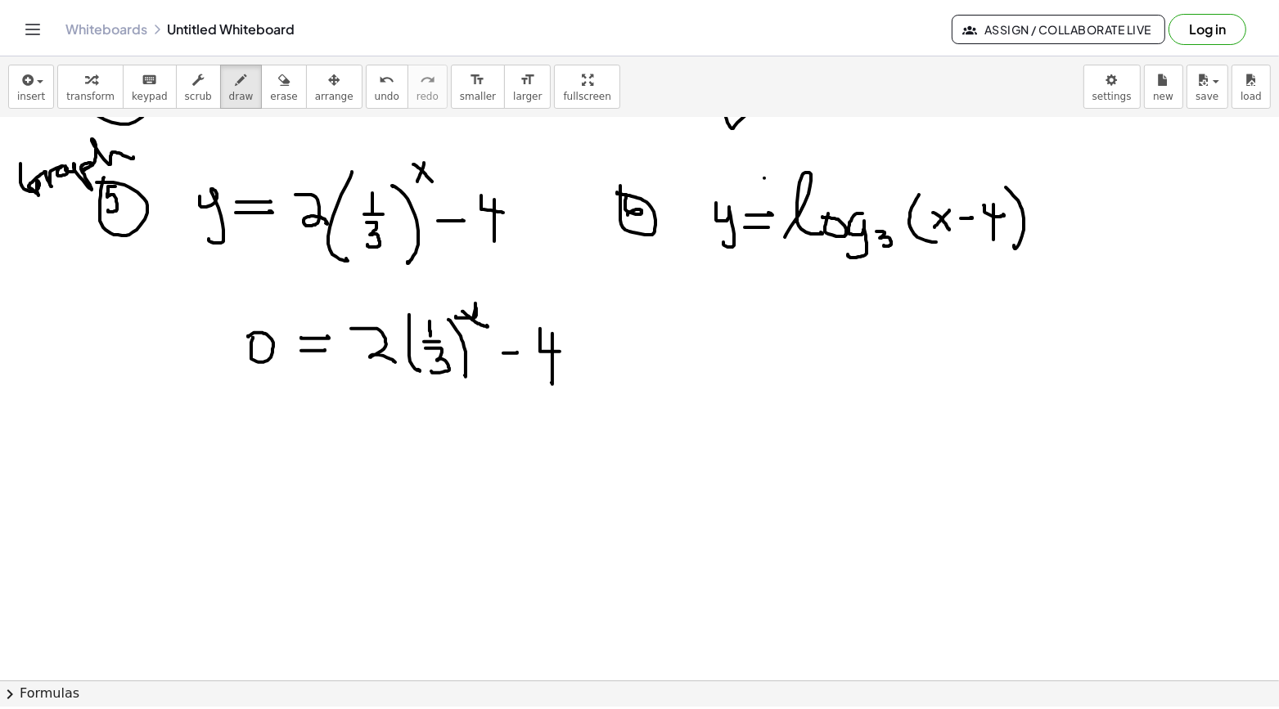
scroll to position [821, 0]
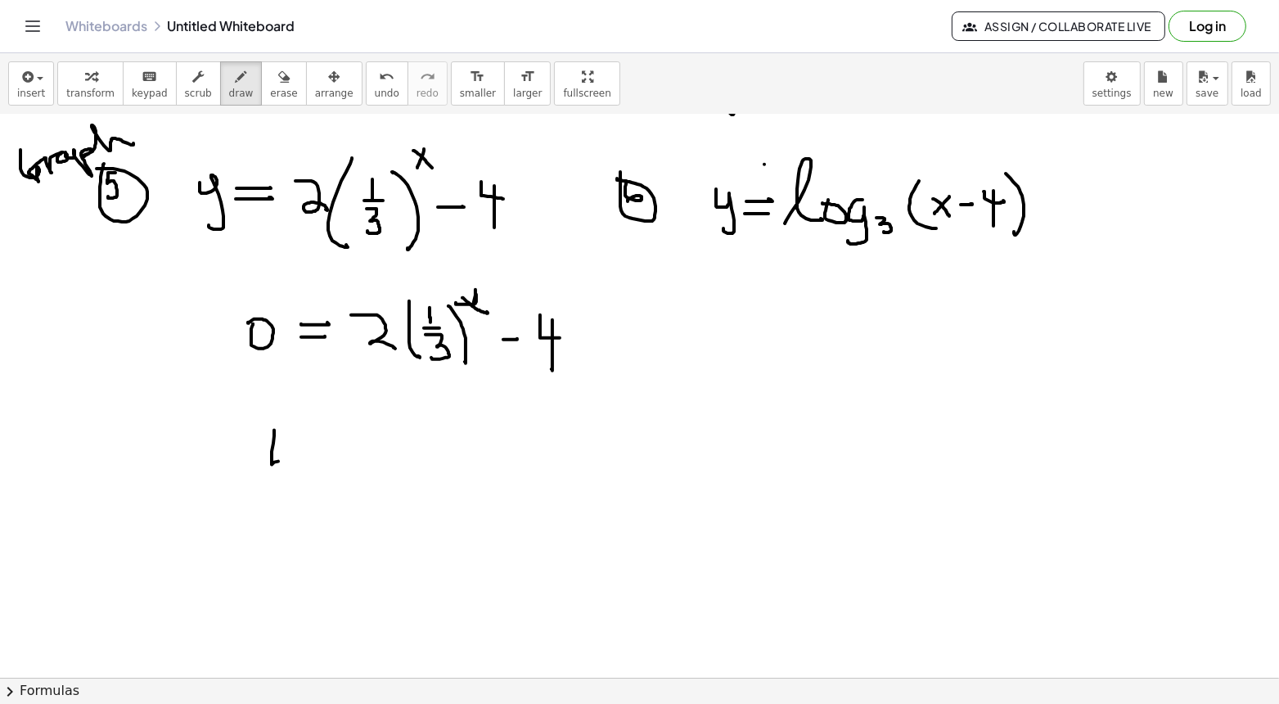
drag, startPoint x: 274, startPoint y: 429, endPoint x: 298, endPoint y: 456, distance: 35.9
click at [298, 456] on div at bounding box center [639, 137] width 1279 height 1689
click at [298, 455] on div at bounding box center [639, 137] width 1279 height 1689
drag, startPoint x: 297, startPoint y: 453, endPoint x: 295, endPoint y: 479, distance: 25.4
click at [295, 479] on div at bounding box center [639, 137] width 1279 height 1689
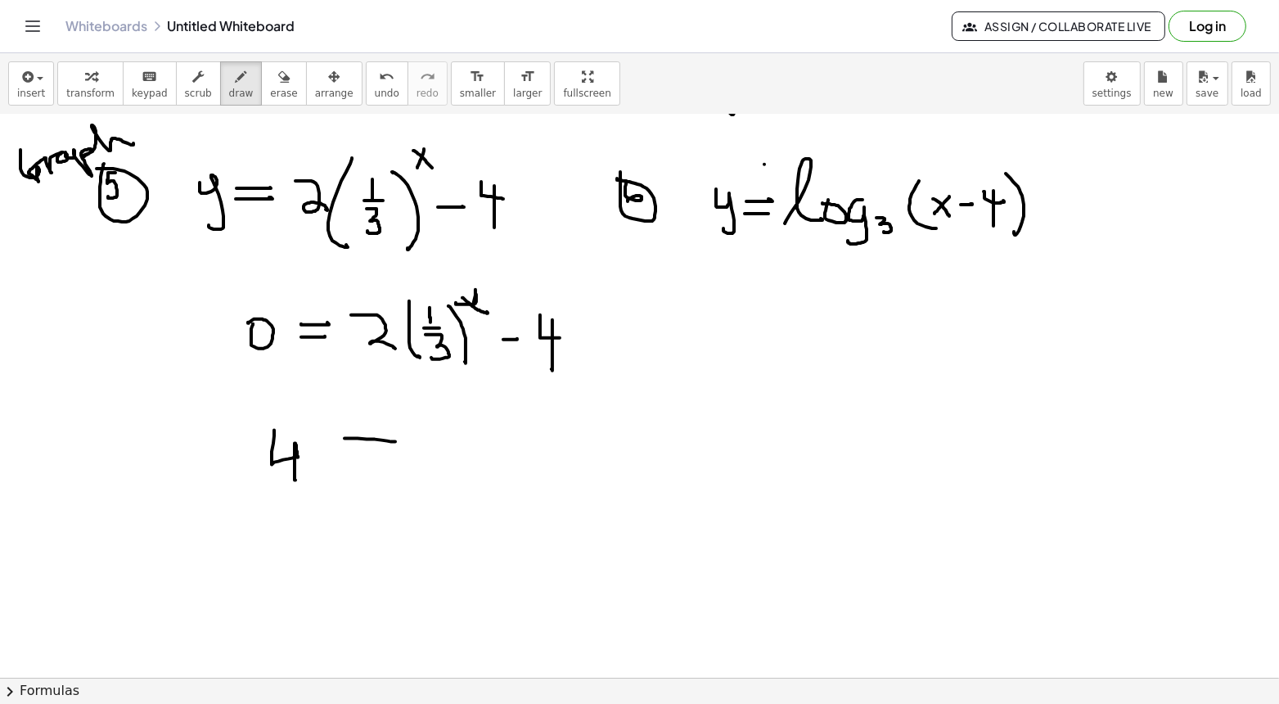
drag, startPoint x: 344, startPoint y: 437, endPoint x: 395, endPoint y: 440, distance: 50.8
click at [395, 440] on div at bounding box center [639, 137] width 1279 height 1689
drag, startPoint x: 367, startPoint y: 448, endPoint x: 400, endPoint y: 448, distance: 33.6
click at [401, 448] on div at bounding box center [639, 137] width 1279 height 1689
drag, startPoint x: 257, startPoint y: 482, endPoint x: 310, endPoint y: 479, distance: 53.2
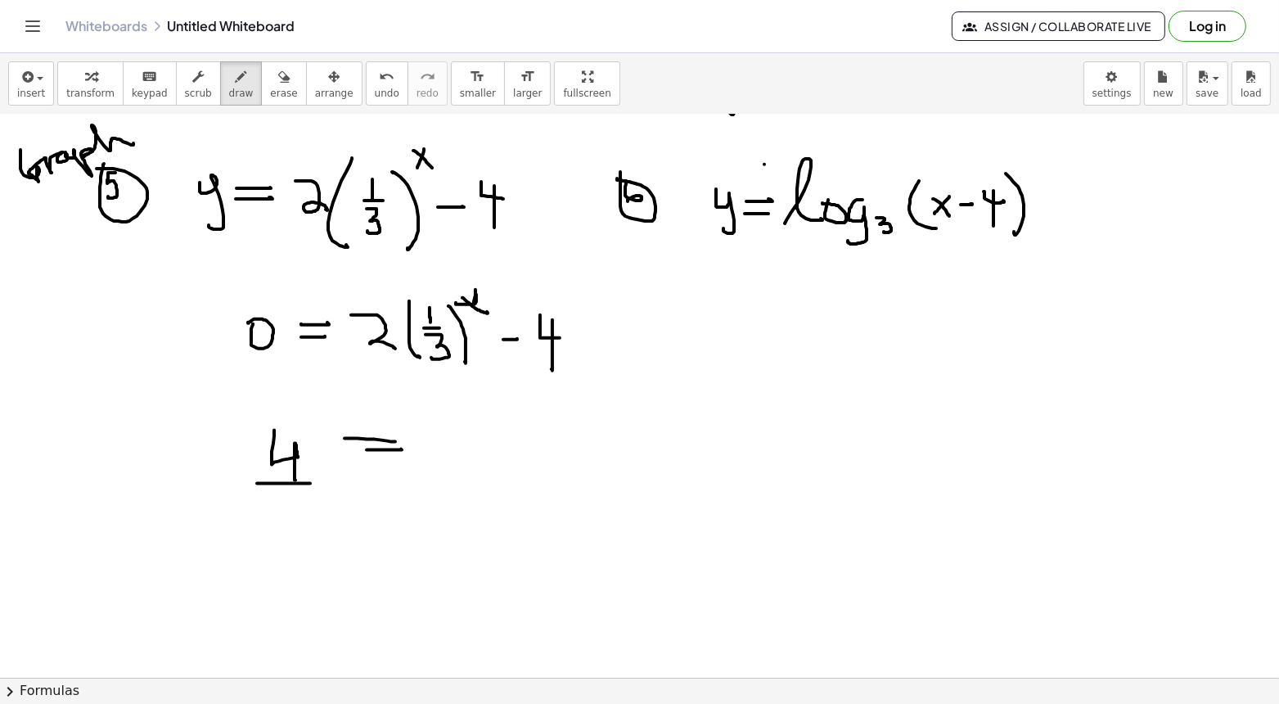
click at [310, 479] on div at bounding box center [639, 137] width 1279 height 1689
drag, startPoint x: 270, startPoint y: 498, endPoint x: 313, endPoint y: 528, distance: 52.2
click at [313, 528] on div at bounding box center [639, 137] width 1279 height 1689
drag, startPoint x: 452, startPoint y: 416, endPoint x: 452, endPoint y: 451, distance: 35.2
click at [452, 451] on div at bounding box center [639, 137] width 1279 height 1689
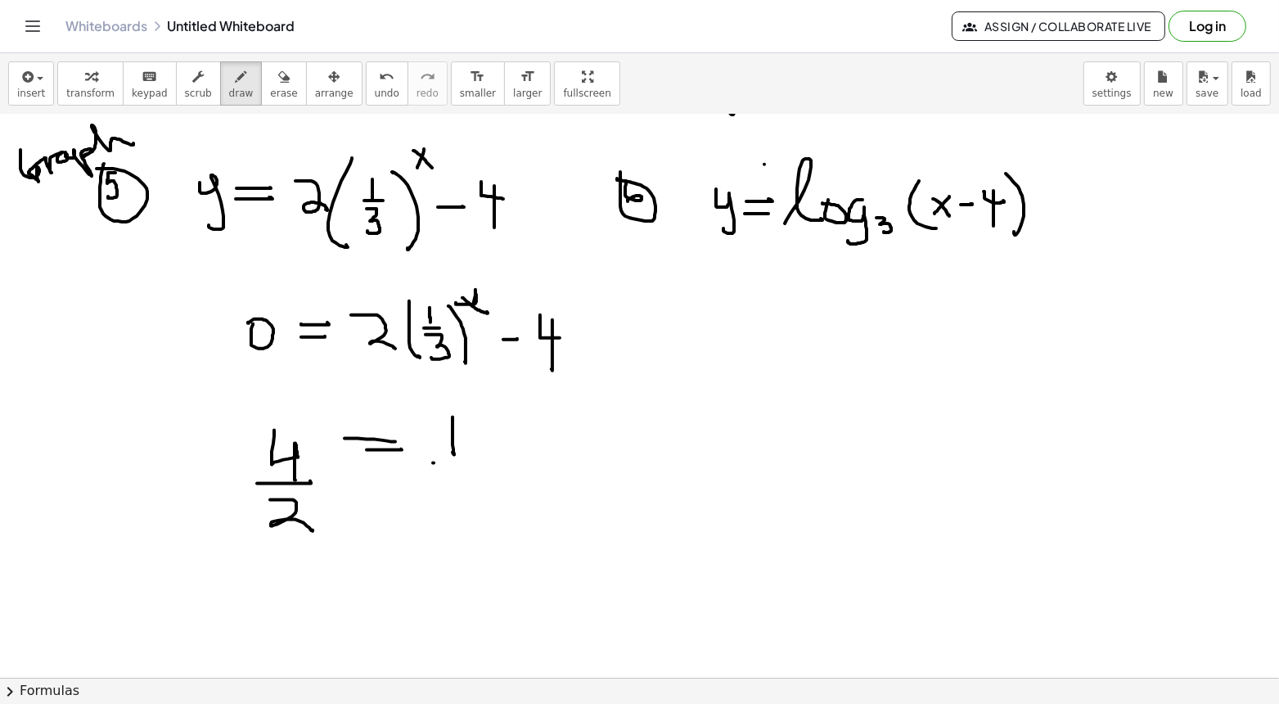
drag, startPoint x: 433, startPoint y: 461, endPoint x: 466, endPoint y: 460, distance: 32.8
click at [466, 461] on div at bounding box center [639, 137] width 1279 height 1689
drag, startPoint x: 447, startPoint y: 471, endPoint x: 450, endPoint y: 504, distance: 32.9
click at [450, 504] on div at bounding box center [639, 137] width 1279 height 1689
drag, startPoint x: 497, startPoint y: 405, endPoint x: 488, endPoint y: 422, distance: 19.4
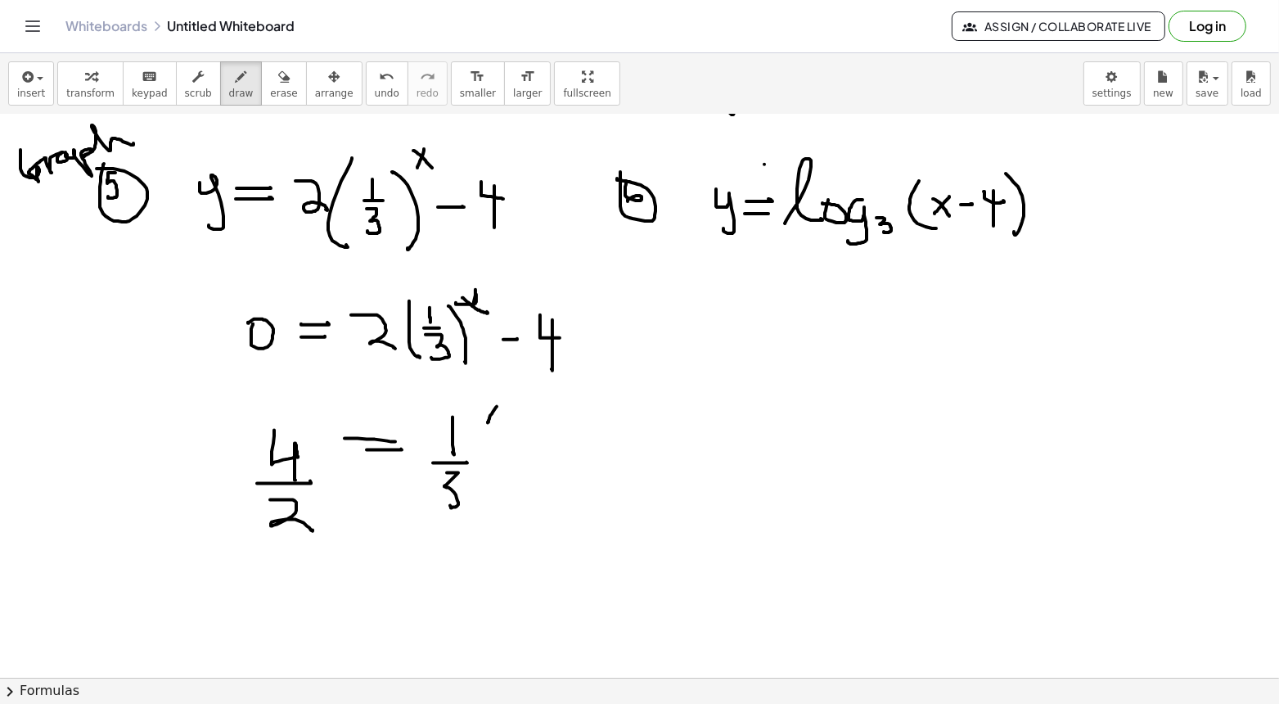
click at [488, 422] on div at bounding box center [639, 137] width 1279 height 1689
drag, startPoint x: 484, startPoint y: 400, endPoint x: 501, endPoint y: 421, distance: 27.3
click at [502, 422] on div at bounding box center [639, 137] width 1279 height 1689
drag, startPoint x: 511, startPoint y: 461, endPoint x: 548, endPoint y: 461, distance: 36.8
click at [548, 461] on div at bounding box center [639, 137] width 1279 height 1689
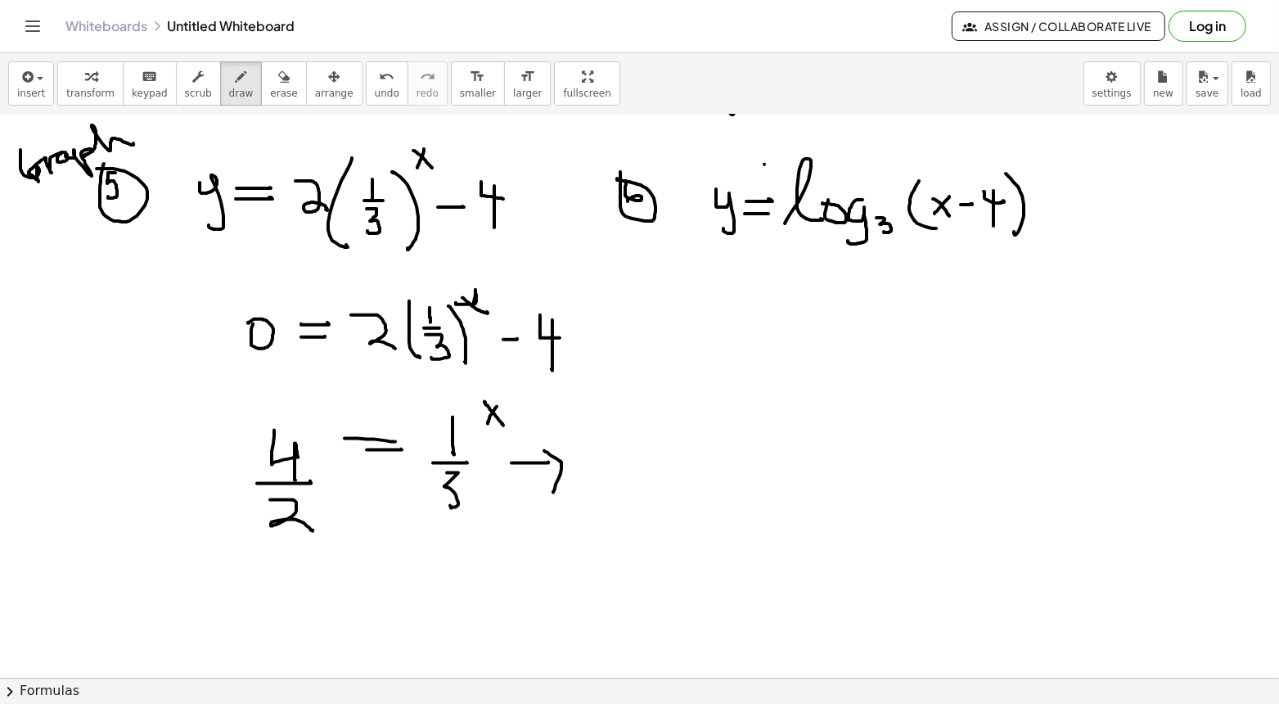
drag, startPoint x: 544, startPoint y: 449, endPoint x: 550, endPoint y: 488, distance: 39.7
click at [550, 488] on div at bounding box center [639, 137] width 1279 height 1689
